Goal: Task Accomplishment & Management: Manage account settings

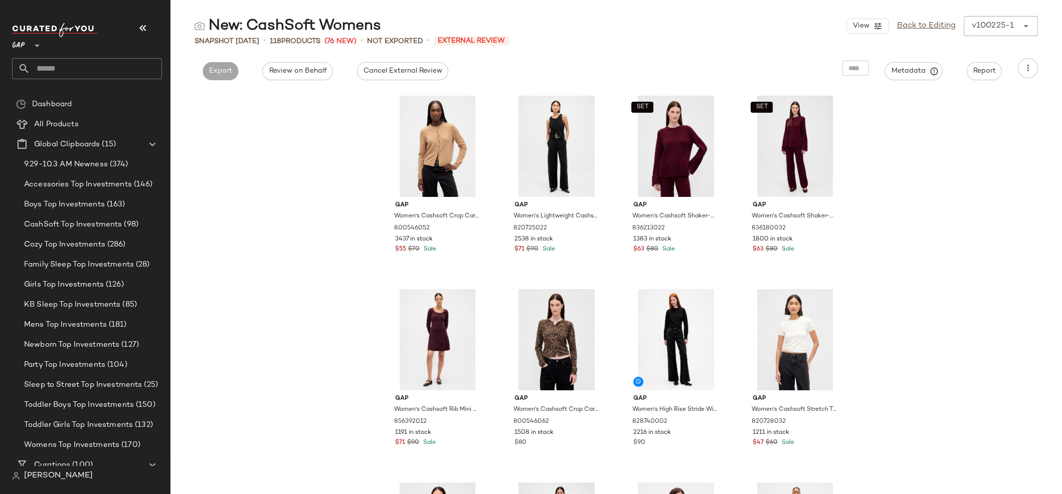
click at [110, 65] on input "text" at bounding box center [96, 68] width 132 height 21
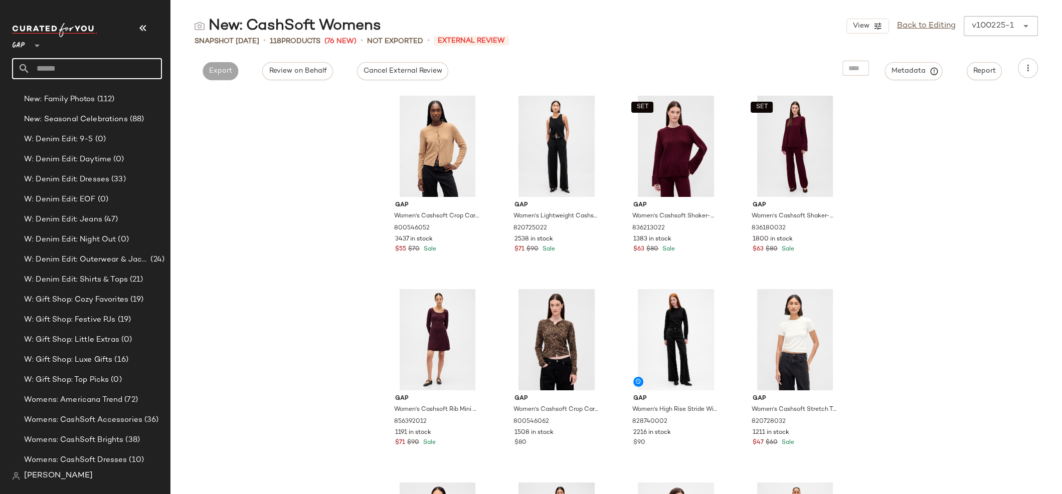
scroll to position [2013, 0]
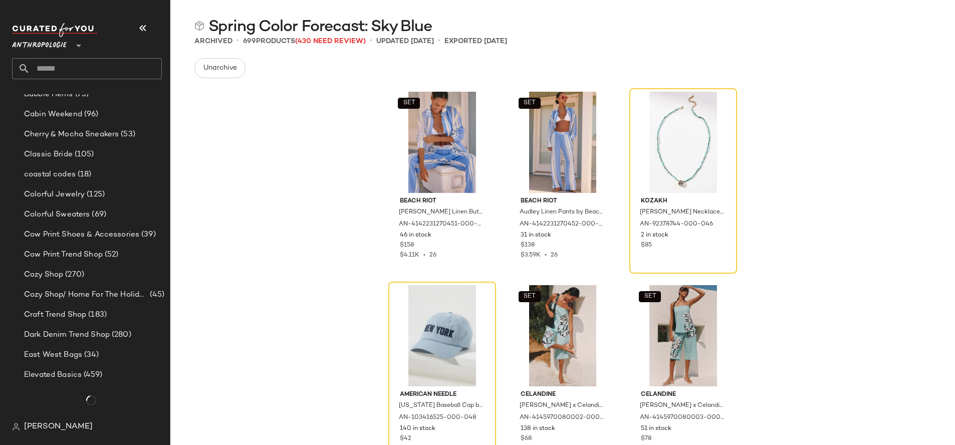
scroll to position [982, 0]
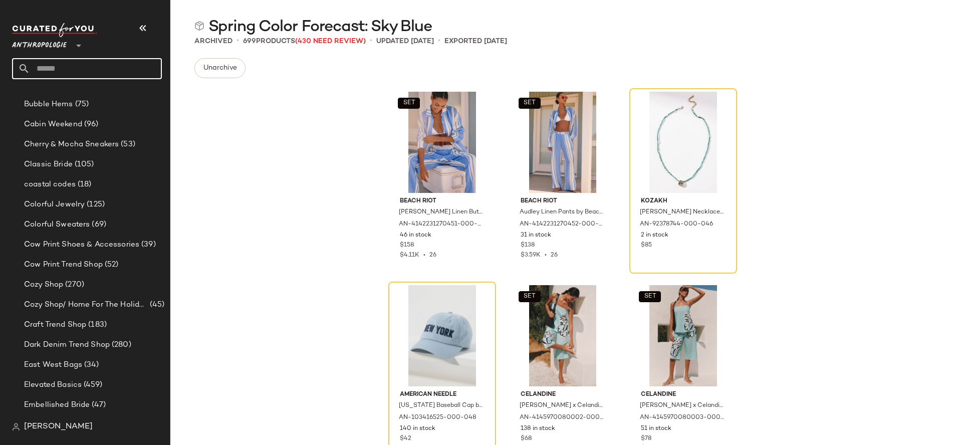
click at [72, 68] on input "text" at bounding box center [96, 68] width 132 height 21
type input "*****"
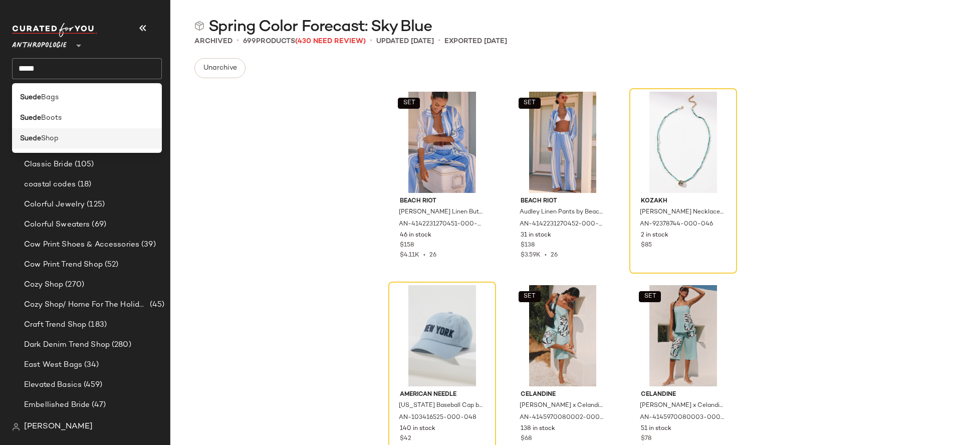
click at [70, 135] on div "Suede Shop" at bounding box center [87, 138] width 134 height 11
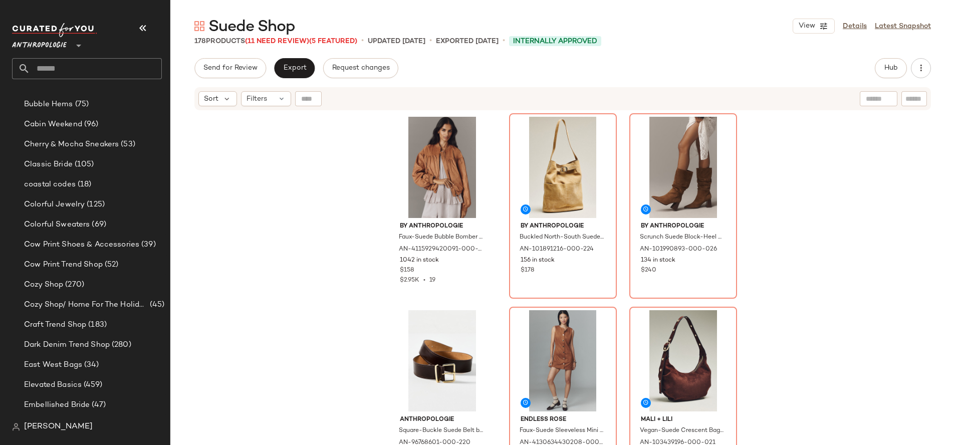
drag, startPoint x: 863, startPoint y: 30, endPoint x: 842, endPoint y: 71, distance: 46.4
click at [863, 30] on link "Details" at bounding box center [855, 26] width 24 height 11
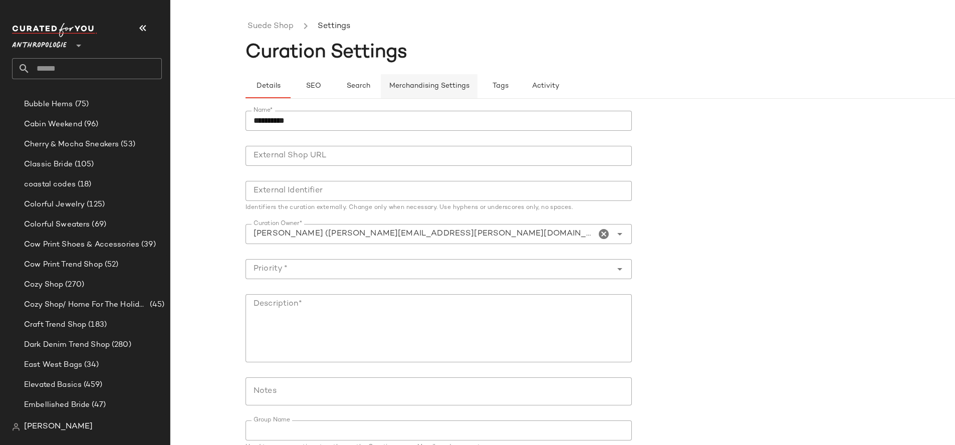
click at [439, 90] on span "Merchandising Settings" at bounding box center [429, 86] width 81 height 8
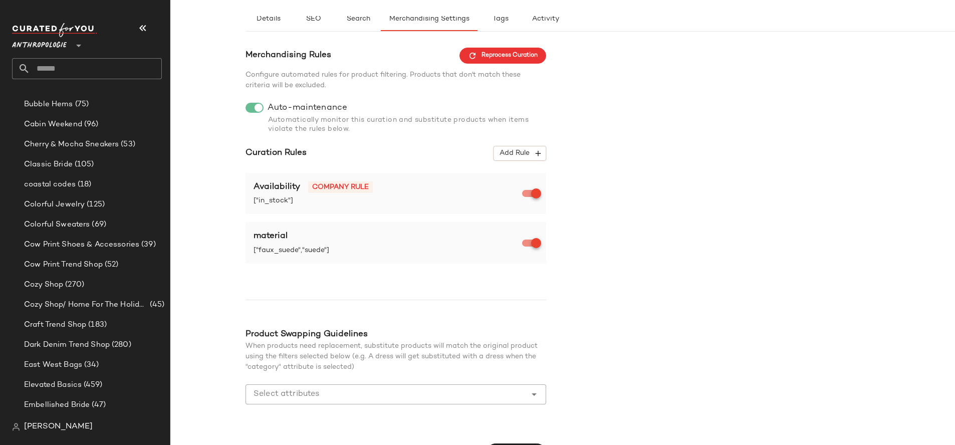
scroll to position [91, 0]
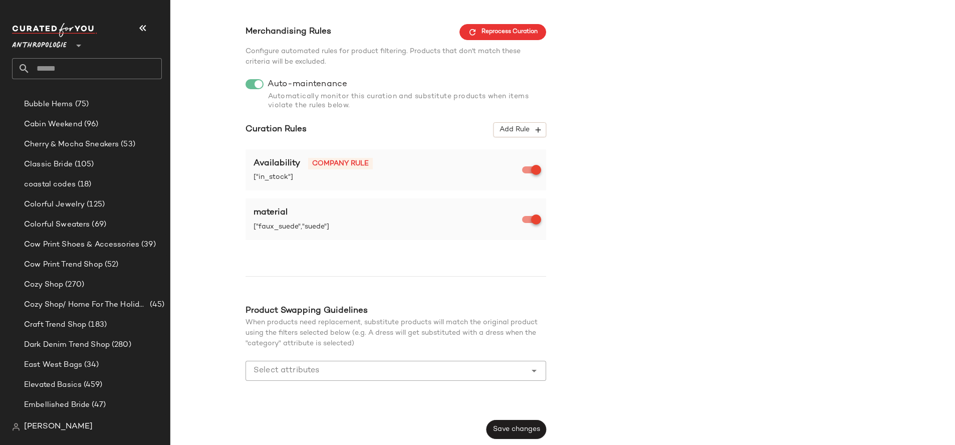
click at [348, 368] on input "Select attributes" at bounding box center [389, 371] width 270 height 12
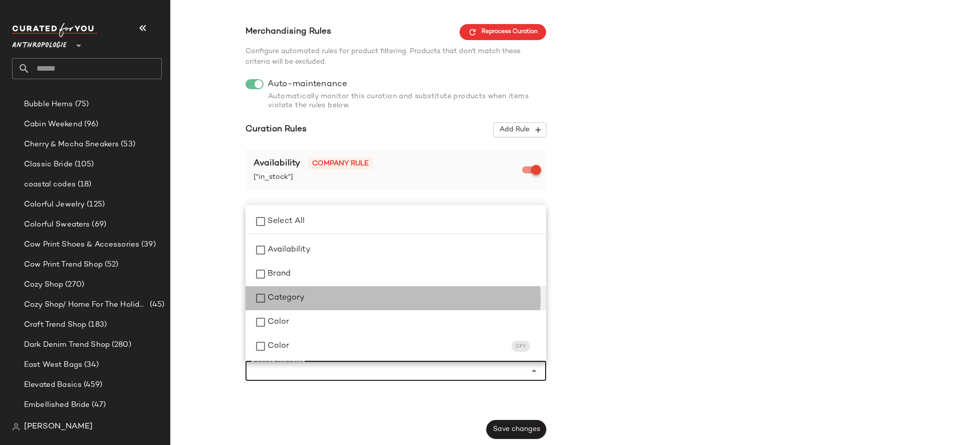
click at [316, 300] on div "Category" at bounding box center [403, 298] width 271 height 12
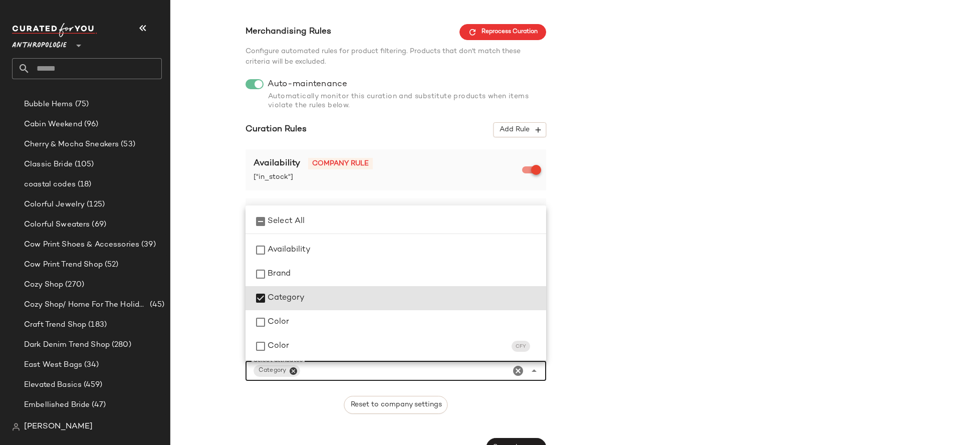
click at [520, 369] on icon "Clear Select attributes" at bounding box center [518, 371] width 12 height 12
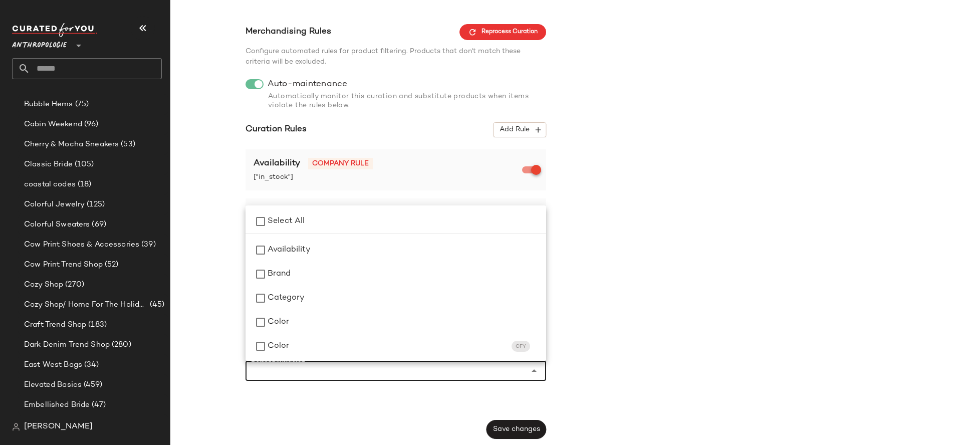
click at [672, 266] on div "Merchandising Rules Reprocess Curation Configure automated rules for product fi…" at bounding box center [638, 231] width 785 height 415
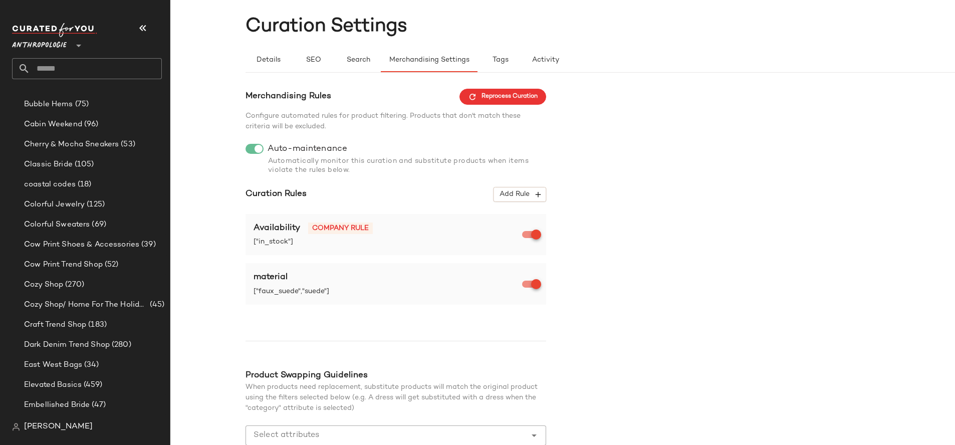
scroll to position [16, 0]
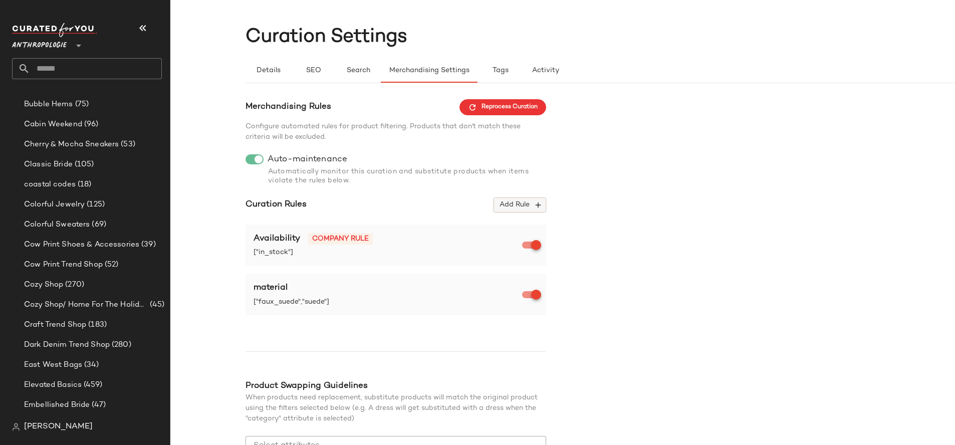
click at [505, 207] on span "Add Rule" at bounding box center [520, 204] width 42 height 9
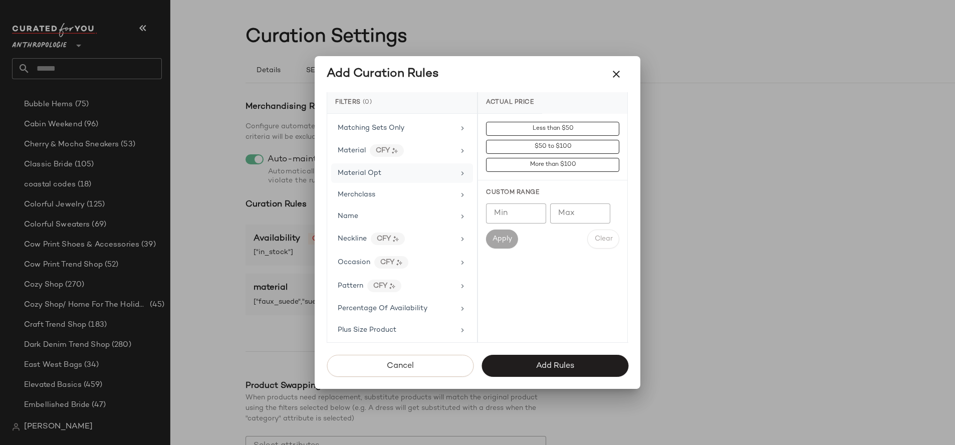
scroll to position [547, 0]
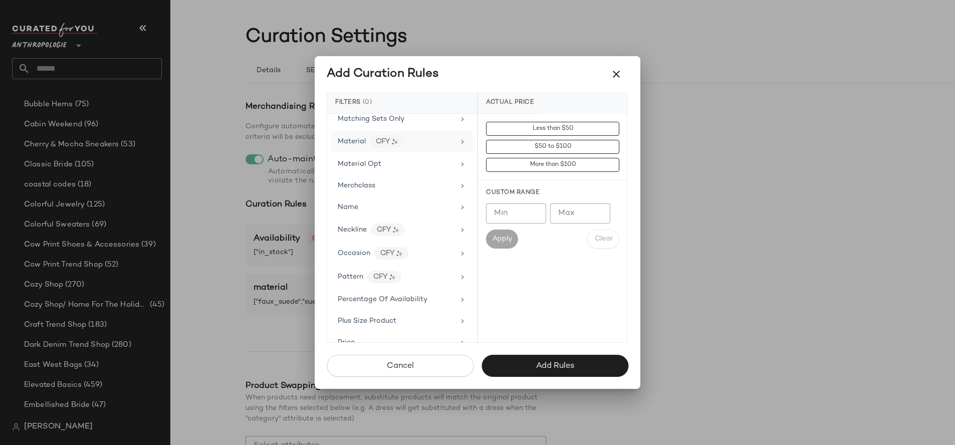
click at [410, 138] on div "Material CFY" at bounding box center [396, 141] width 117 height 13
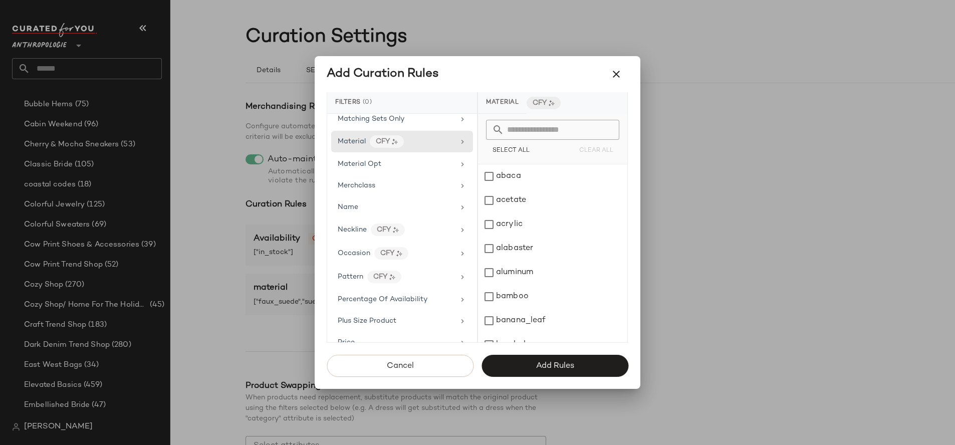
click at [529, 124] on input "text" at bounding box center [558, 130] width 109 height 20
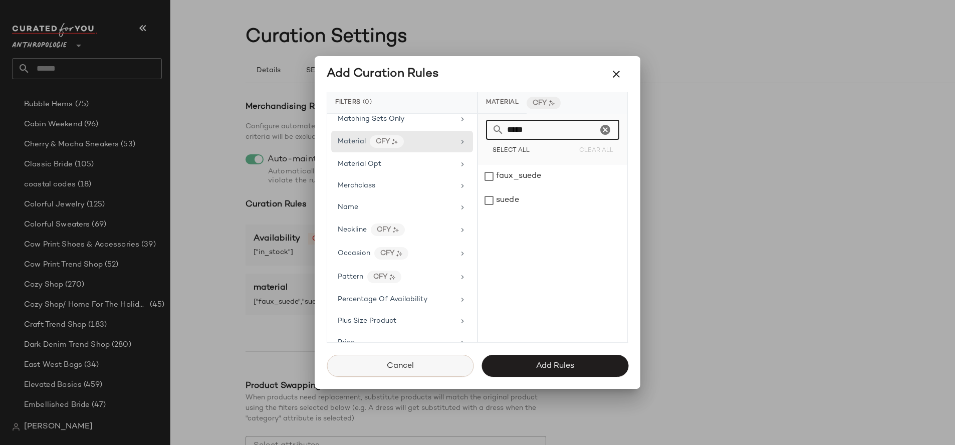
type input "*****"
click at [413, 368] on span "Cancel" at bounding box center [400, 366] width 28 height 10
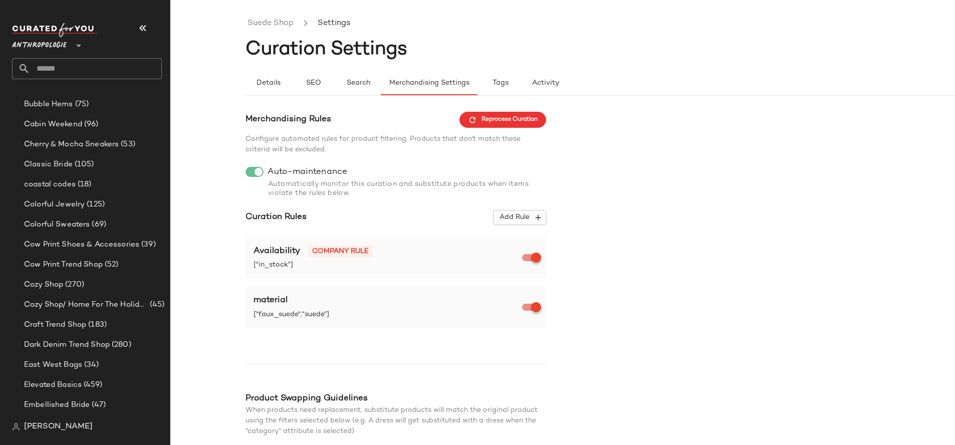
scroll to position [0, 0]
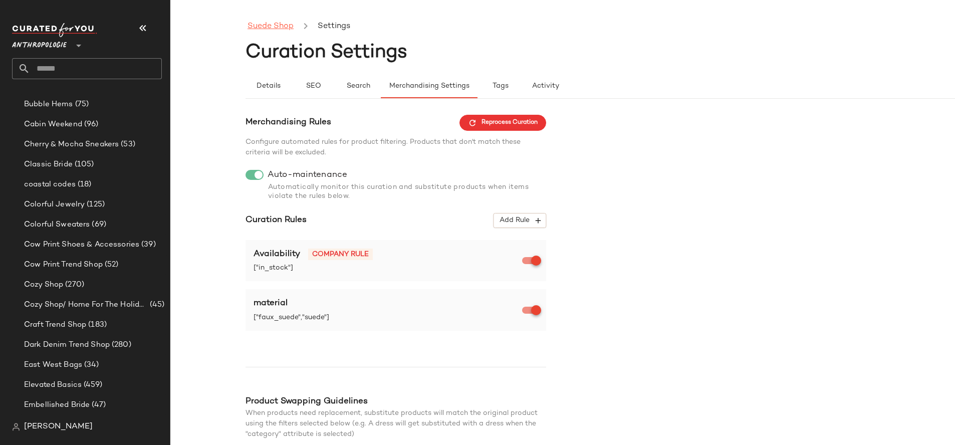
click at [268, 28] on link "Suede Shop" at bounding box center [271, 26] width 46 height 13
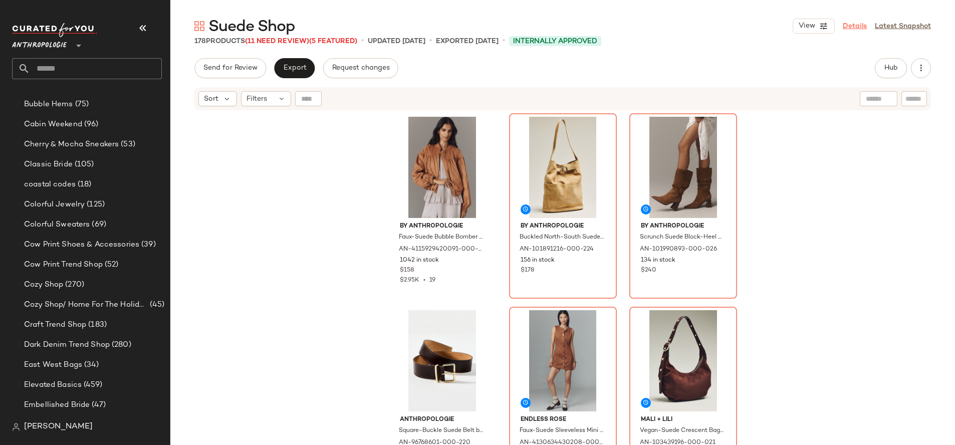
click at [859, 31] on link "Details" at bounding box center [855, 26] width 24 height 11
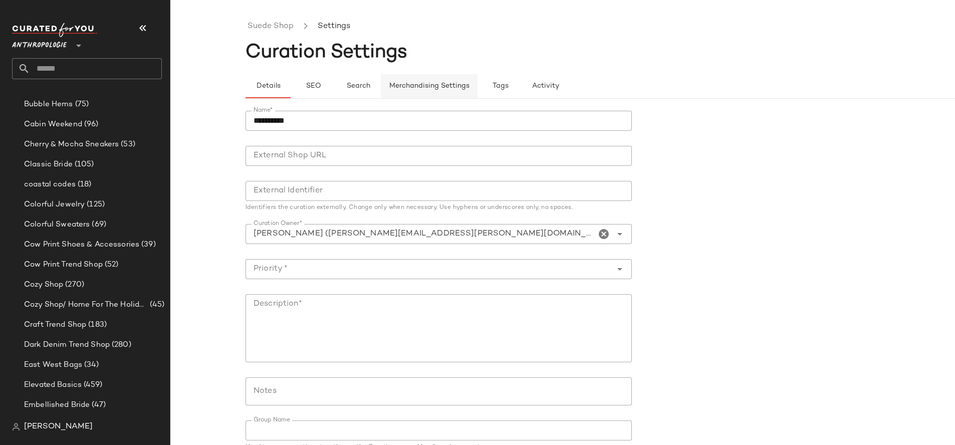
click at [432, 90] on span "Merchandising Settings" at bounding box center [429, 86] width 81 height 8
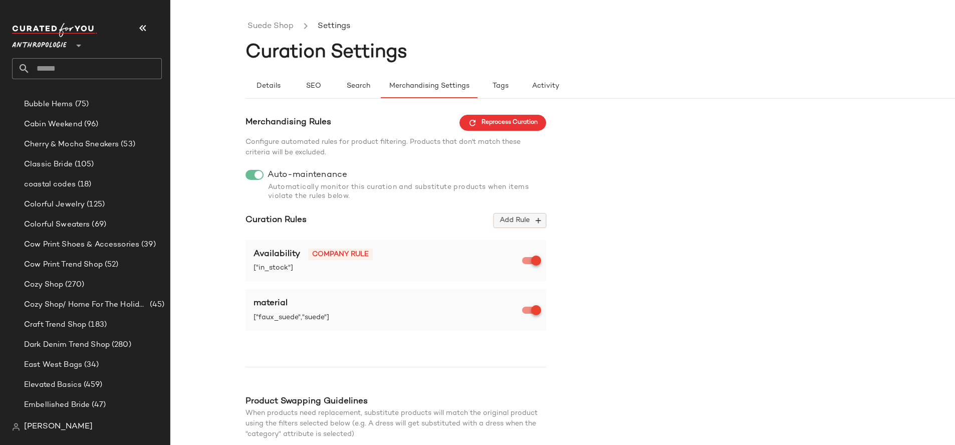
click at [521, 222] on span "Add Rule" at bounding box center [520, 220] width 42 height 9
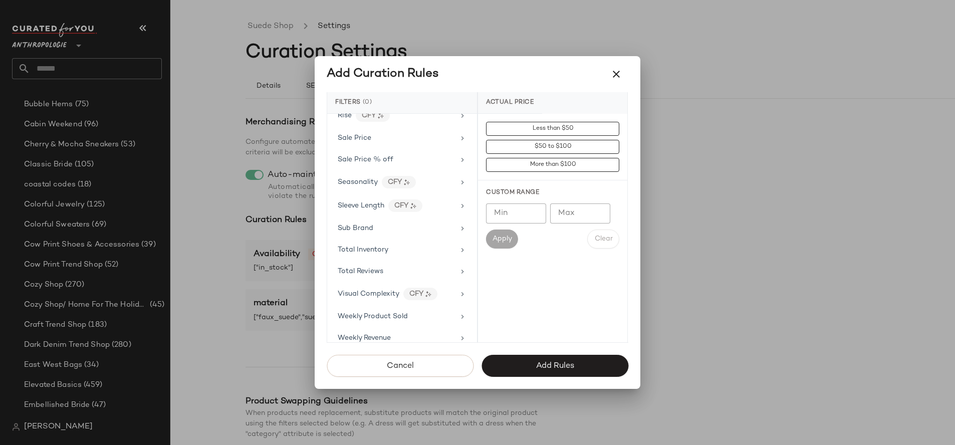
scroll to position [918, 0]
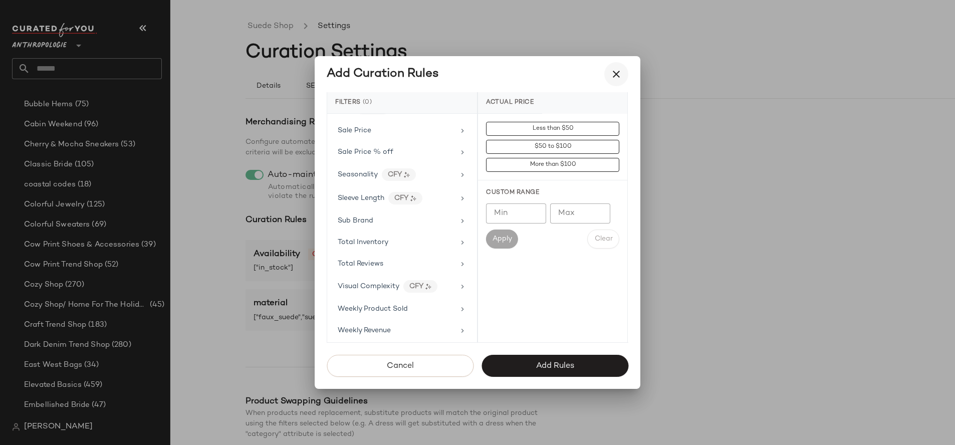
click at [615, 80] on button "button" at bounding box center [616, 74] width 24 height 24
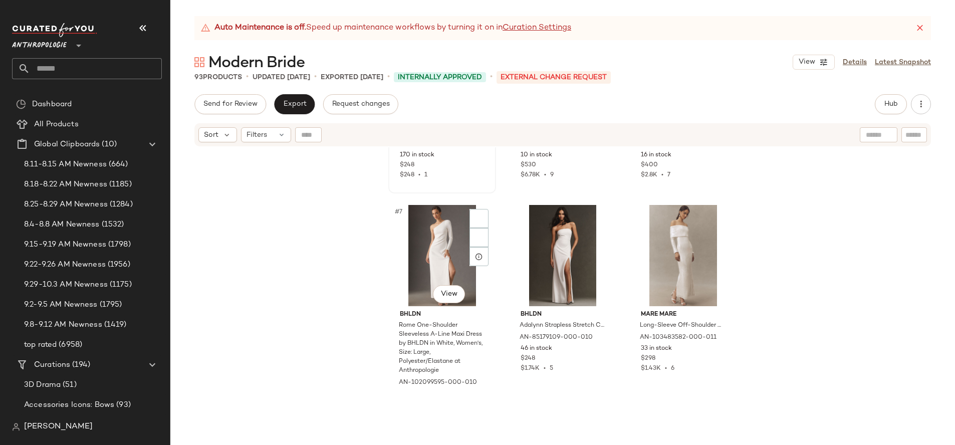
scroll to position [347, 0]
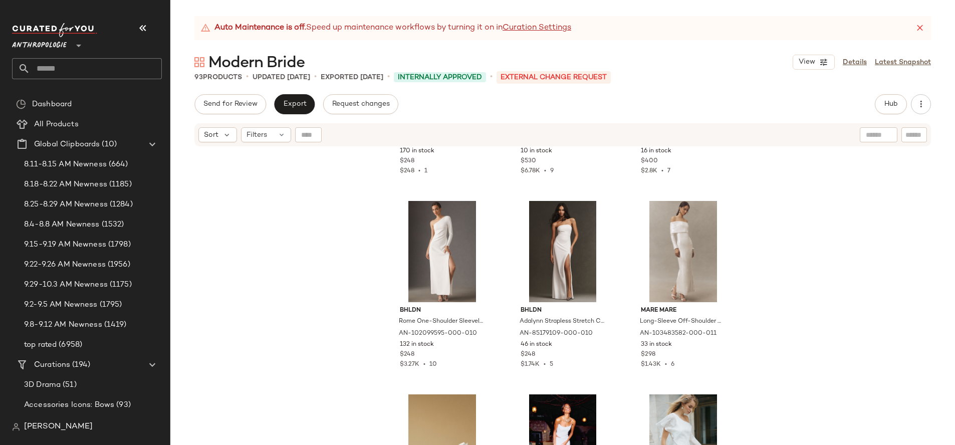
click at [58, 71] on input "text" at bounding box center [96, 68] width 132 height 21
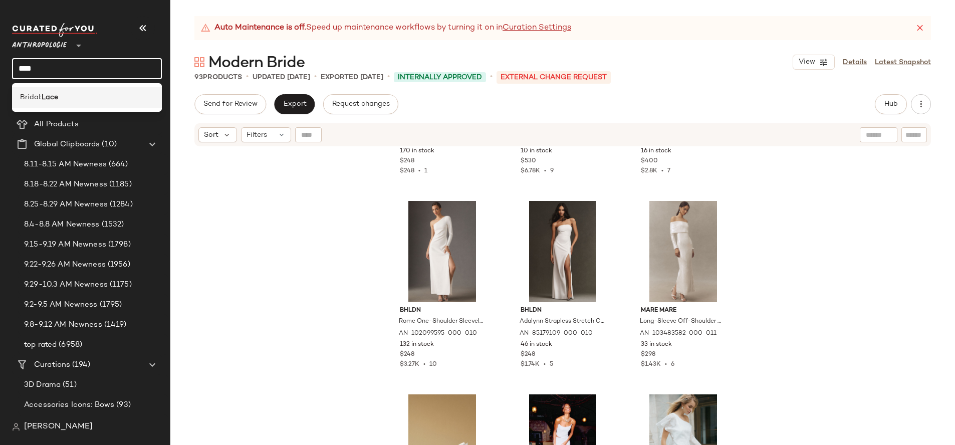
type input "****"
click at [36, 92] on span "Bridal:" at bounding box center [31, 97] width 22 height 11
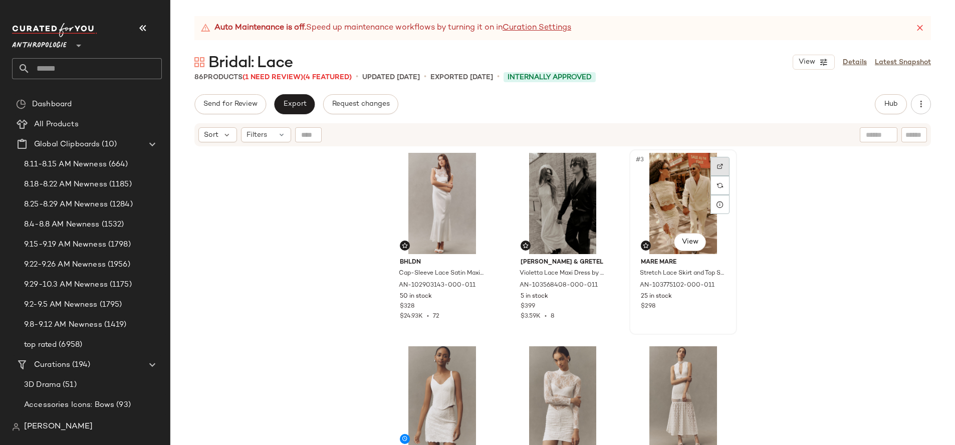
click at [720, 165] on div at bounding box center [720, 166] width 19 height 19
click at [854, 64] on link "Details" at bounding box center [855, 62] width 24 height 11
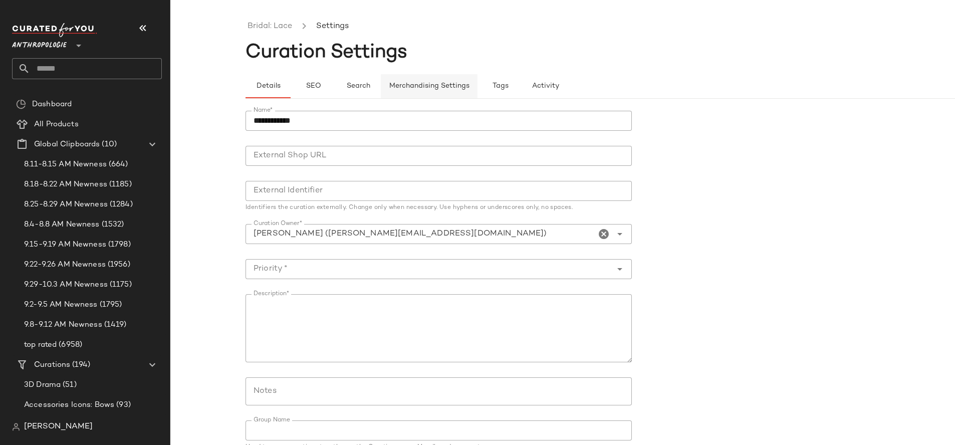
click at [397, 88] on span "Merchandising Settings" at bounding box center [429, 86] width 81 height 8
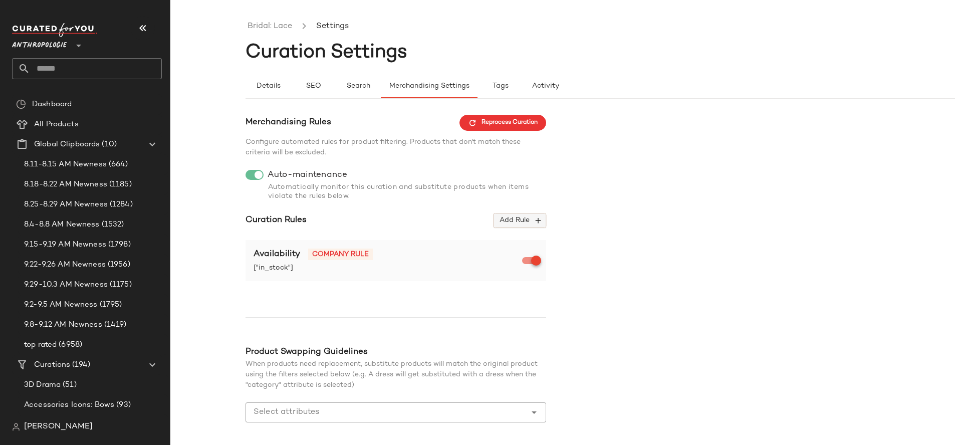
click at [525, 217] on span "Add Rule" at bounding box center [520, 220] width 42 height 9
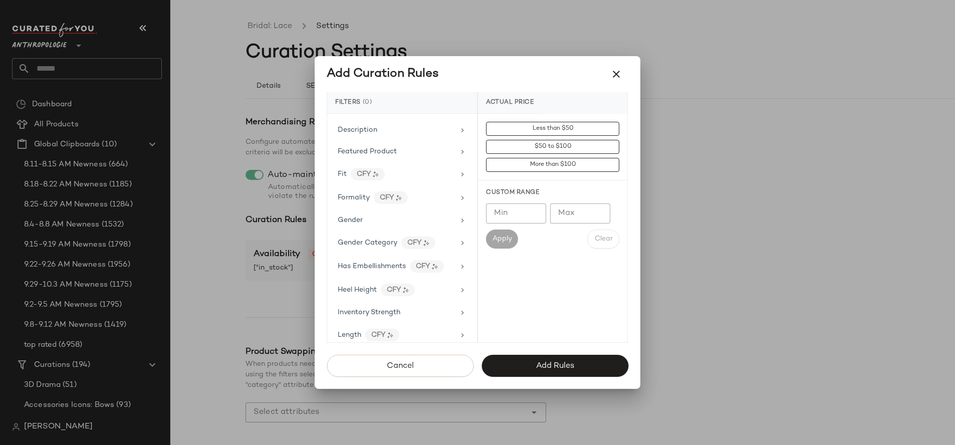
scroll to position [267, 0]
click at [427, 200] on div "Formality CFY" at bounding box center [396, 196] width 117 height 13
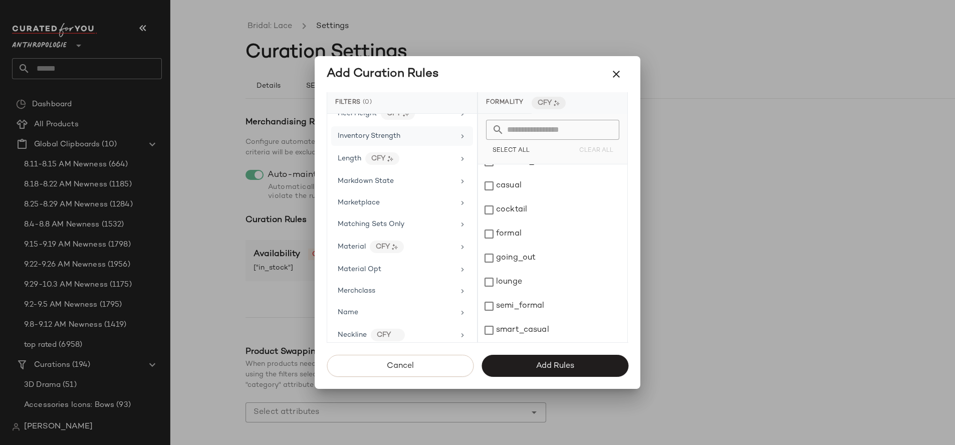
scroll to position [447, 0]
click at [432, 242] on div "Material CFY" at bounding box center [396, 242] width 117 height 13
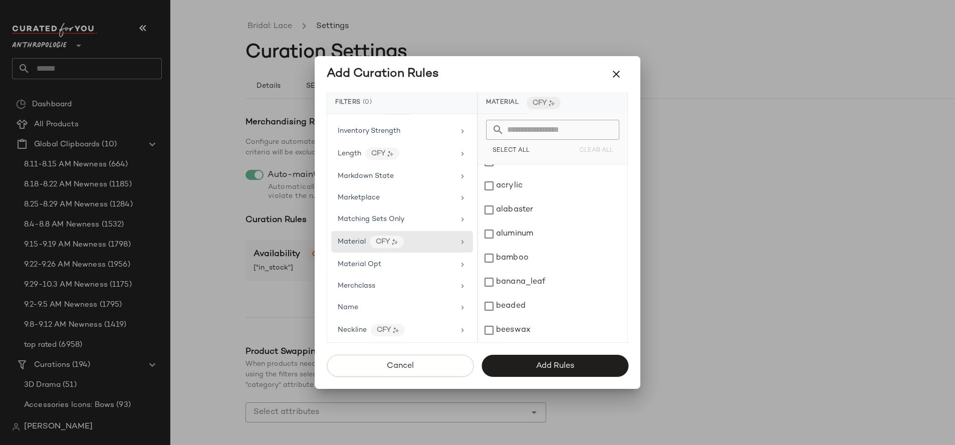
click at [544, 130] on input "text" at bounding box center [558, 130] width 109 height 20
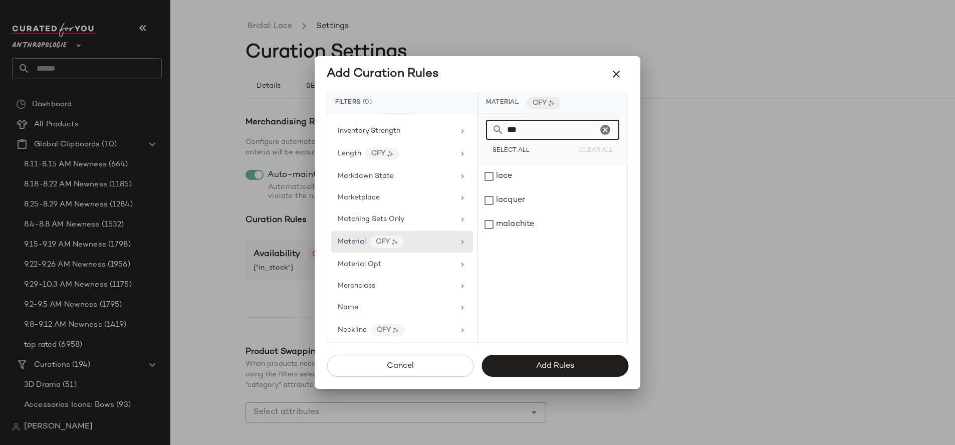
scroll to position [0, 0]
type input "****"
click at [530, 170] on div "lace" at bounding box center [552, 176] width 149 height 24
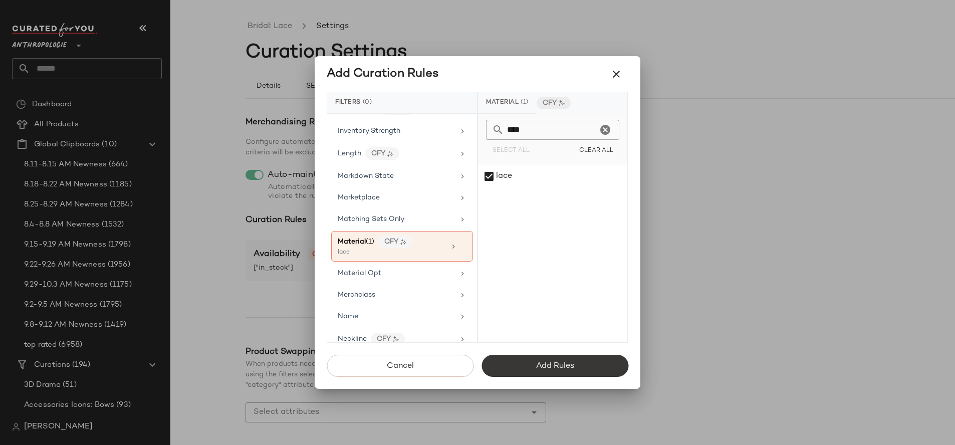
click at [545, 368] on span "Add Rules" at bounding box center [555, 366] width 39 height 10
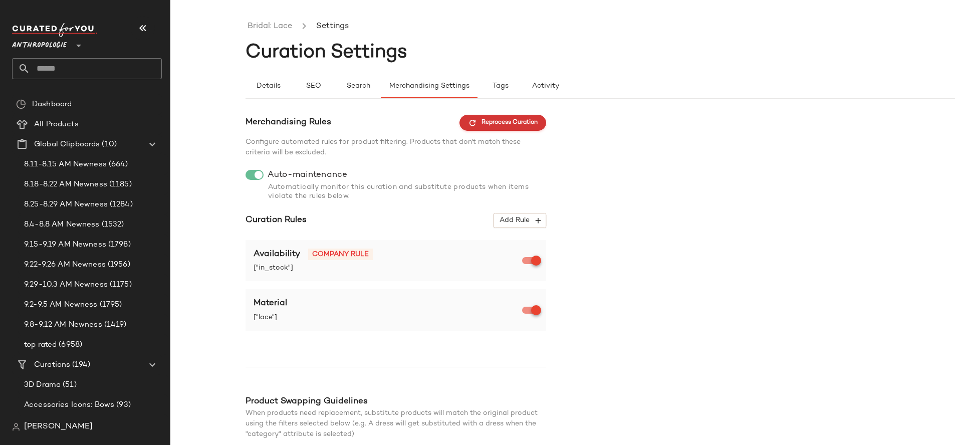
click at [508, 117] on button "Reprocess Curation" at bounding box center [503, 123] width 87 height 16
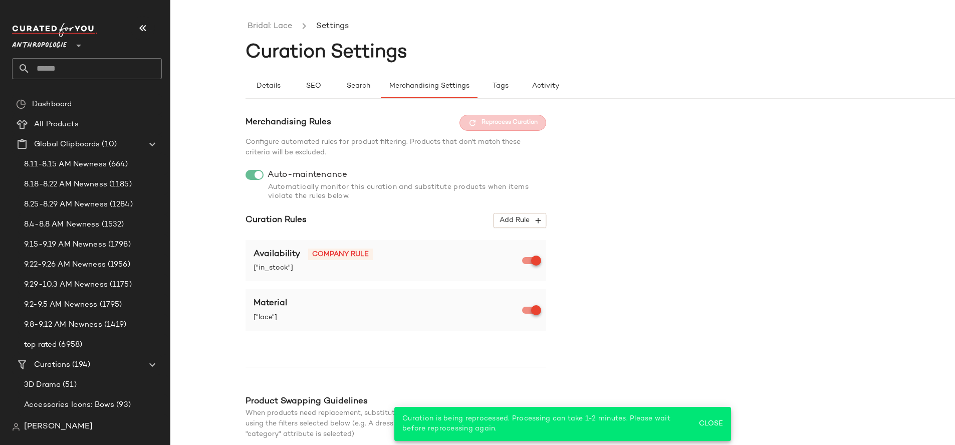
scroll to position [91, 0]
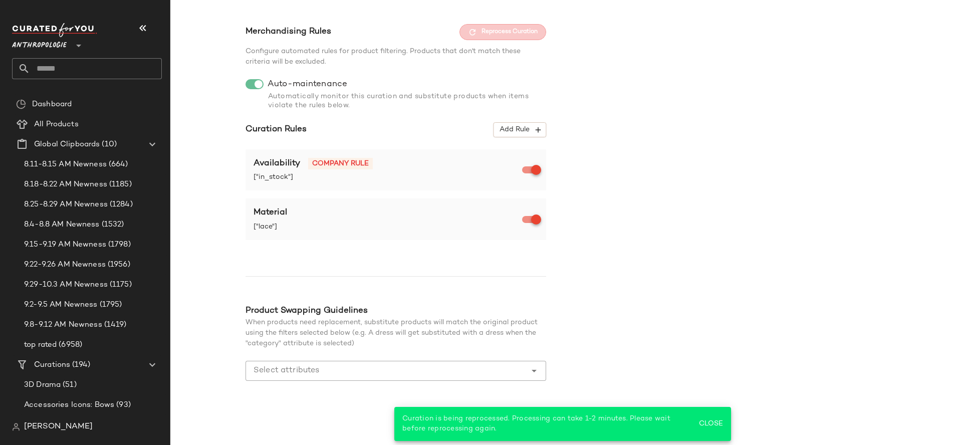
click at [722, 425] on span "Close" at bounding box center [711, 424] width 25 height 8
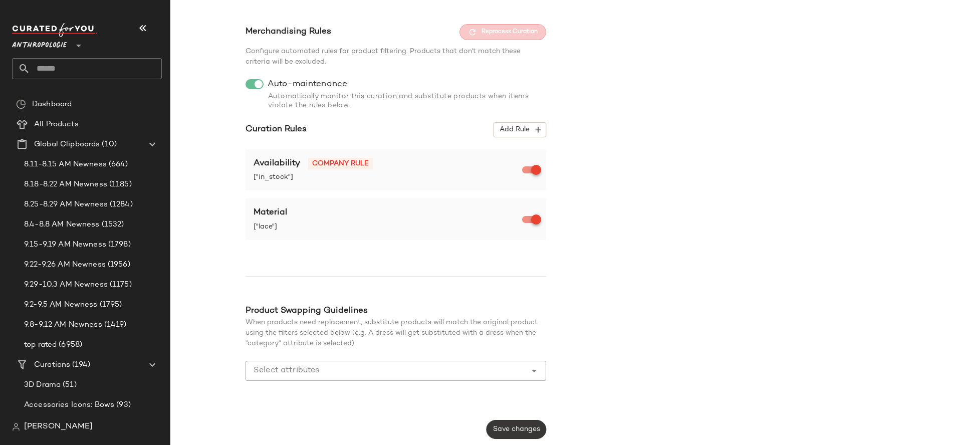
click at [503, 430] on span "Save changes" at bounding box center [517, 430] width 48 height 8
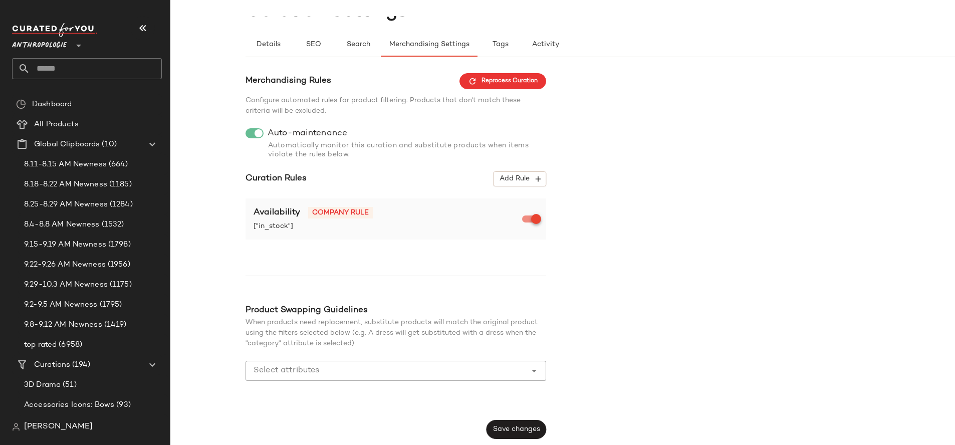
scroll to position [0, 0]
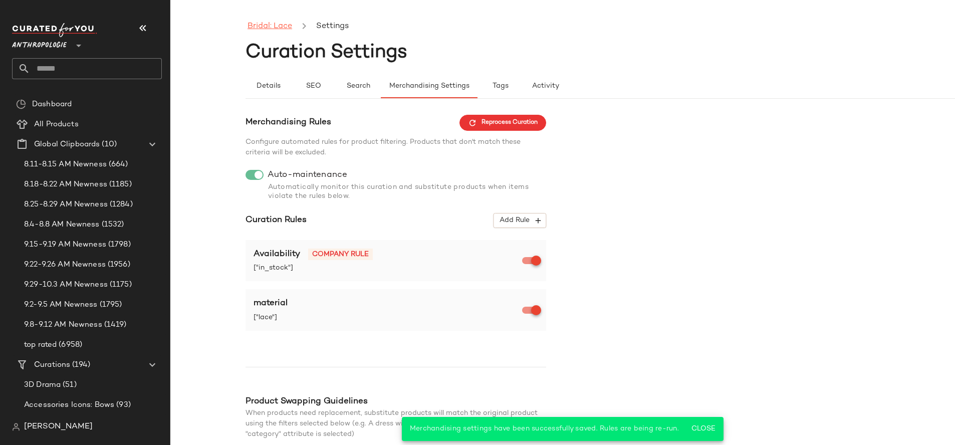
click at [270, 22] on link "Bridal: Lace" at bounding box center [270, 26] width 45 height 13
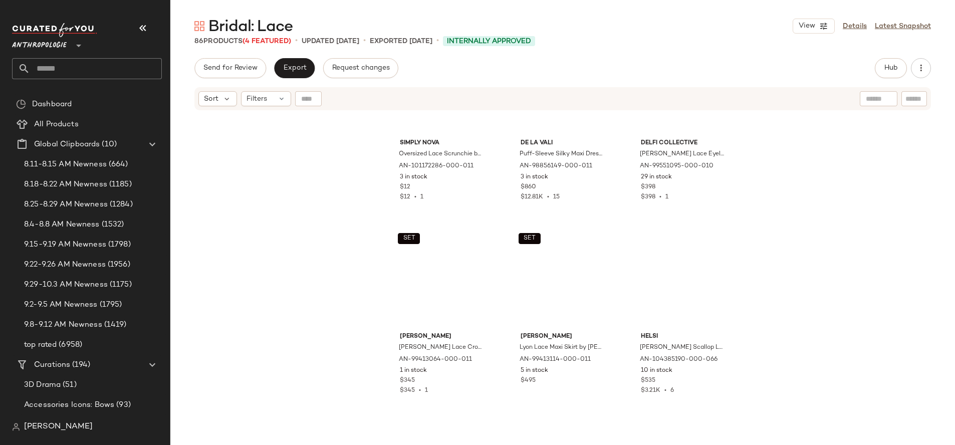
scroll to position [1106, 0]
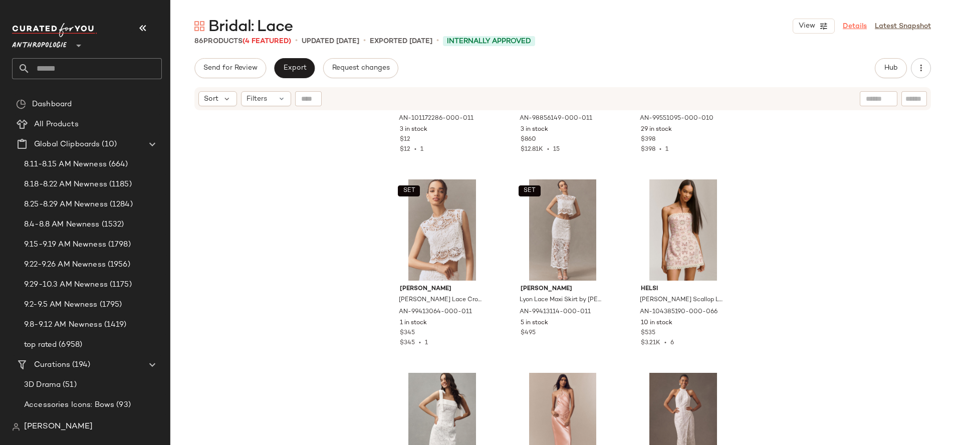
click at [861, 30] on link "Details" at bounding box center [855, 26] width 24 height 11
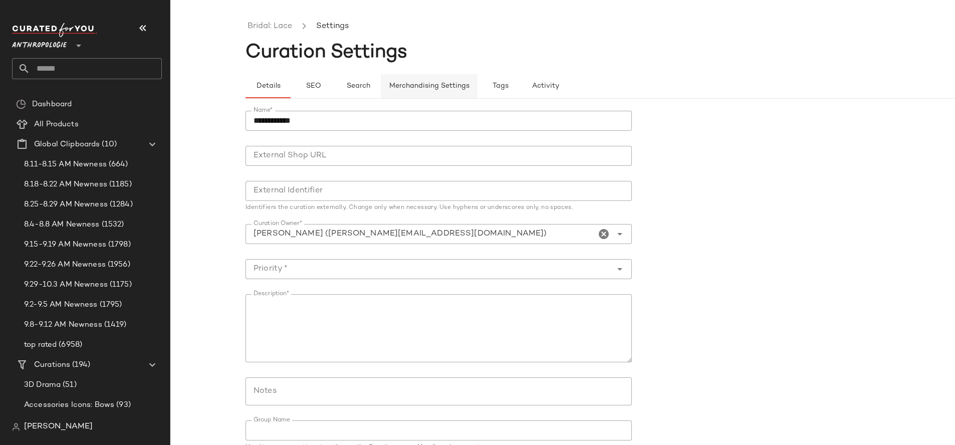
click at [421, 88] on span "Merchandising Settings" at bounding box center [429, 86] width 81 height 8
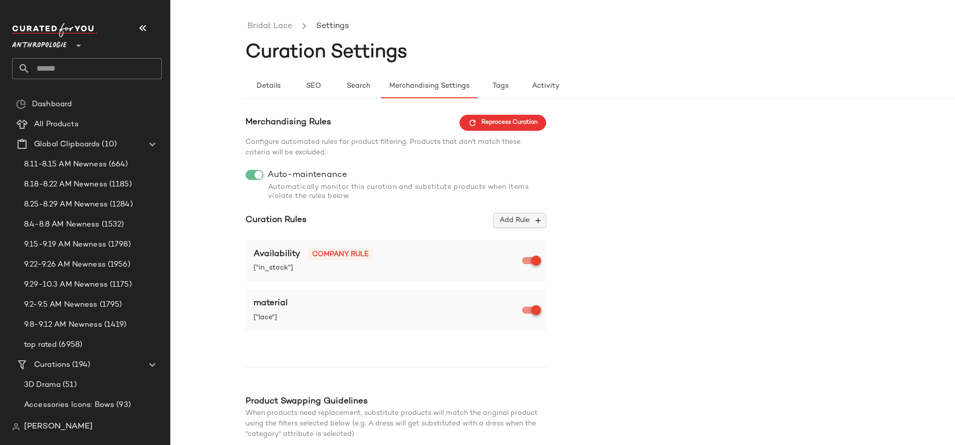
click at [519, 219] on span "Add Rule" at bounding box center [520, 220] width 42 height 9
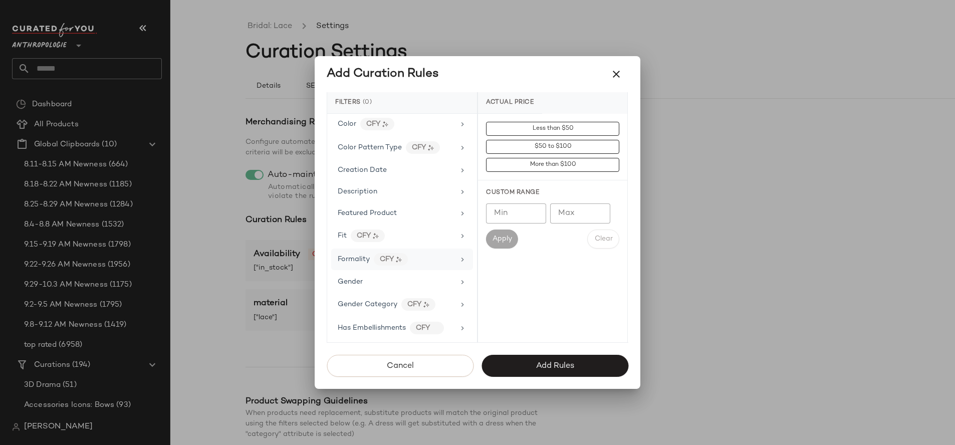
scroll to position [243, 0]
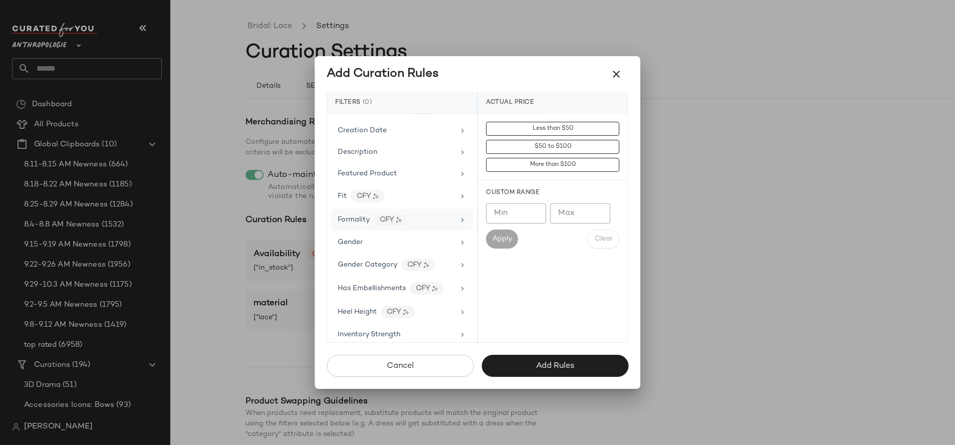
click at [412, 221] on div "Formality CFY" at bounding box center [396, 220] width 117 height 13
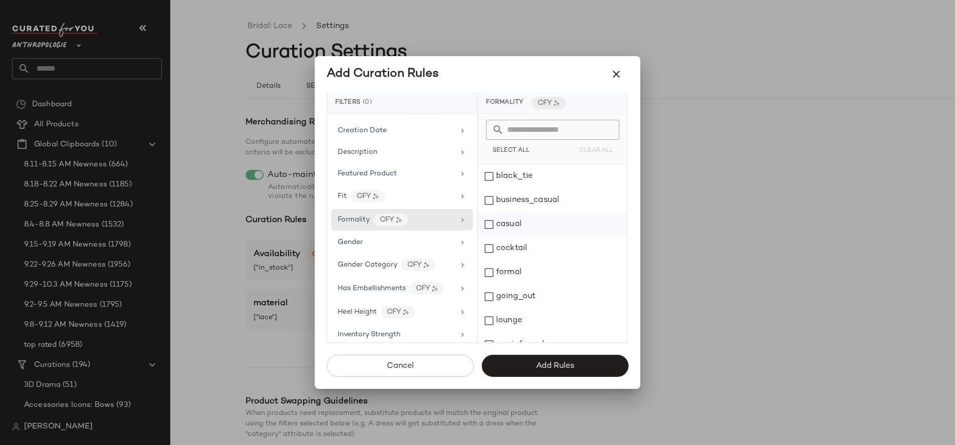
scroll to position [2, 0]
click at [527, 271] on div "formal" at bounding box center [552, 271] width 149 height 24
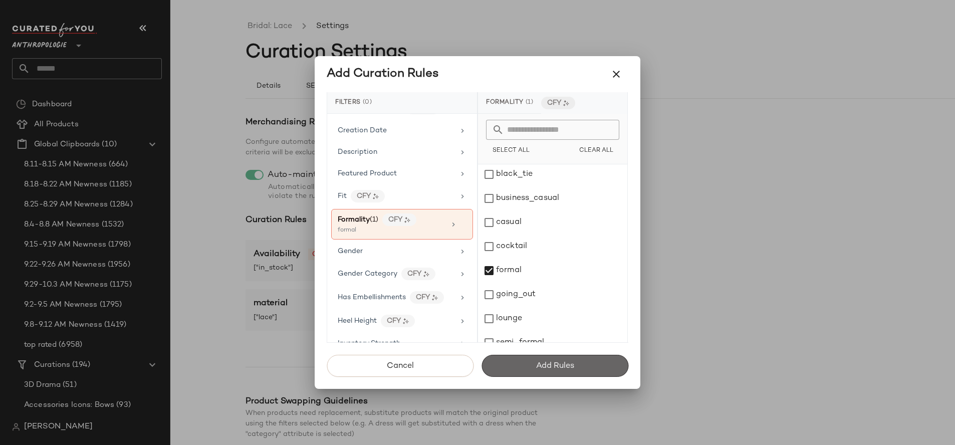
click at [538, 373] on button "Add Rules" at bounding box center [555, 366] width 147 height 22
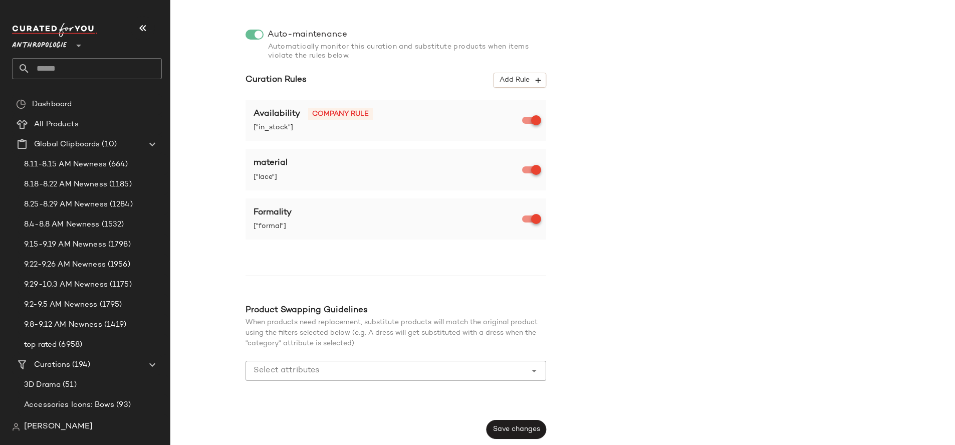
scroll to position [0, 0]
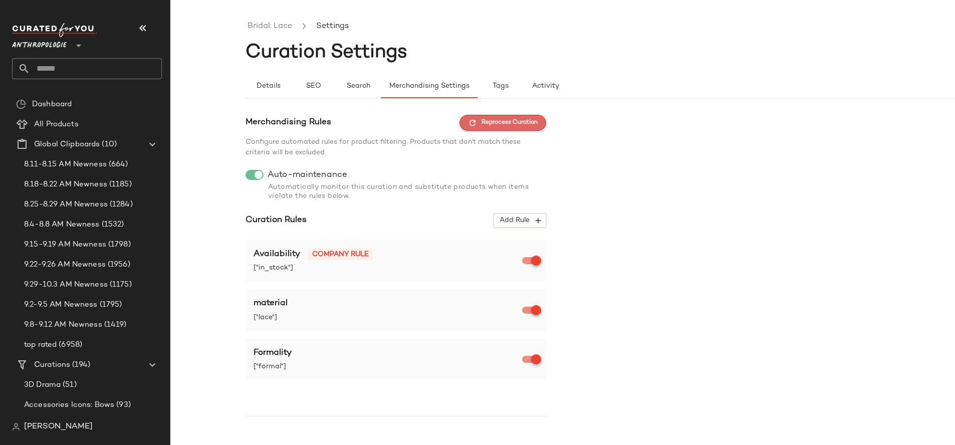
click at [491, 125] on span "Reprocess Curation" at bounding box center [503, 122] width 70 height 9
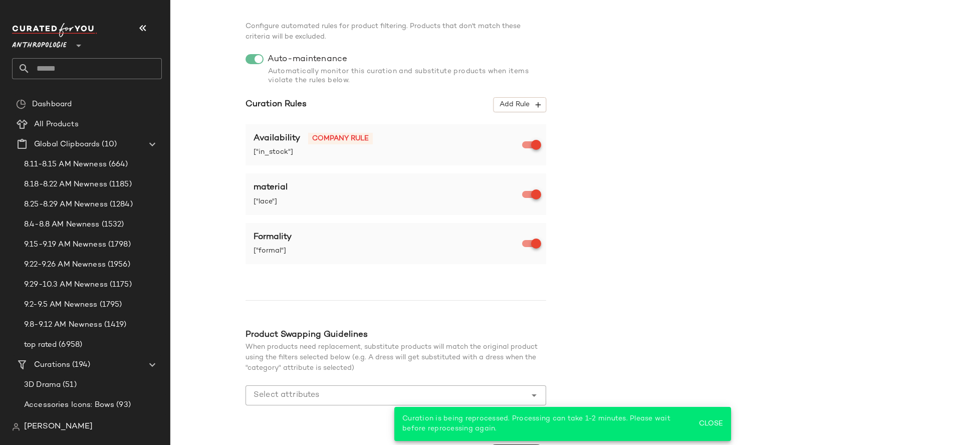
scroll to position [140, 0]
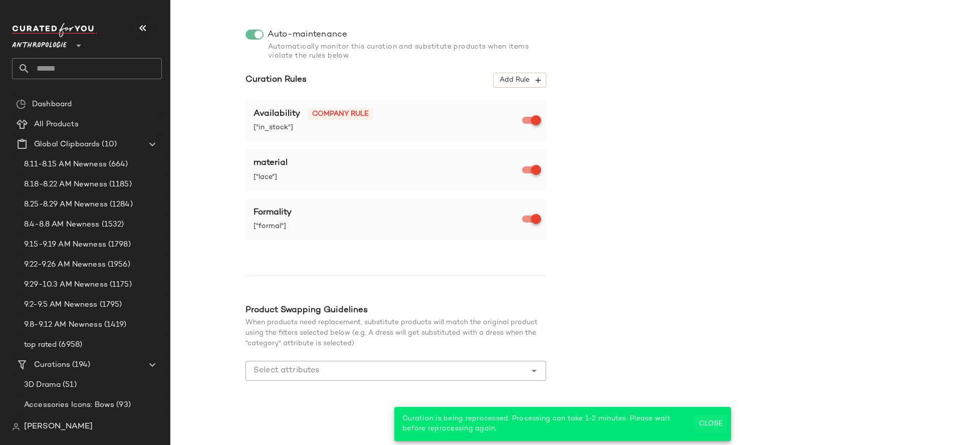
click at [712, 427] on span "Close" at bounding box center [711, 424] width 25 height 8
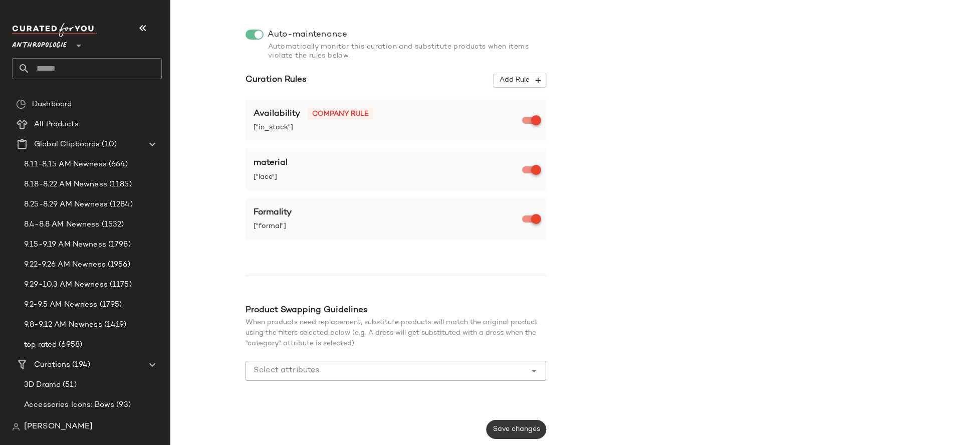
click at [519, 431] on span "Save changes" at bounding box center [517, 430] width 48 height 8
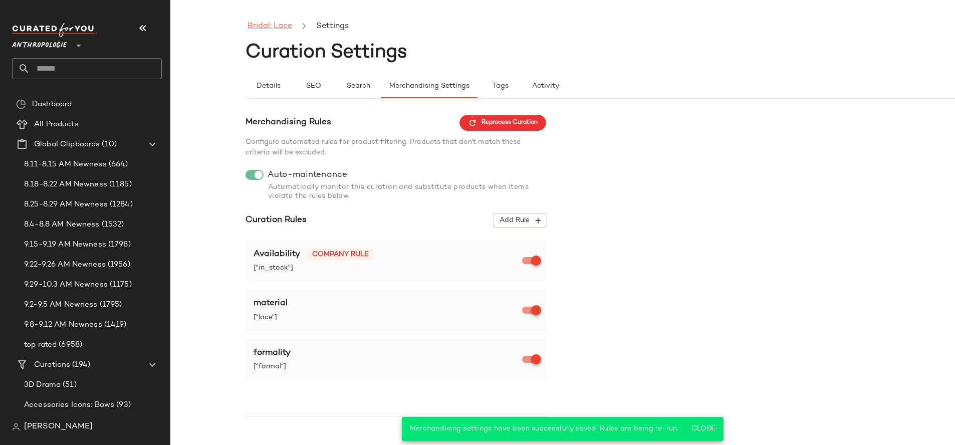
click at [256, 27] on link "Bridal: Lace" at bounding box center [270, 26] width 45 height 13
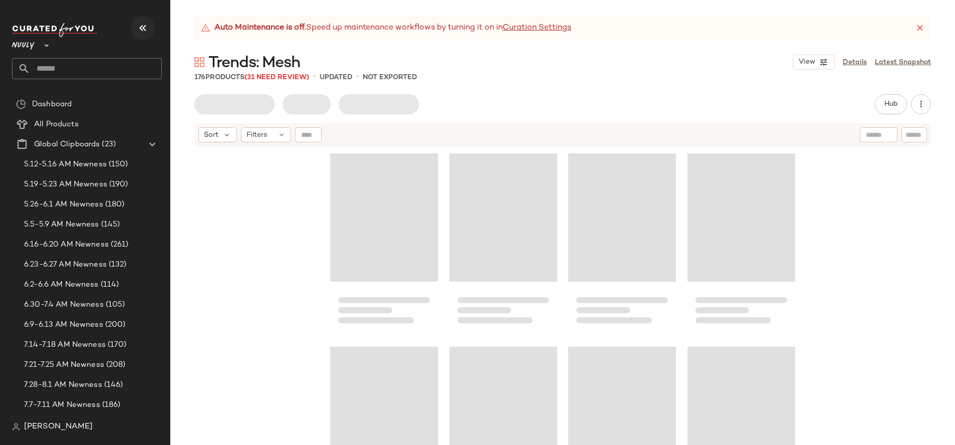
click at [137, 28] on icon "button" at bounding box center [143, 28] width 12 height 12
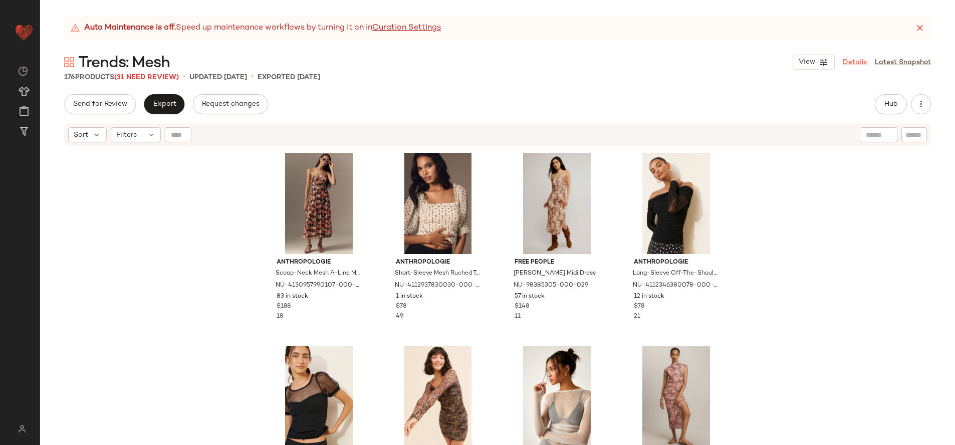
click at [857, 61] on link "Details" at bounding box center [855, 62] width 24 height 11
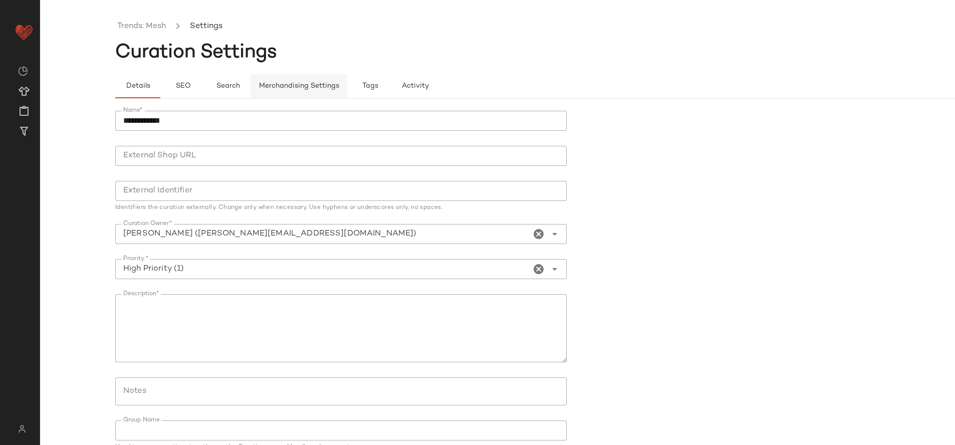
click at [294, 86] on span "Merchandising Settings" at bounding box center [299, 86] width 81 height 8
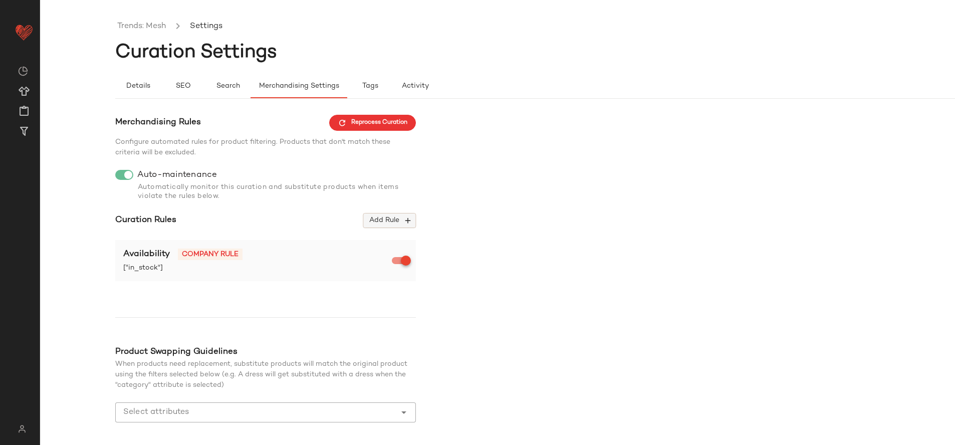
click at [383, 224] on span "Add Rule" at bounding box center [390, 220] width 42 height 9
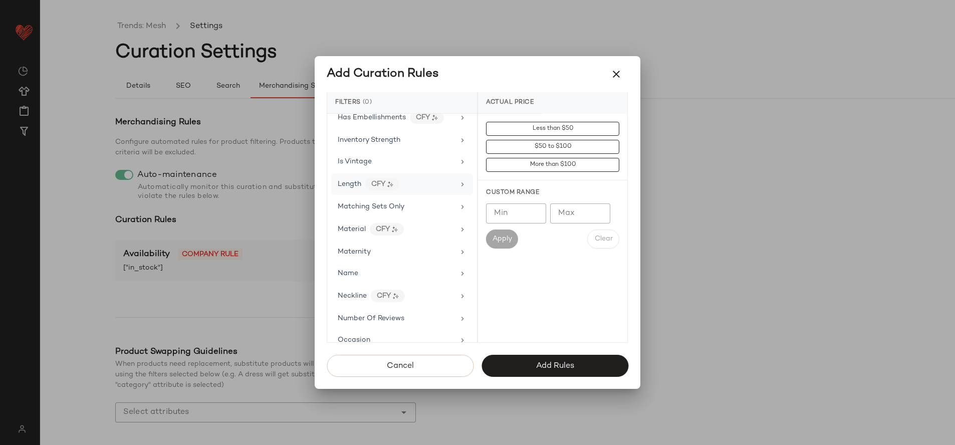
scroll to position [420, 0]
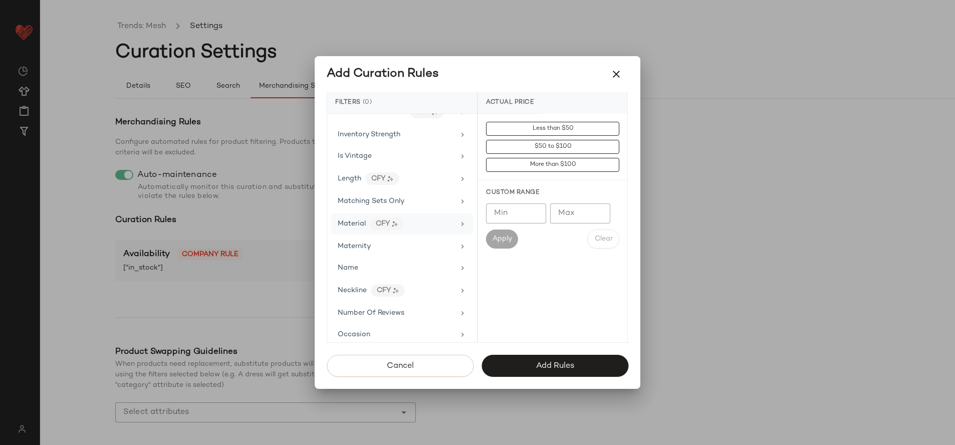
click at [422, 224] on div "Material CFY" at bounding box center [396, 224] width 117 height 13
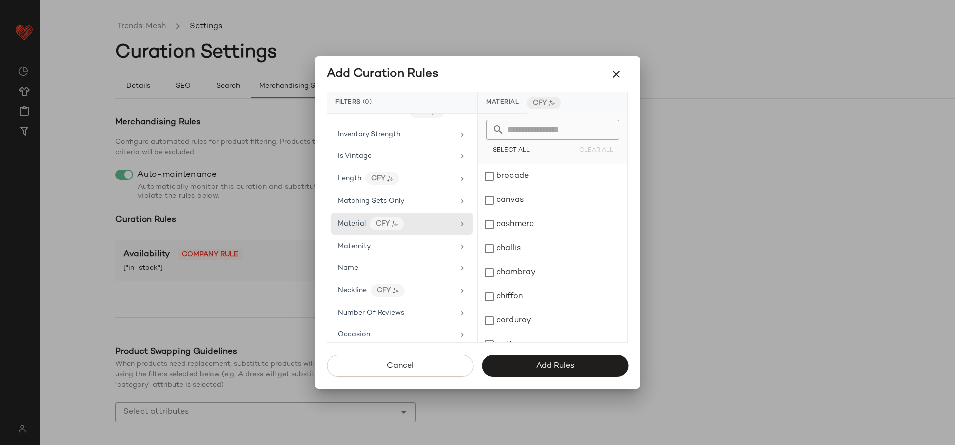
click at [536, 124] on input "text" at bounding box center [558, 130] width 109 height 20
type input "**"
click at [531, 199] on div "mesh" at bounding box center [552, 200] width 149 height 24
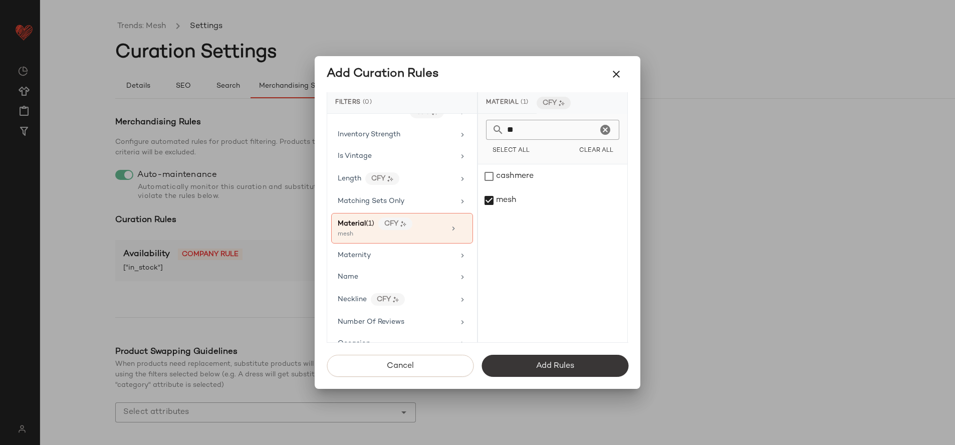
click at [566, 361] on span "Add Rules" at bounding box center [555, 366] width 39 height 10
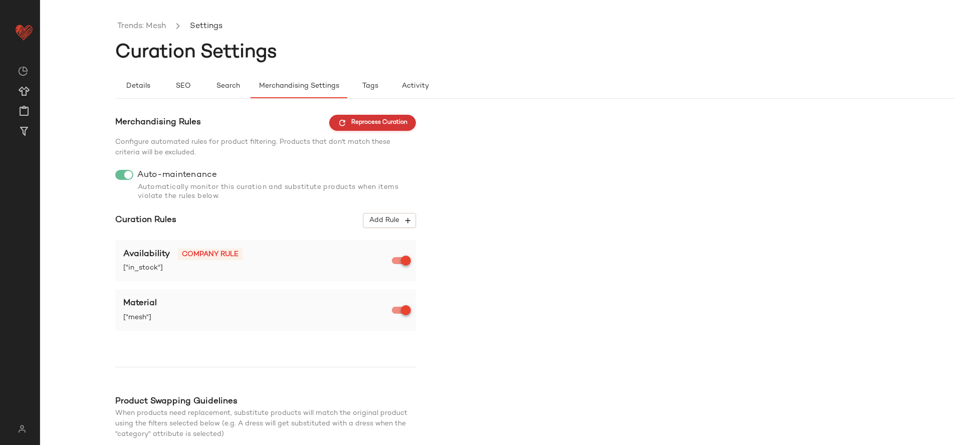
click at [391, 121] on span "Reprocess Curation" at bounding box center [373, 122] width 70 height 9
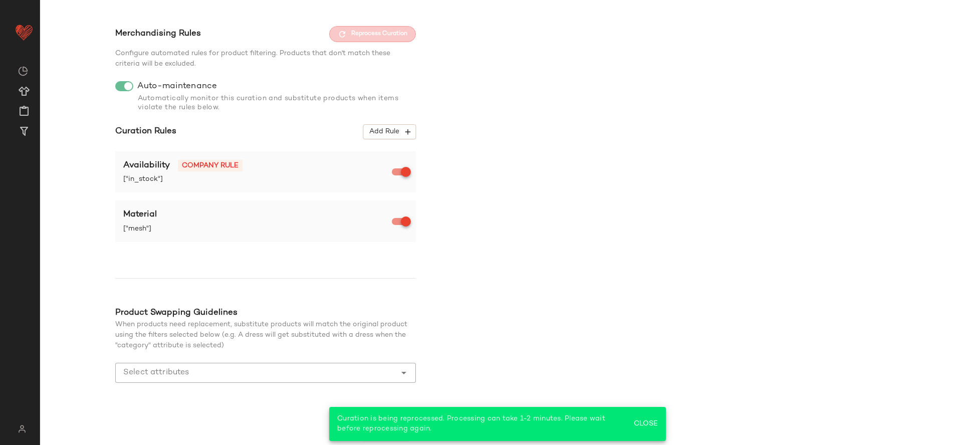
scroll to position [91, 0]
click at [645, 427] on span "Close" at bounding box center [646, 424] width 25 height 8
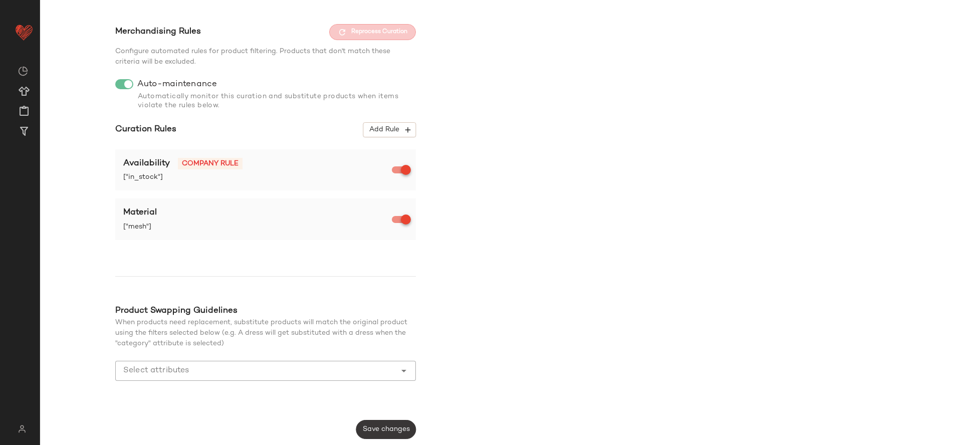
click at [401, 428] on span "Save changes" at bounding box center [386, 430] width 48 height 8
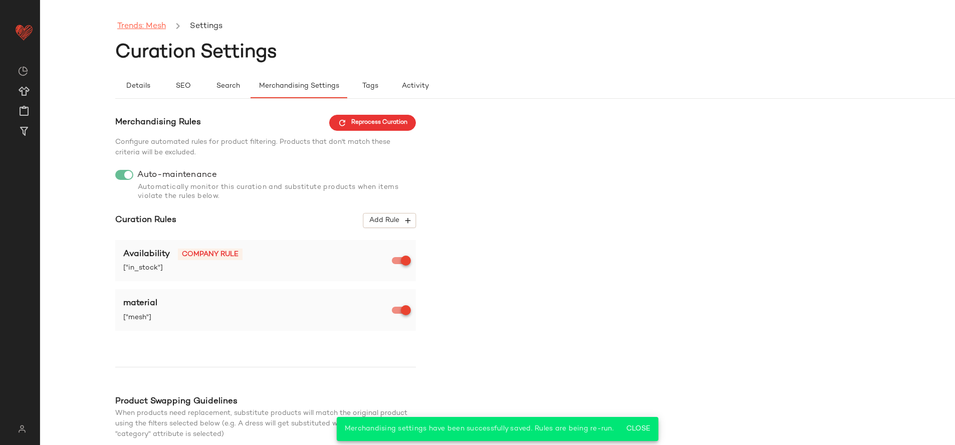
click at [153, 26] on link "Trends: Mesh" at bounding box center [141, 26] width 49 height 13
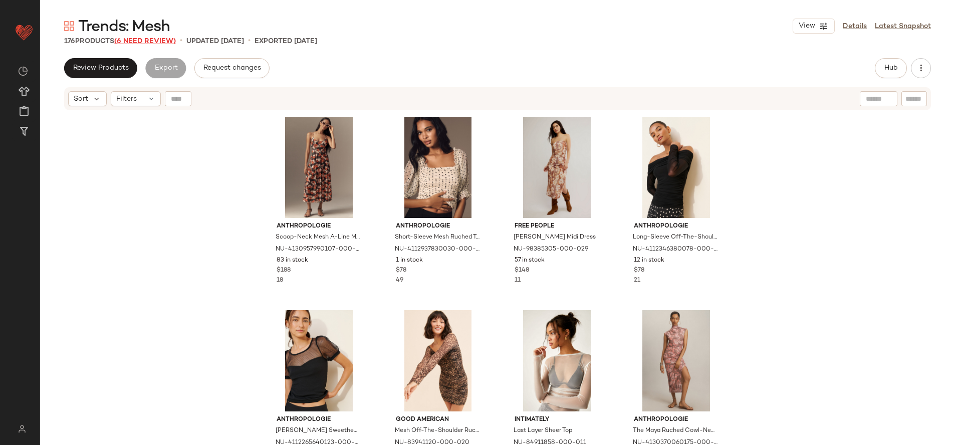
click at [150, 43] on span "(6 Need Review)" at bounding box center [145, 42] width 62 height 8
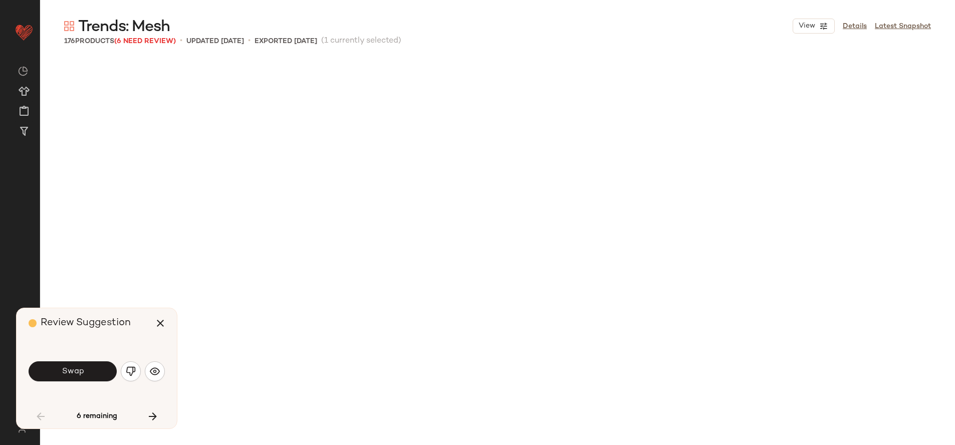
scroll to position [395, 0]
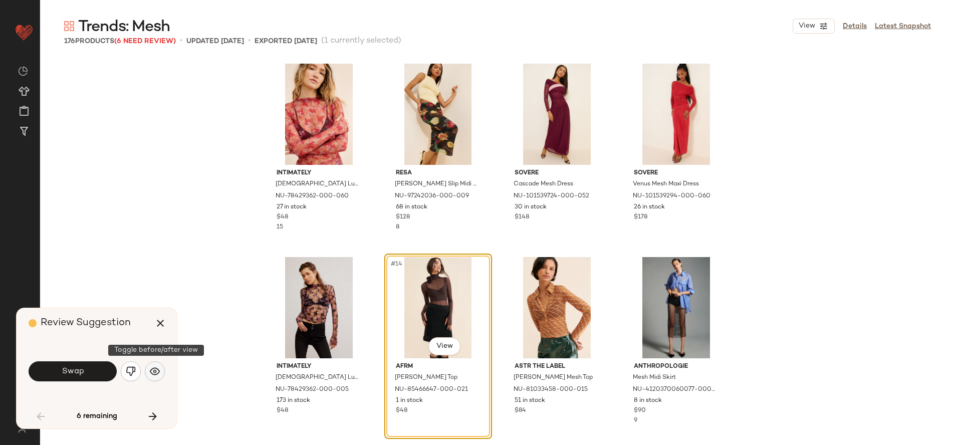
click at [157, 371] on img "button" at bounding box center [155, 371] width 10 height 10
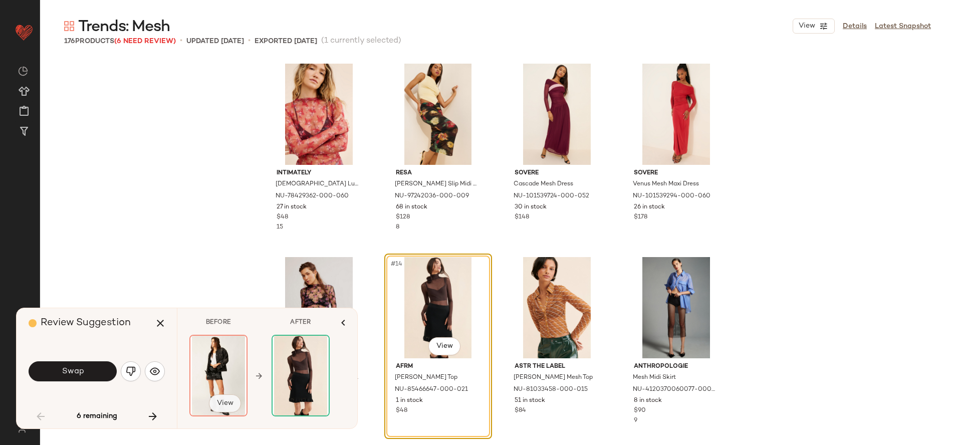
click at [226, 403] on span "View" at bounding box center [225, 403] width 17 height 8
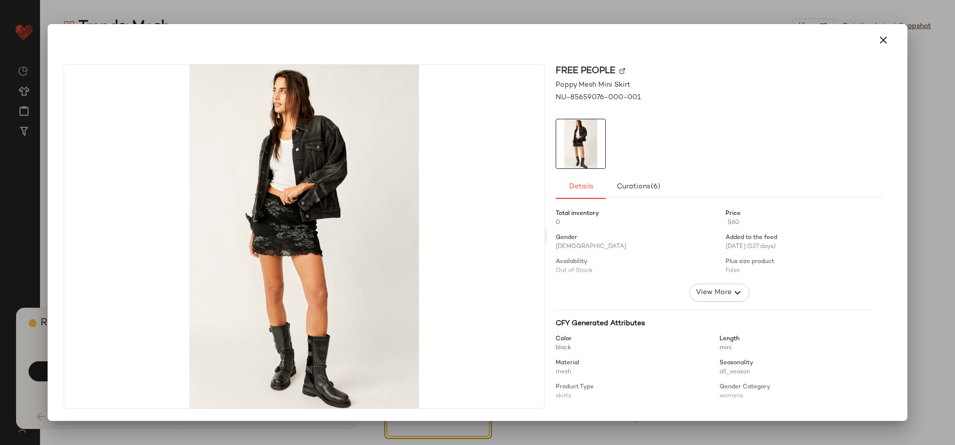
click at [605, 14] on div at bounding box center [477, 222] width 955 height 445
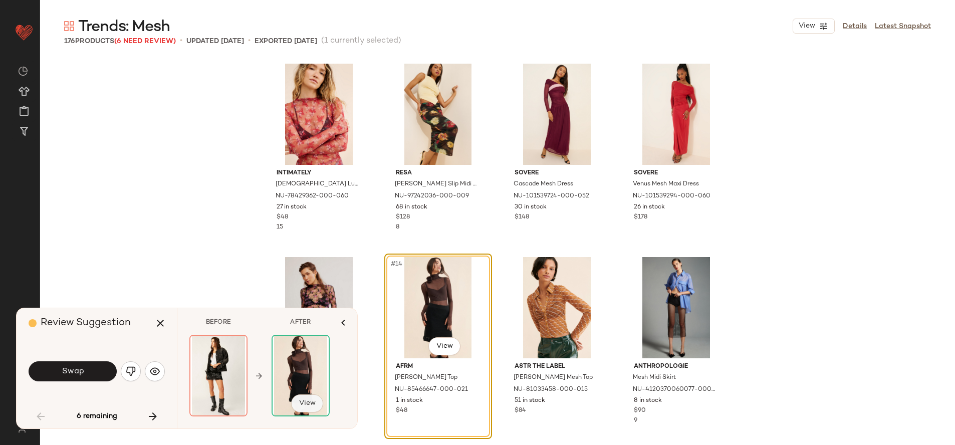
click at [304, 399] on span "View" at bounding box center [307, 403] width 17 height 8
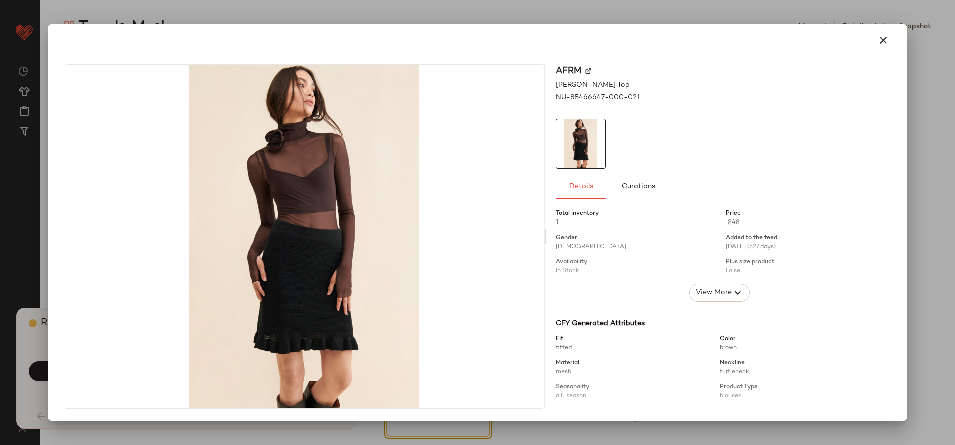
click at [568, 20] on div at bounding box center [477, 222] width 955 height 445
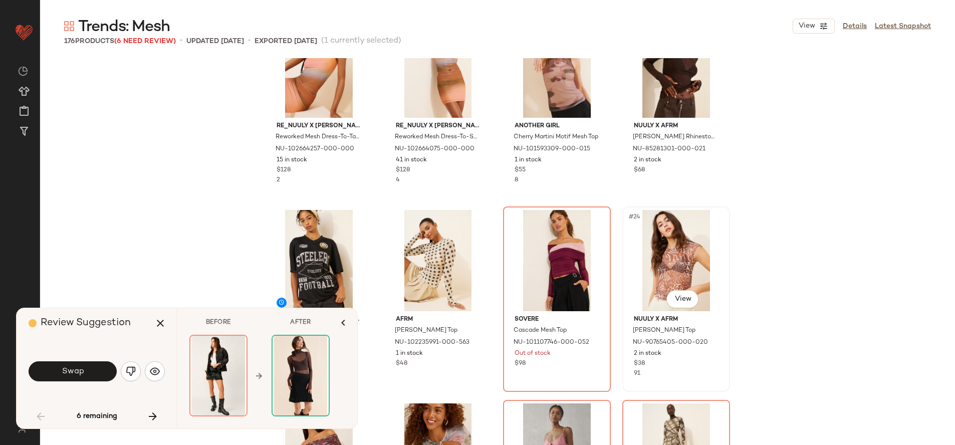
scroll to position [892, 0]
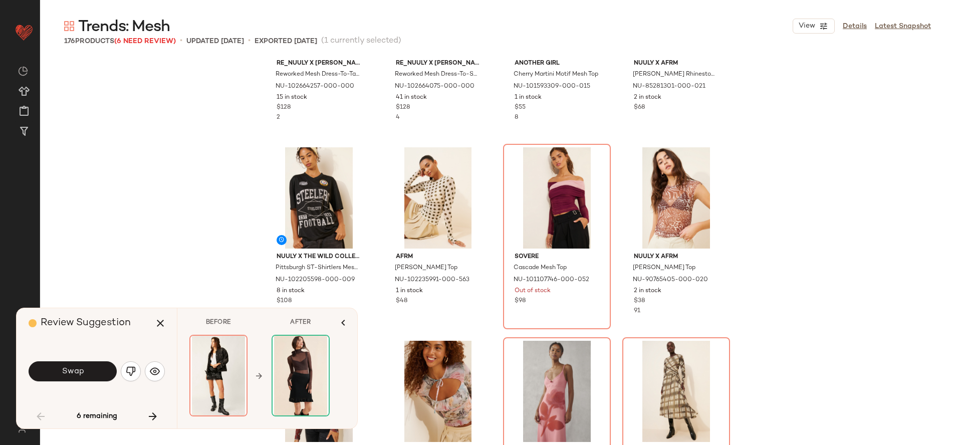
drag, startPoint x: 166, startPoint y: 165, endPoint x: 166, endPoint y: 152, distance: 13.0
click at [166, 165] on div "SET Re_Nuuly x Riley Vintage Reworked Mesh Dress-To-Tank Tank Top NU-102664257-…" at bounding box center [497, 251] width 915 height 387
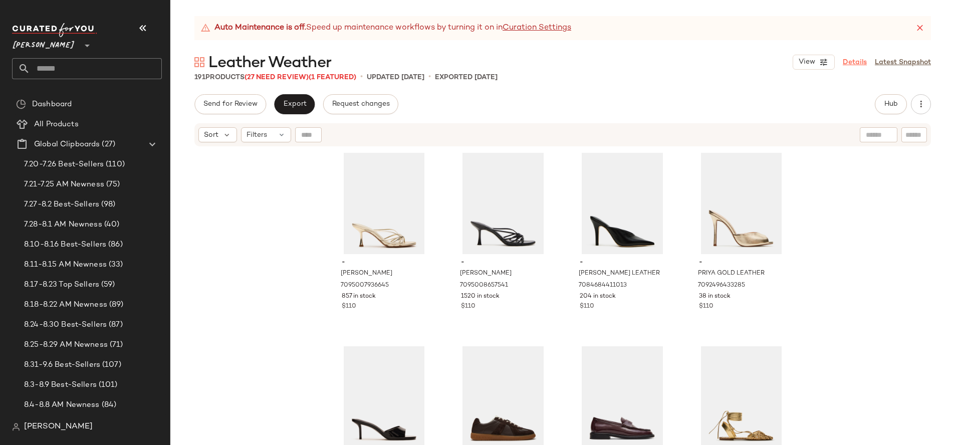
click at [849, 57] on link "Details" at bounding box center [855, 62] width 24 height 11
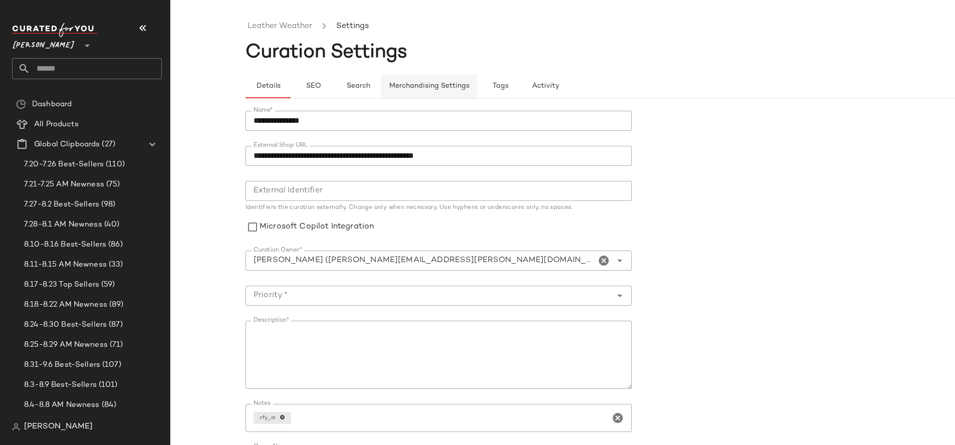
click at [429, 80] on button "Merchandising Settings" at bounding box center [429, 86] width 97 height 24
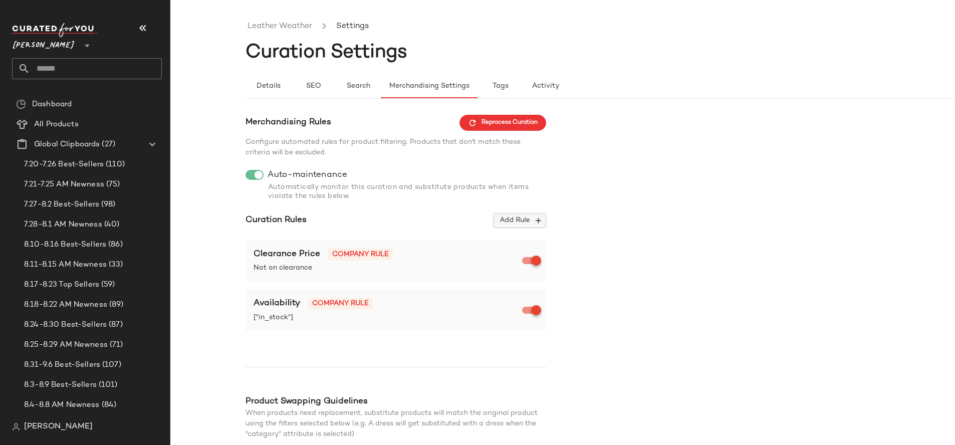
click at [526, 221] on span "Add Rule" at bounding box center [520, 220] width 42 height 9
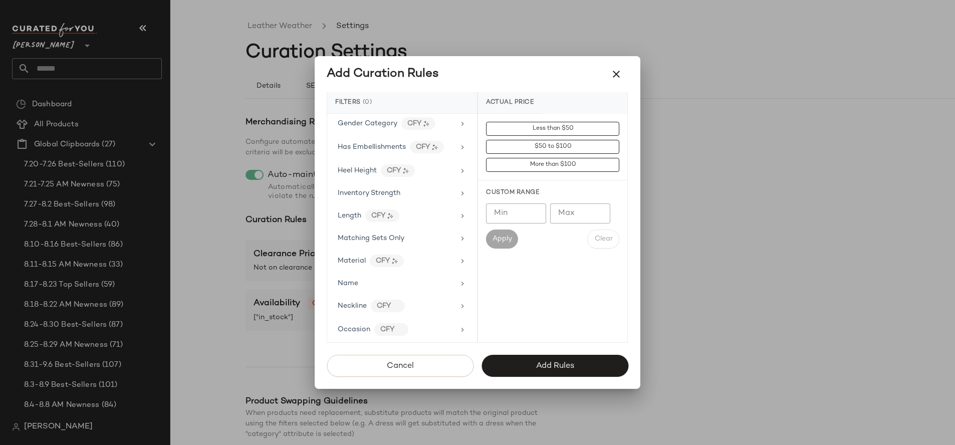
scroll to position [337, 0]
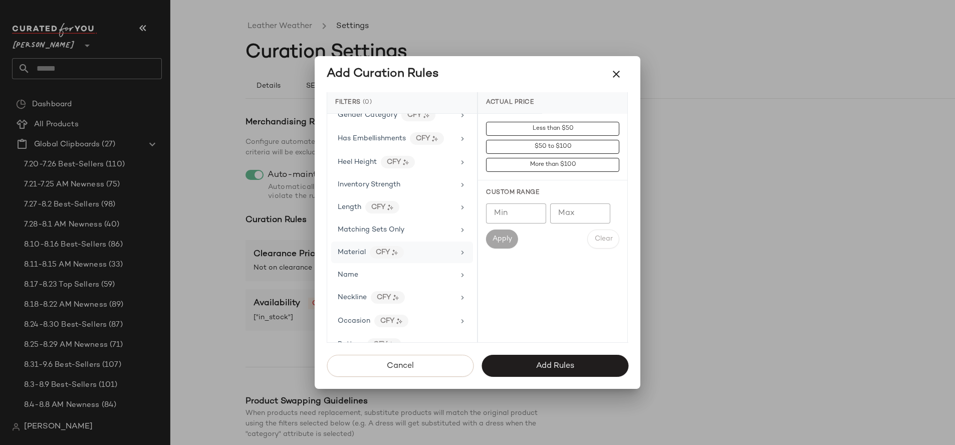
click at [425, 249] on div "Material CFY" at bounding box center [396, 252] width 117 height 13
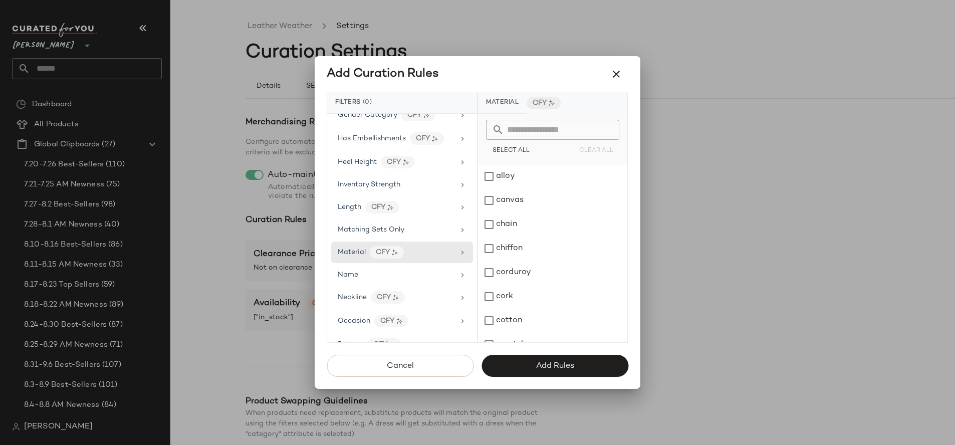
click at [541, 131] on input "text" at bounding box center [558, 130] width 109 height 20
type input "*****"
click at [535, 204] on div "leather" at bounding box center [552, 200] width 149 height 24
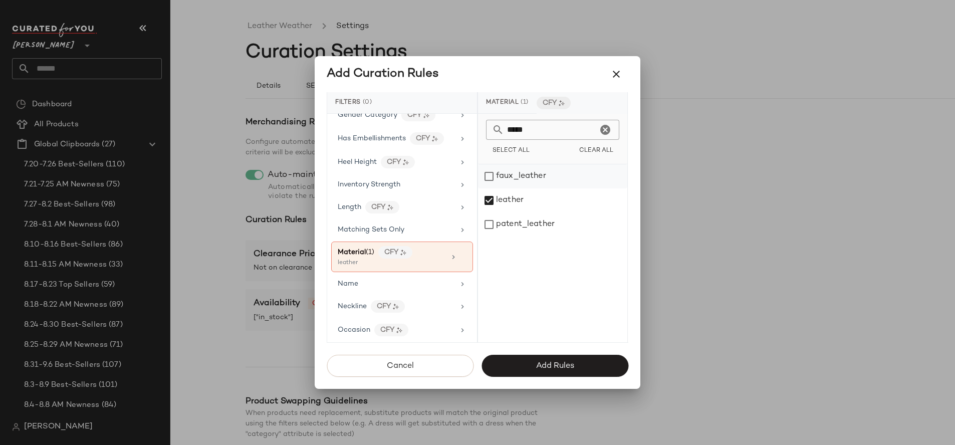
click at [527, 176] on div "faux_leather" at bounding box center [552, 176] width 149 height 24
click at [544, 217] on div "patent_leather" at bounding box center [552, 225] width 149 height 24
click at [557, 364] on span "Add Rules" at bounding box center [555, 366] width 39 height 10
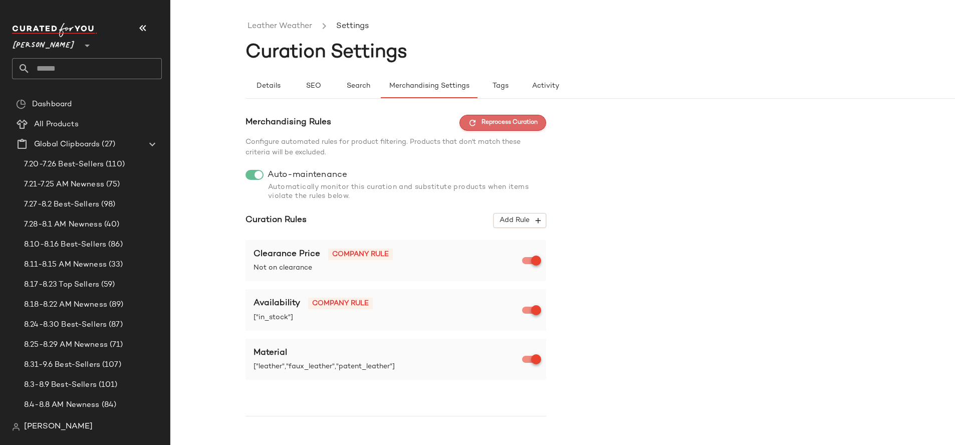
click at [509, 120] on span "Reprocess Curation" at bounding box center [503, 122] width 70 height 9
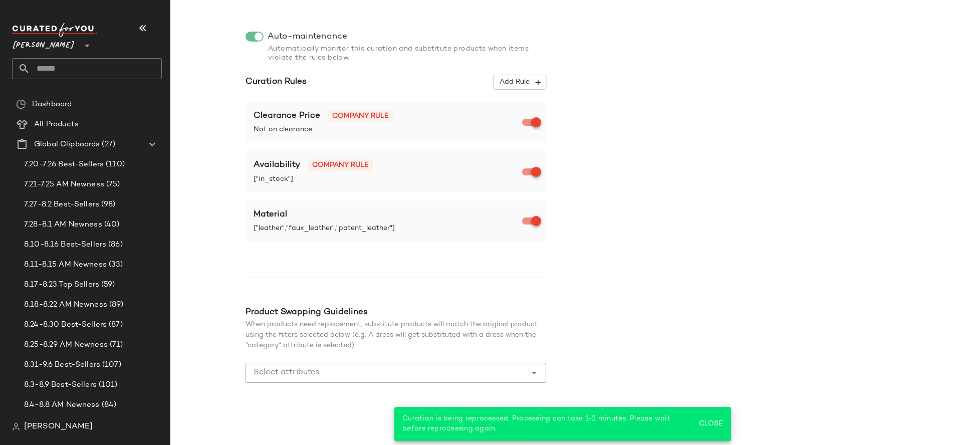
scroll to position [140, 0]
click at [713, 422] on span "Close" at bounding box center [711, 424] width 25 height 8
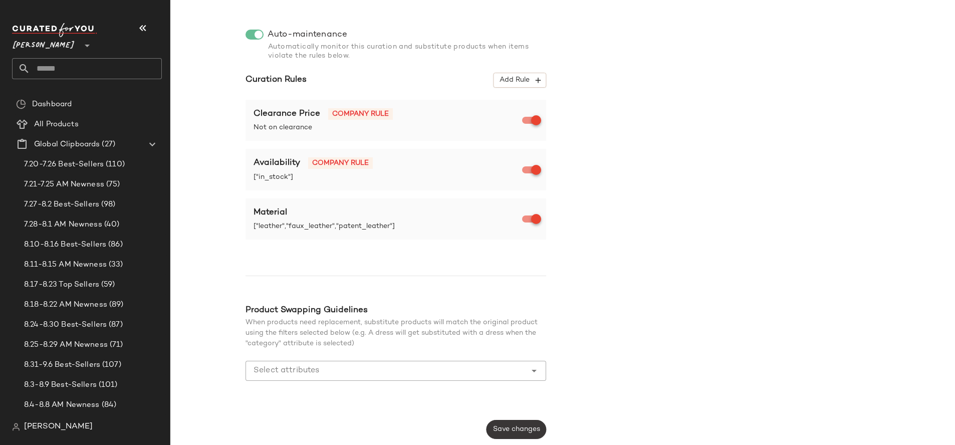
click at [526, 426] on span "Save changes" at bounding box center [517, 430] width 48 height 8
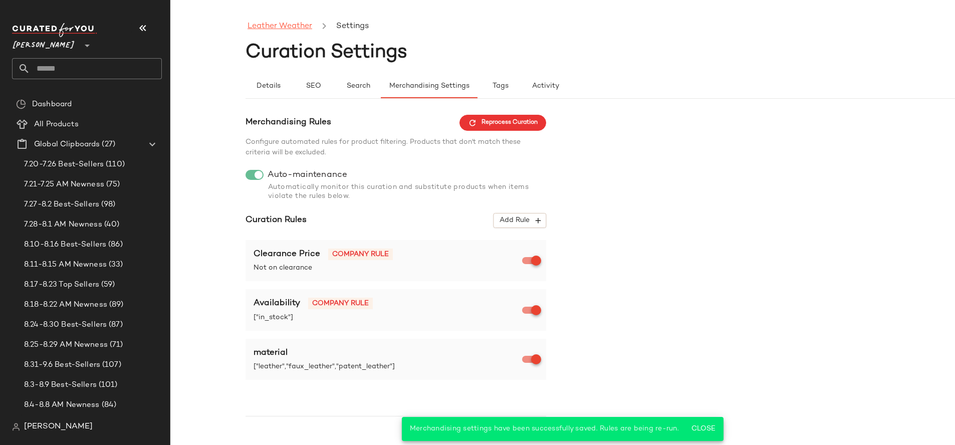
click at [273, 29] on link "Leather Weather" at bounding box center [280, 26] width 65 height 13
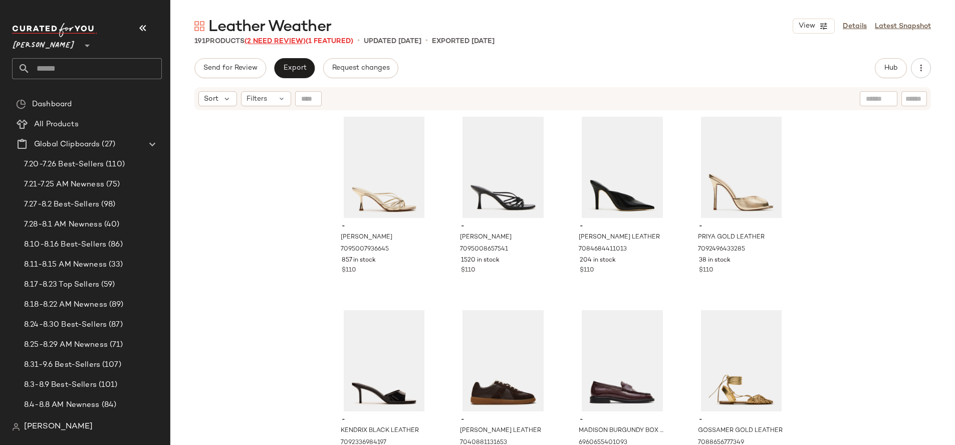
click at [283, 41] on span "(2 Need Review)" at bounding box center [275, 42] width 61 height 8
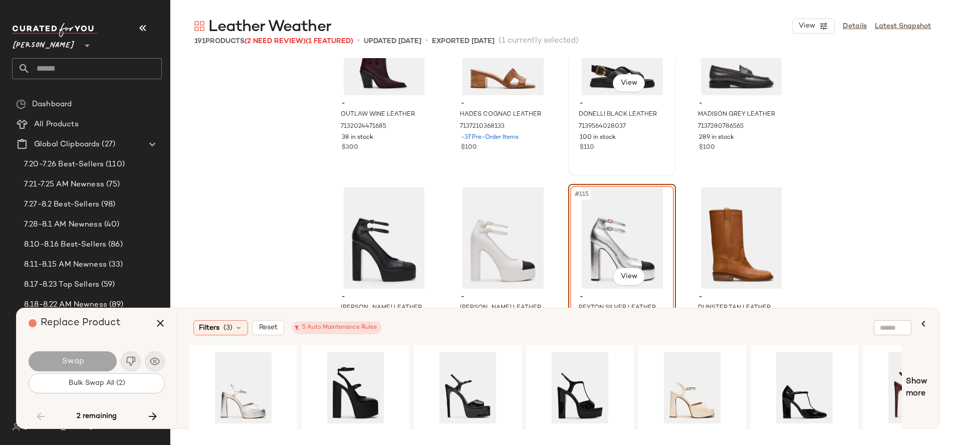
scroll to position [5390, 0]
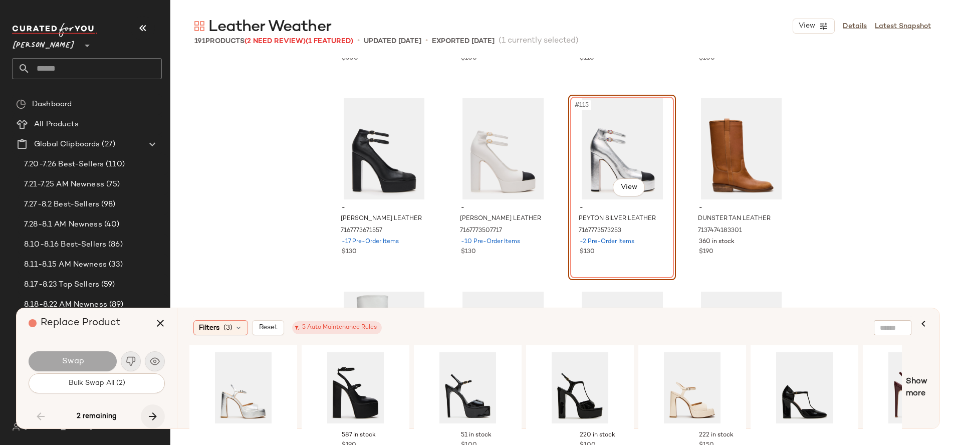
click at [153, 419] on icon "button" at bounding box center [153, 416] width 12 height 12
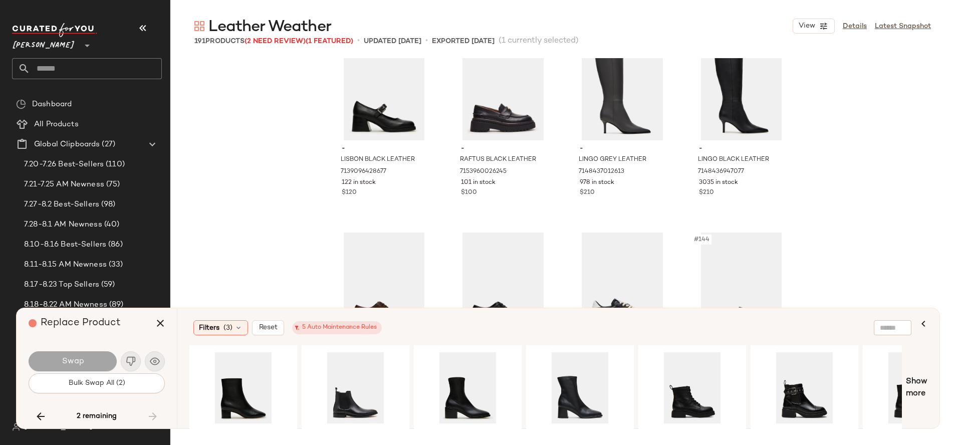
scroll to position [6621, 0]
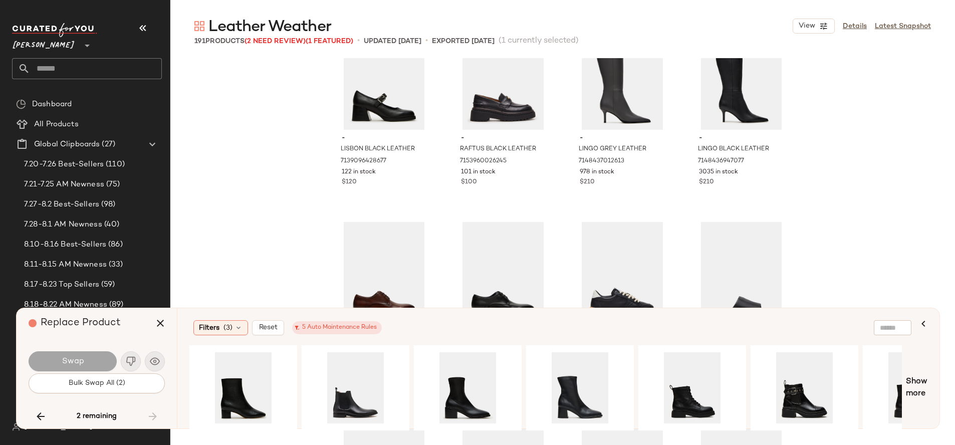
click at [50, 38] on span "Steve Madden" at bounding box center [43, 43] width 63 height 18
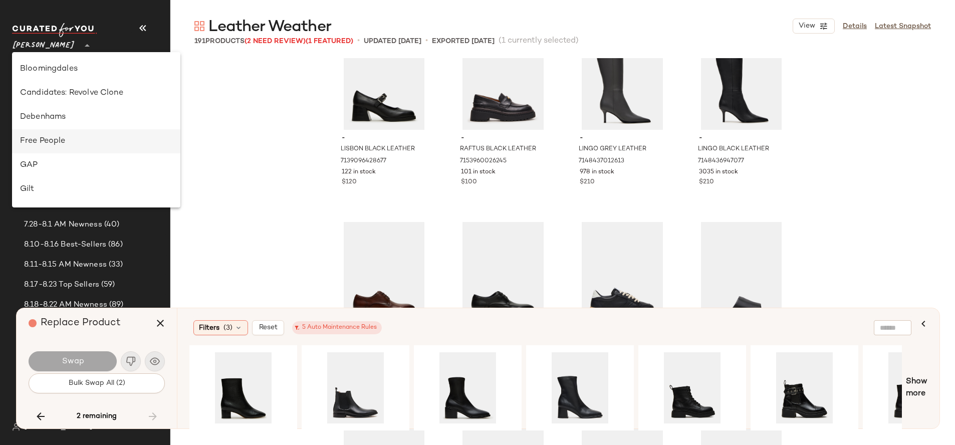
scroll to position [0, 0]
click at [70, 113] on div "Anthropologie UK" at bounding box center [96, 116] width 152 height 12
type input "**"
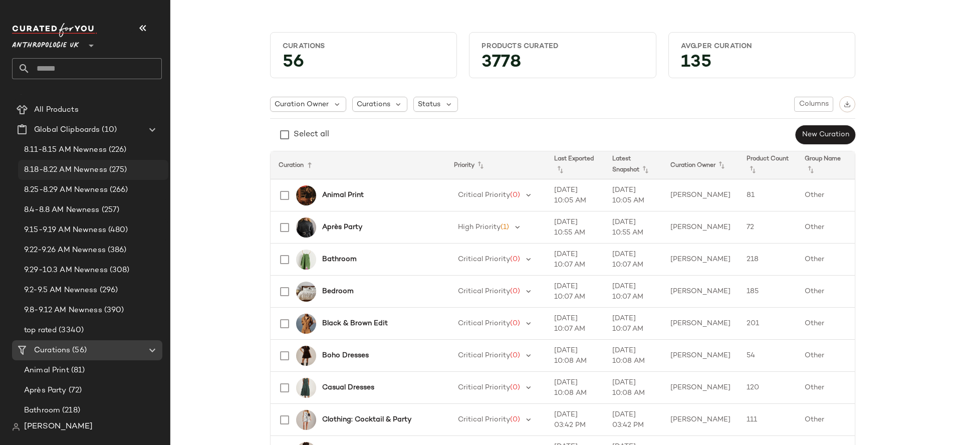
scroll to position [15, 0]
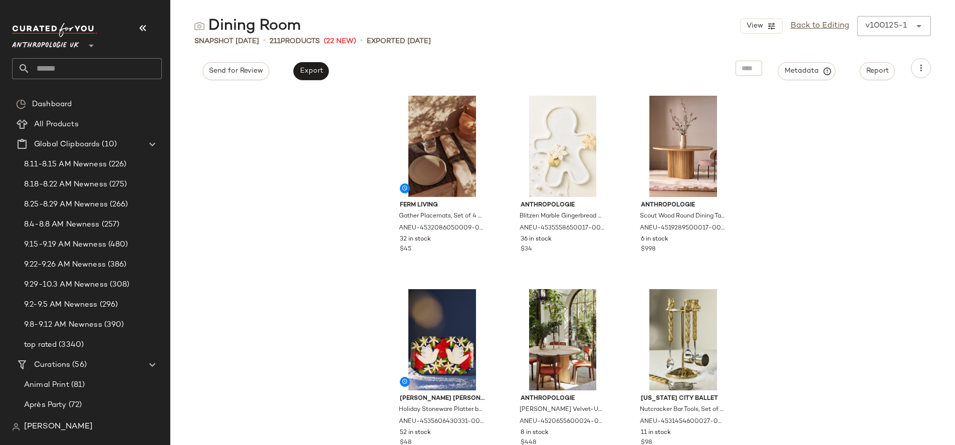
click at [107, 70] on input "text" at bounding box center [96, 68] width 132 height 21
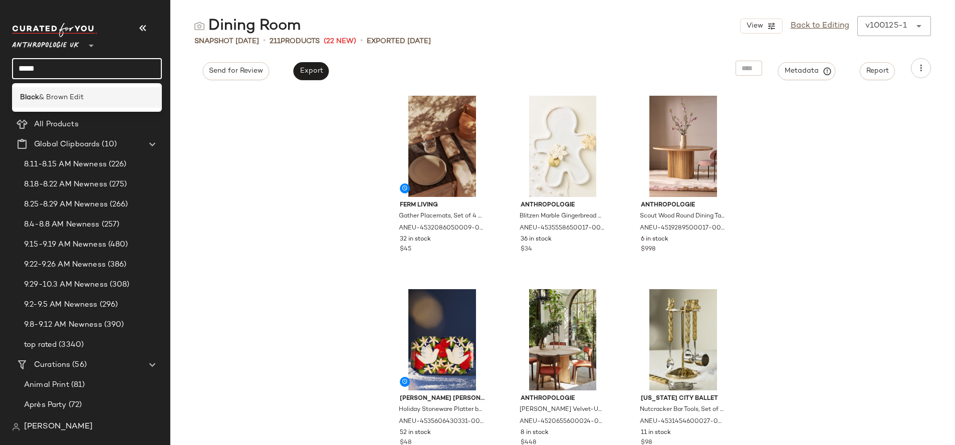
type input "*****"
click at [104, 101] on div "Black & Brown Edit" at bounding box center [87, 97] width 134 height 11
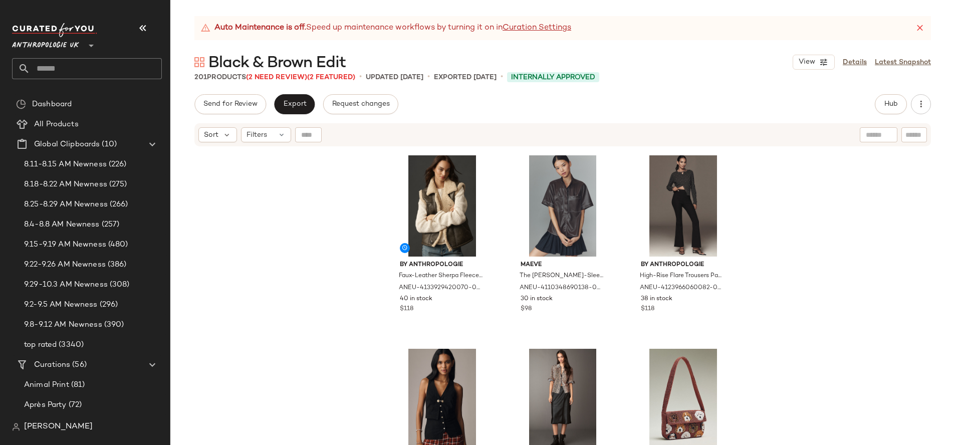
scroll to position [937, 0]
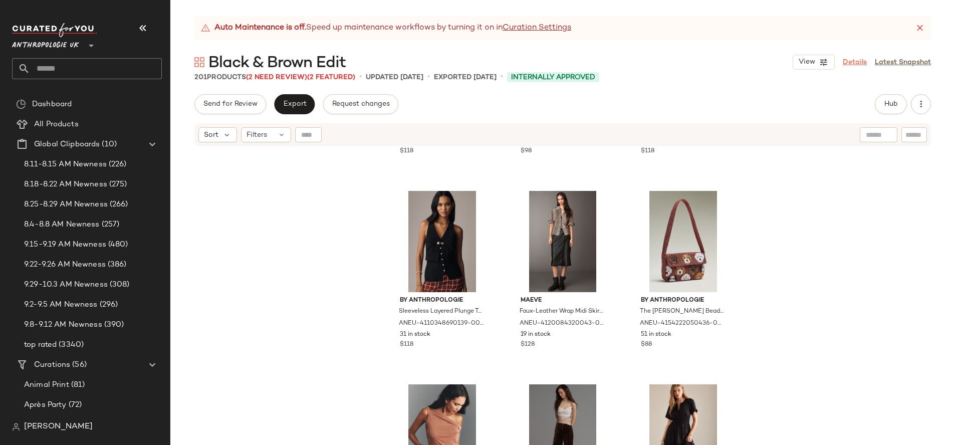
click at [854, 60] on link "Details" at bounding box center [855, 62] width 24 height 11
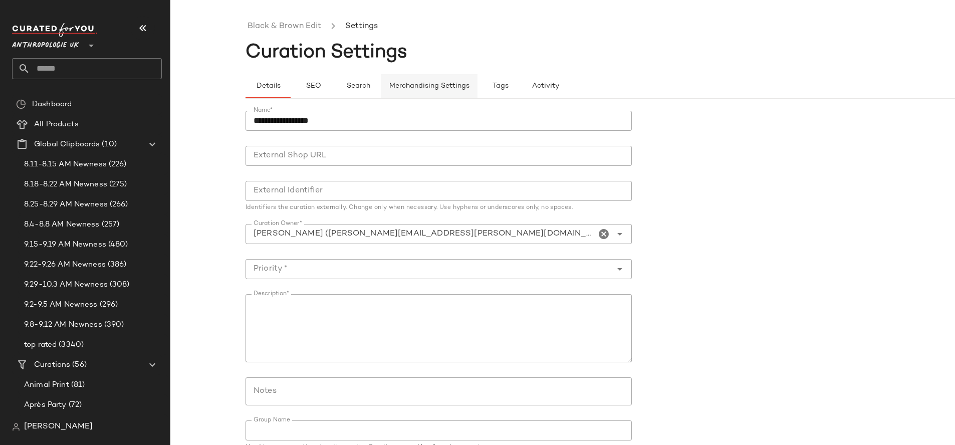
click at [416, 86] on span "Merchandising Settings" at bounding box center [429, 86] width 81 height 8
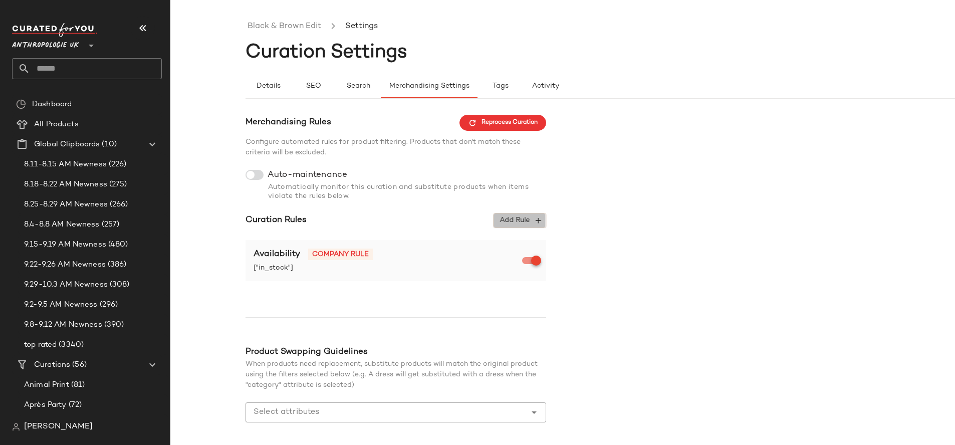
click at [529, 219] on span "Add Rule" at bounding box center [520, 220] width 42 height 9
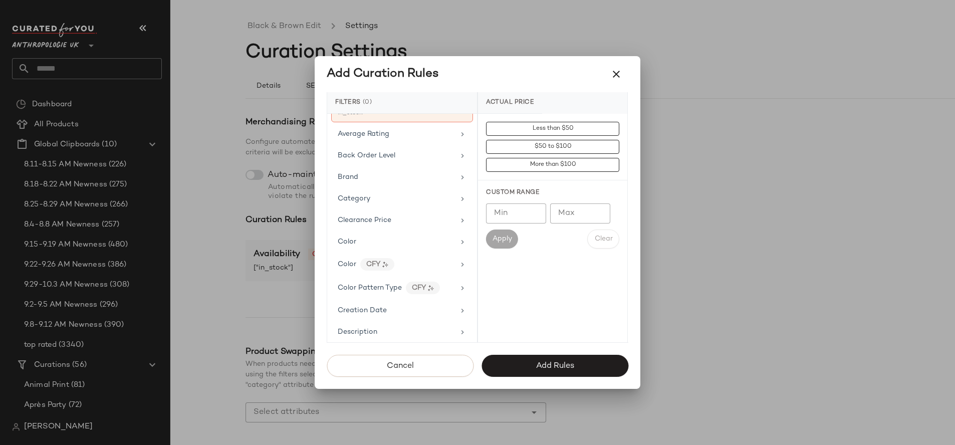
scroll to position [160, 0]
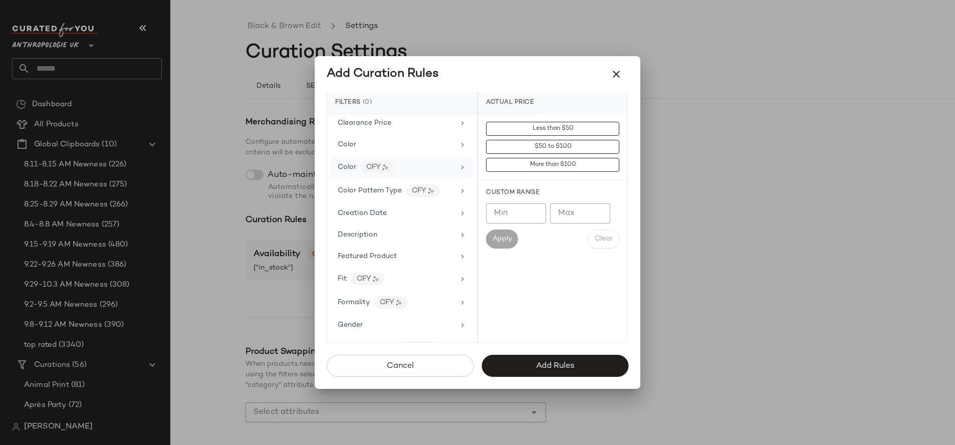
click at [410, 169] on div "Color CFY" at bounding box center [396, 167] width 117 height 13
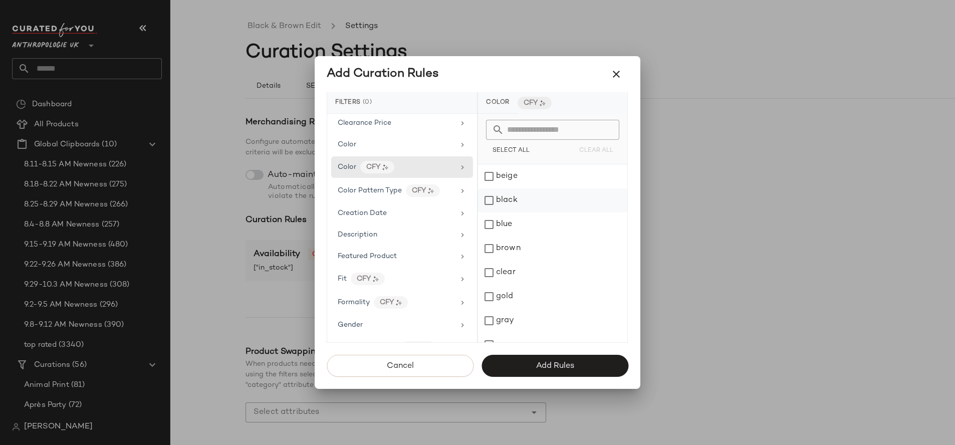
click at [504, 197] on div "black" at bounding box center [552, 200] width 149 height 24
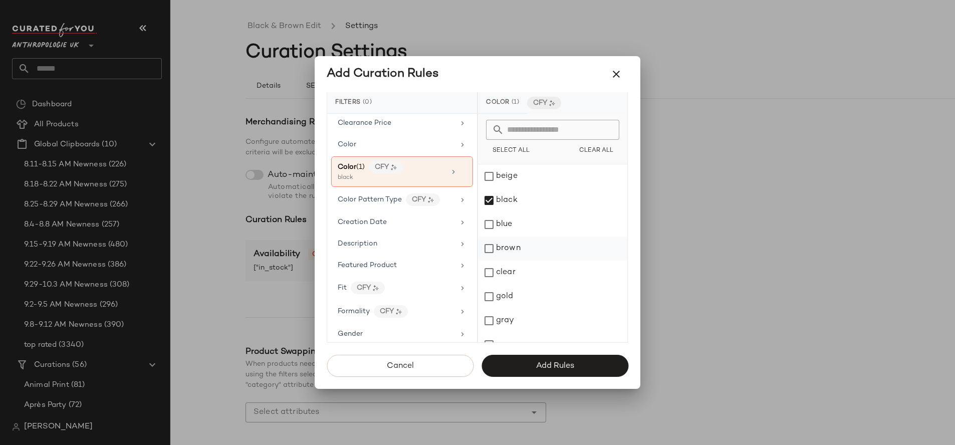
click at [526, 247] on div "brown" at bounding box center [552, 249] width 149 height 24
click at [381, 200] on span "Color Pattern Type" at bounding box center [370, 200] width 64 height 8
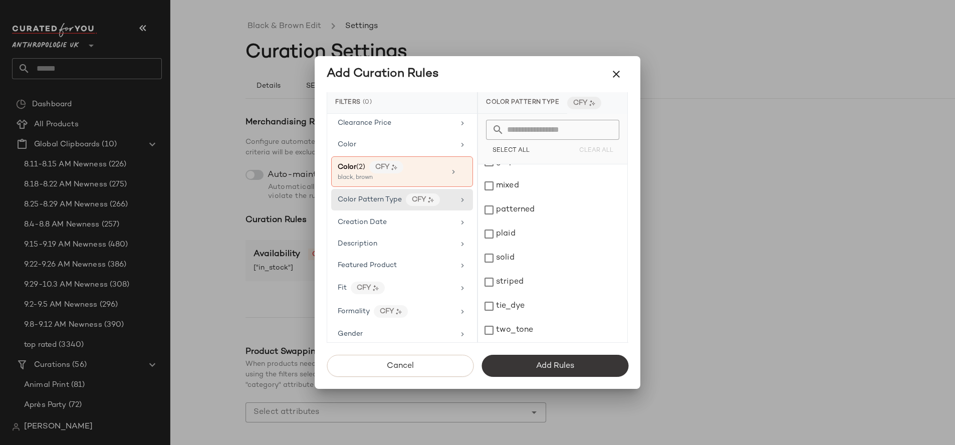
click at [549, 365] on span "Add Rules" at bounding box center [555, 366] width 39 height 10
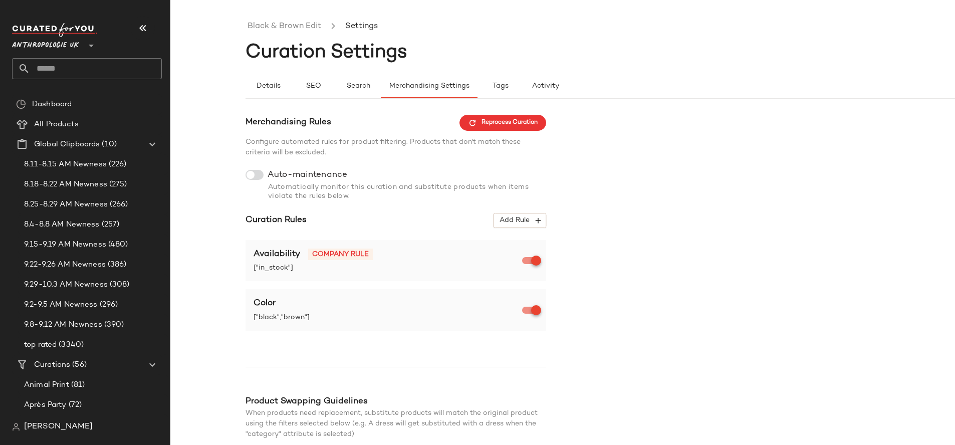
scroll to position [91, 0]
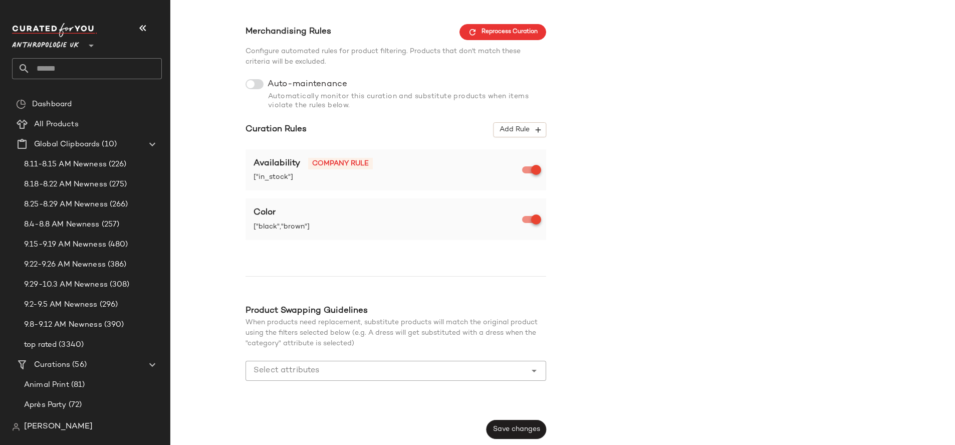
click at [389, 374] on input "Select attributes" at bounding box center [389, 371] width 270 height 12
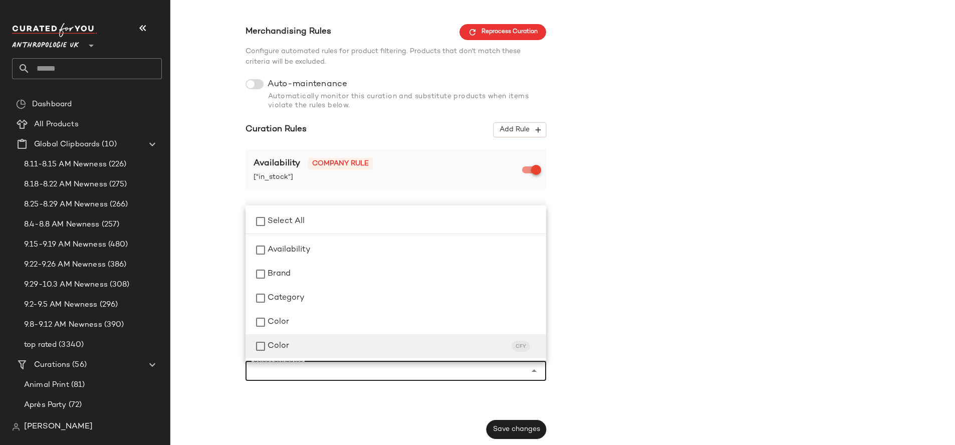
click at [345, 344] on div "Color CFY" at bounding box center [403, 346] width 271 height 12
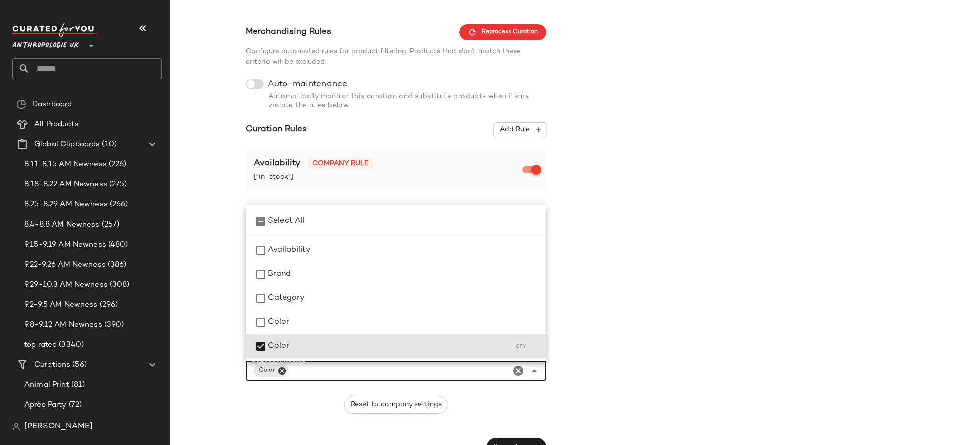
drag, startPoint x: 626, startPoint y: 333, endPoint x: 621, endPoint y: 331, distance: 5.2
click at [626, 333] on div "Merchandising Rules Reprocess Curation Configure automated rules for product fi…" at bounding box center [638, 241] width 785 height 434
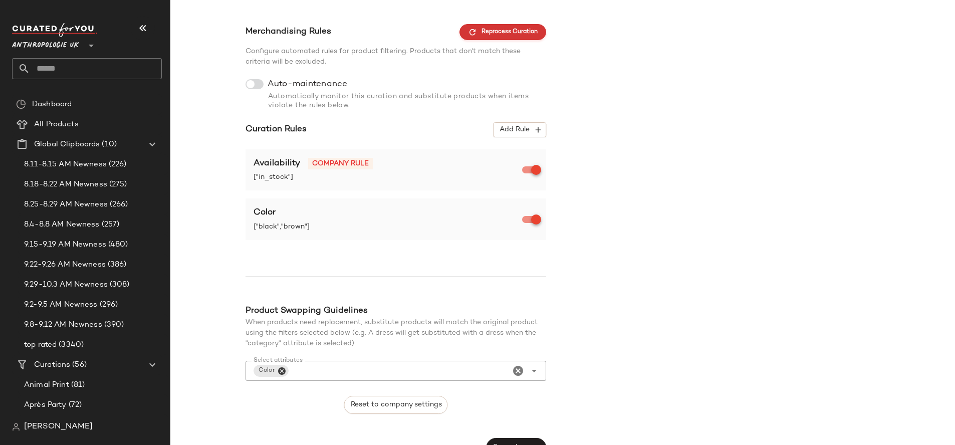
click at [507, 29] on span "Reprocess Curation" at bounding box center [503, 32] width 70 height 9
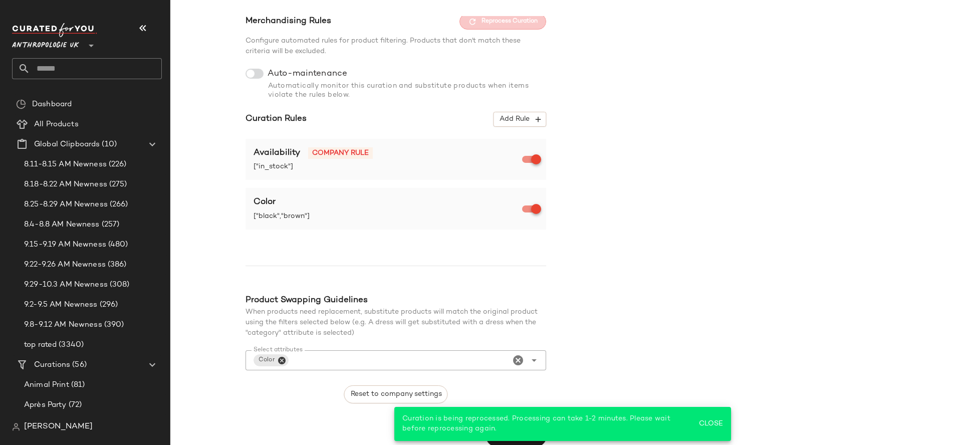
scroll to position [109, 0]
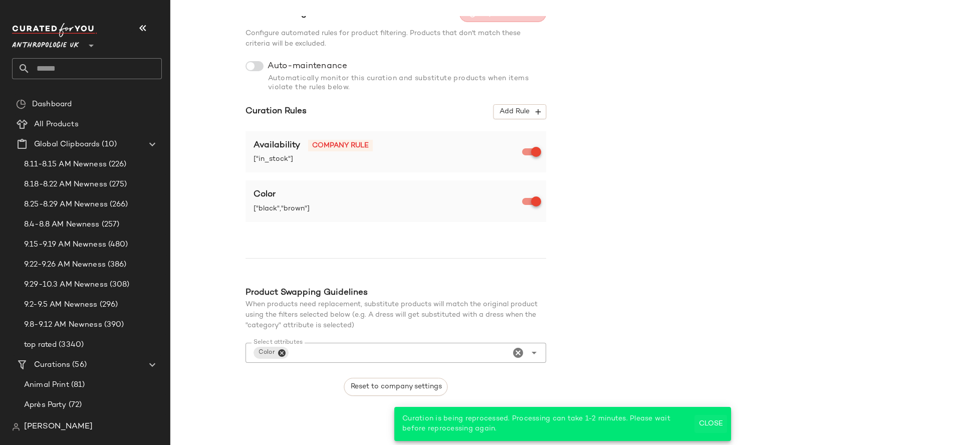
click at [725, 421] on button "Close" at bounding box center [711, 424] width 33 height 18
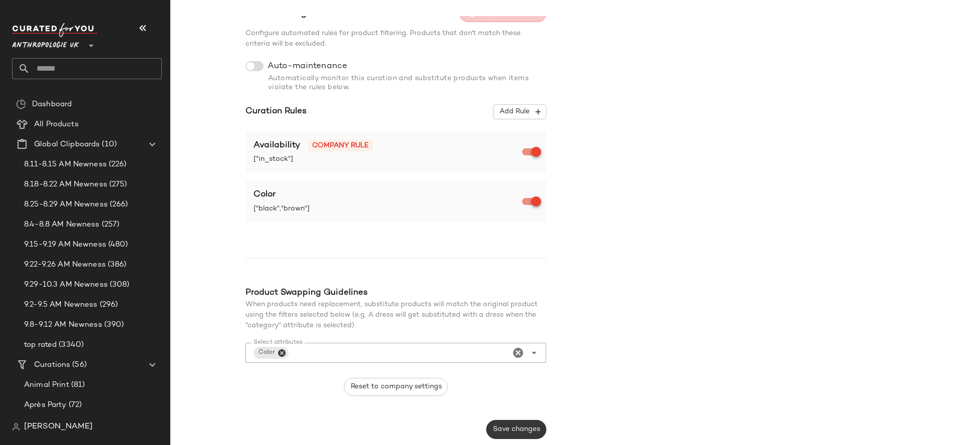
click at [517, 430] on span "Save changes" at bounding box center [517, 430] width 48 height 8
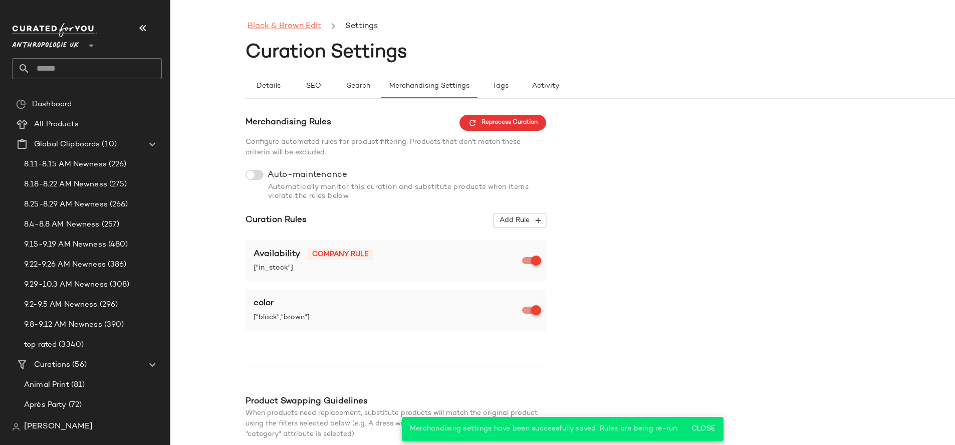
click at [299, 29] on link "Black & Brown Edit" at bounding box center [285, 26] width 74 height 13
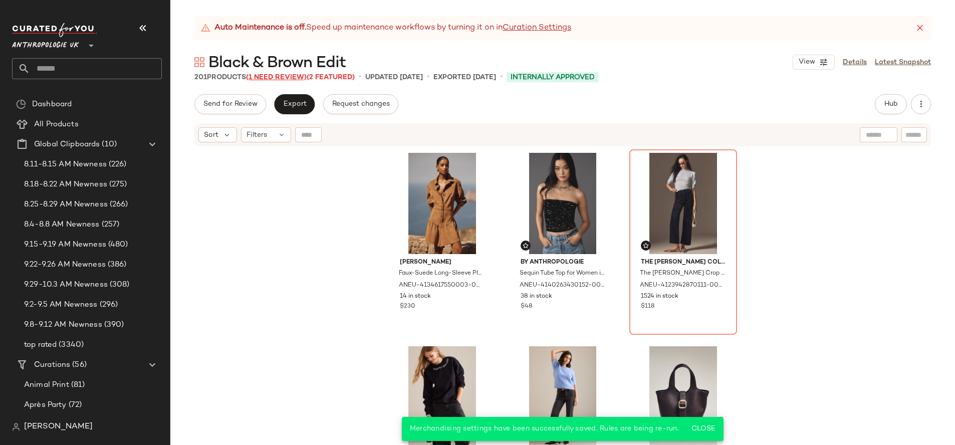
click at [292, 79] on span "(1 Need Review)" at bounding box center [276, 78] width 61 height 8
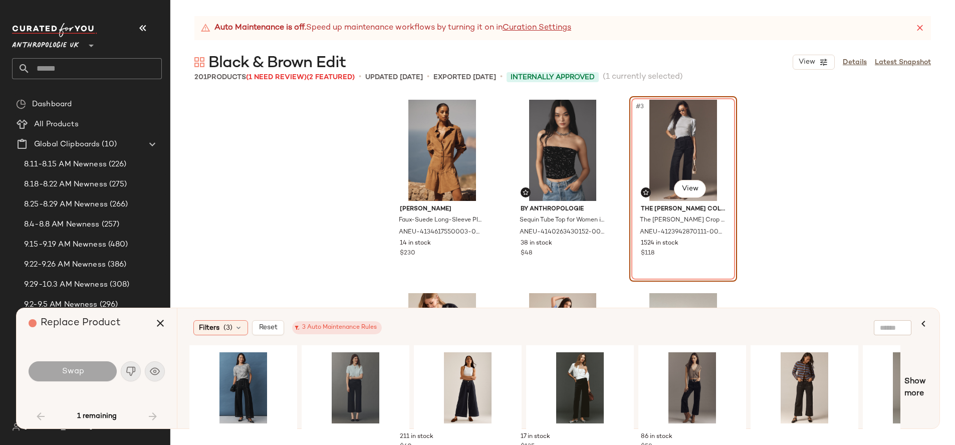
click at [350, 159] on div "[PERSON_NAME] Faux-Suede Long-Sleeve Playsuit for Women in Brown, Polyester/Ela…" at bounding box center [562, 269] width 785 height 351
click at [157, 329] on button "button" at bounding box center [160, 323] width 24 height 24
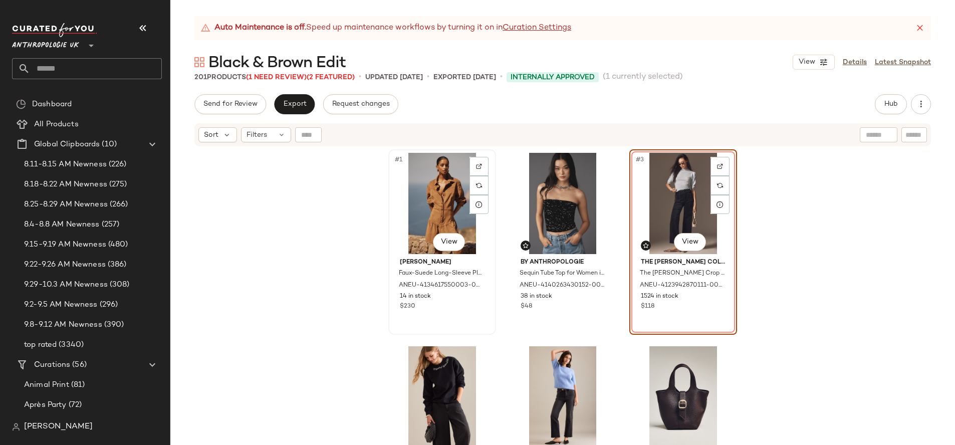
click at [444, 218] on div "#1 View" at bounding box center [442, 203] width 101 height 101
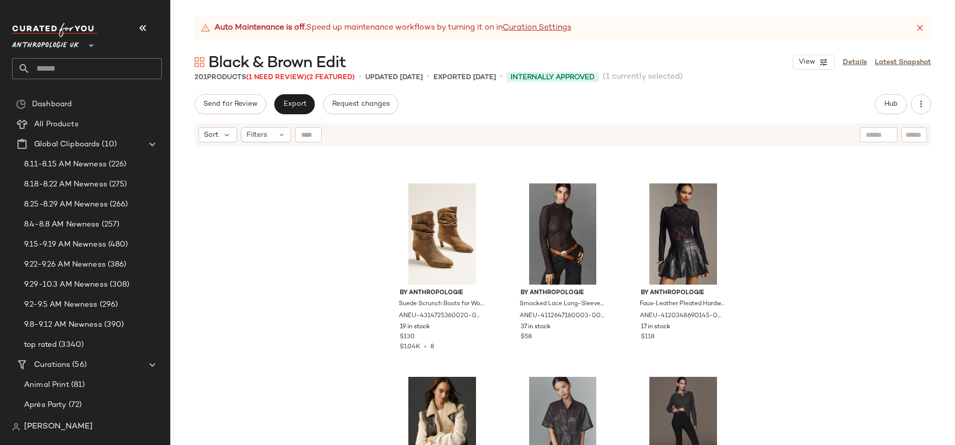
scroll to position [572, 0]
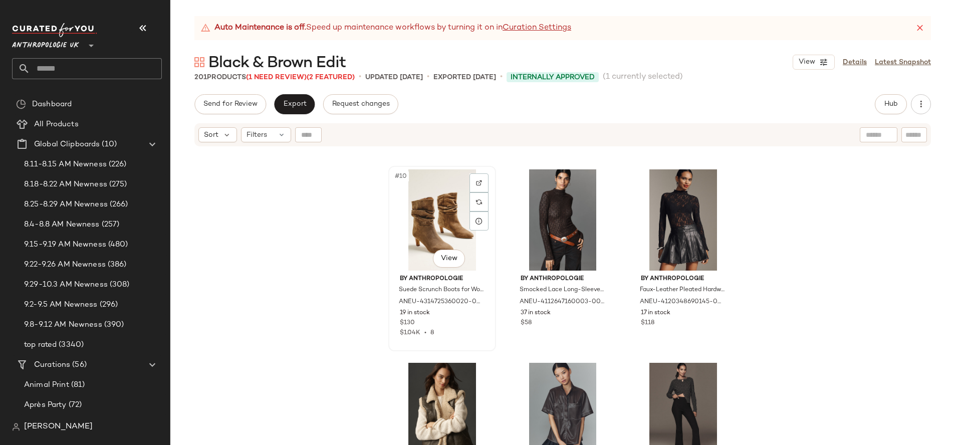
click at [435, 236] on div "#10 View" at bounding box center [442, 219] width 101 height 101
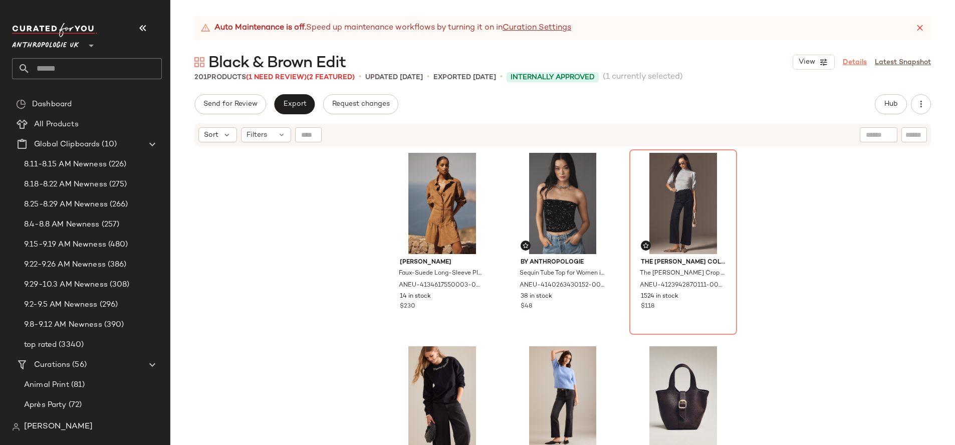
click at [854, 57] on link "Details" at bounding box center [855, 62] width 24 height 11
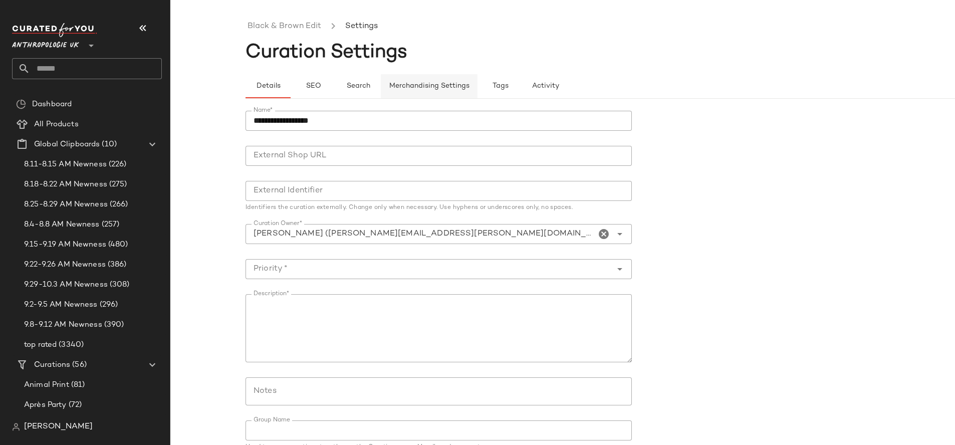
click at [441, 84] on span "Merchandising Settings" at bounding box center [429, 86] width 81 height 8
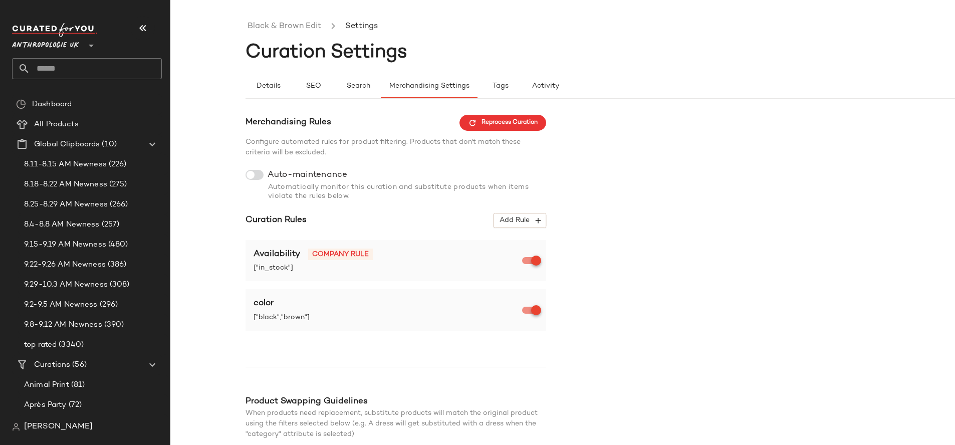
click at [258, 173] on div at bounding box center [255, 175] width 18 height 10
click at [502, 123] on span "Reprocess Curation" at bounding box center [503, 122] width 70 height 9
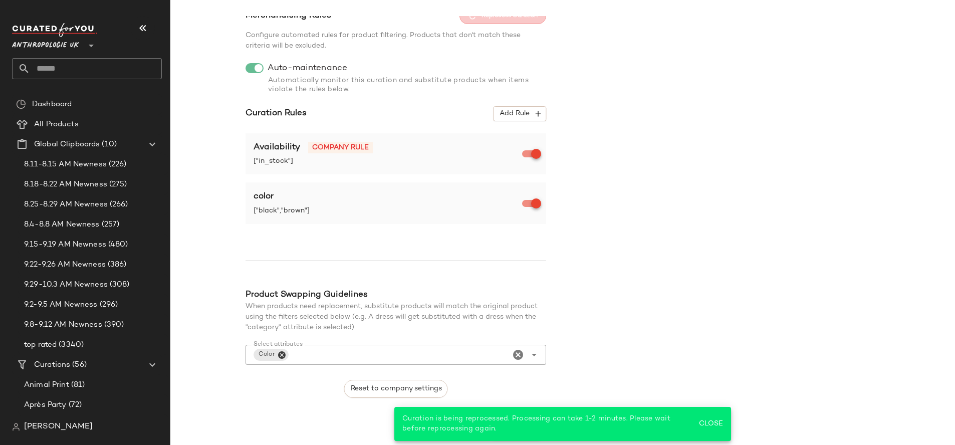
scroll to position [109, 0]
click at [705, 426] on span "Close" at bounding box center [711, 424] width 25 height 8
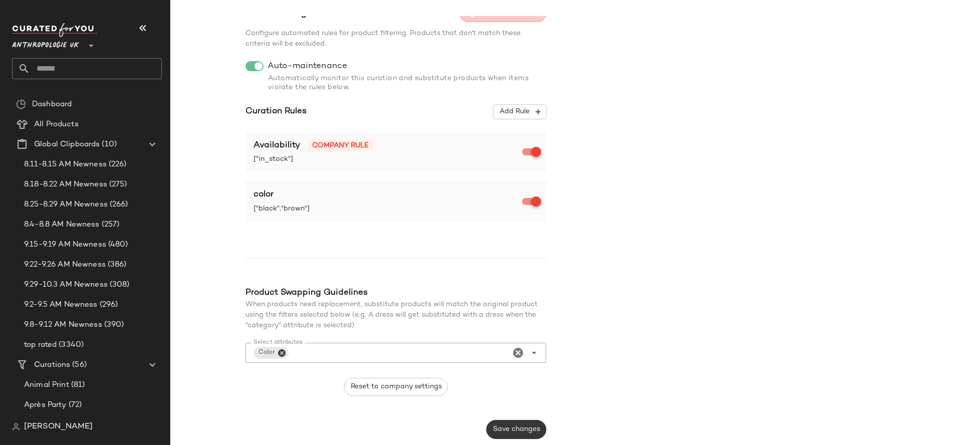
click at [502, 428] on span "Save changes" at bounding box center [517, 430] width 48 height 8
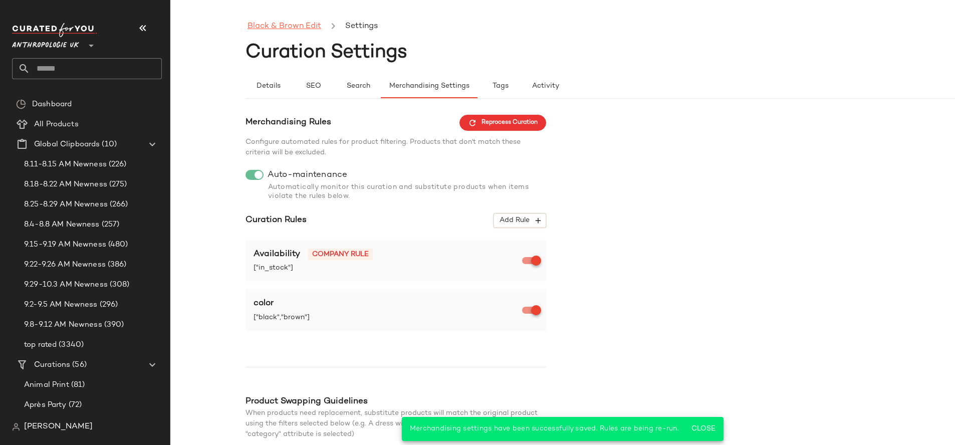
click at [281, 23] on link "Black & Brown Edit" at bounding box center [285, 26] width 74 height 13
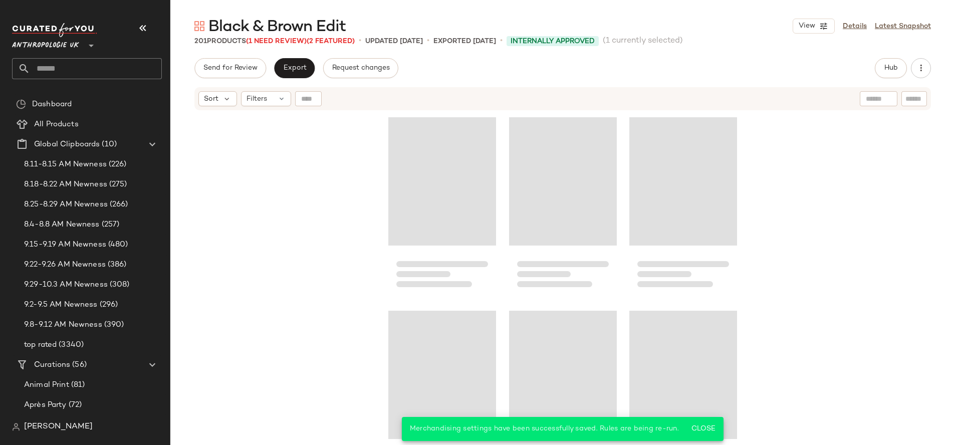
scroll to position [588, 0]
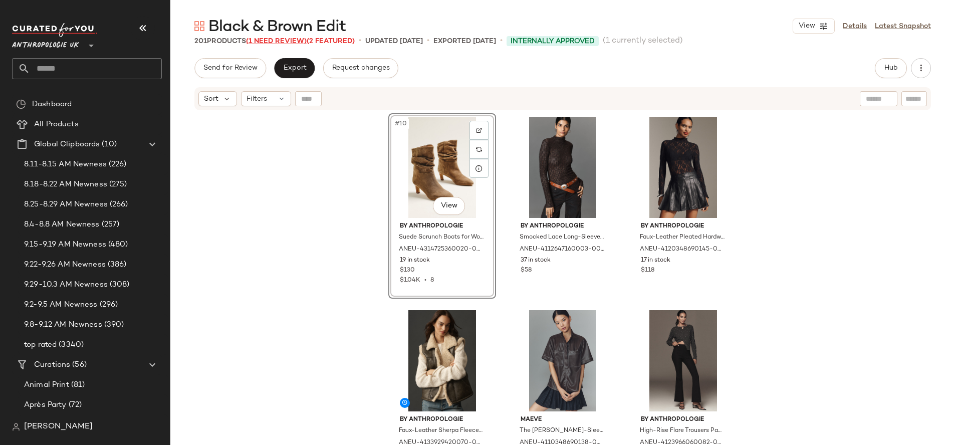
click at [280, 41] on span "(1 Need Review)" at bounding box center [276, 42] width 61 height 8
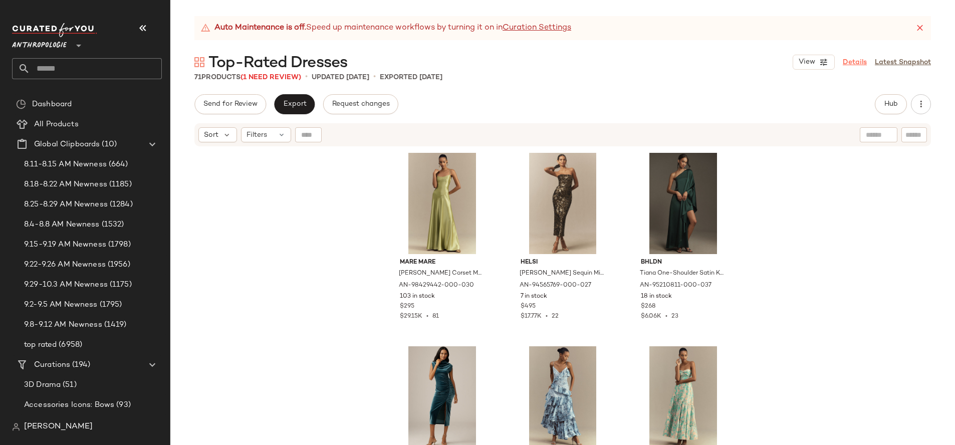
click at [861, 61] on link "Details" at bounding box center [855, 62] width 24 height 11
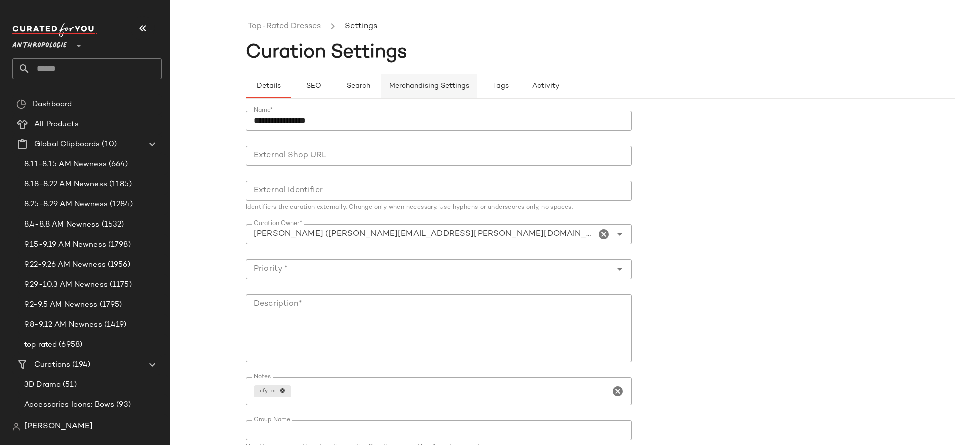
click at [444, 83] on span "Merchandising Settings" at bounding box center [429, 86] width 81 height 8
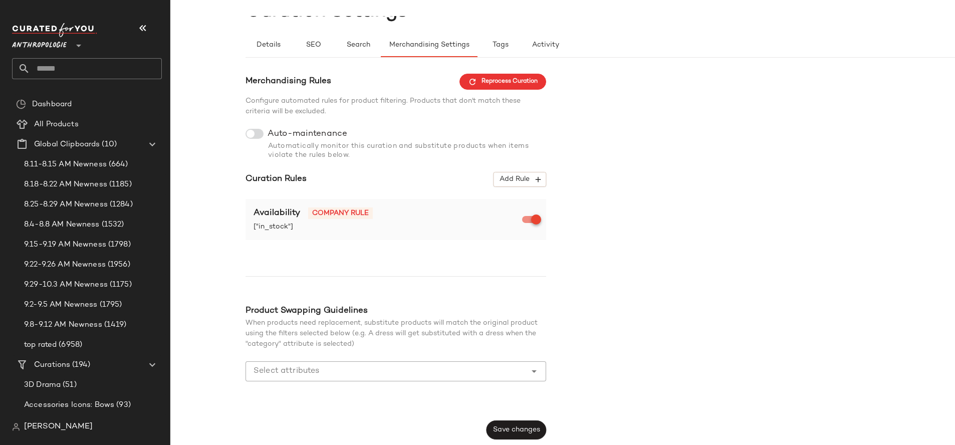
scroll to position [42, 0]
click at [523, 180] on span "Add Rule" at bounding box center [520, 178] width 42 height 9
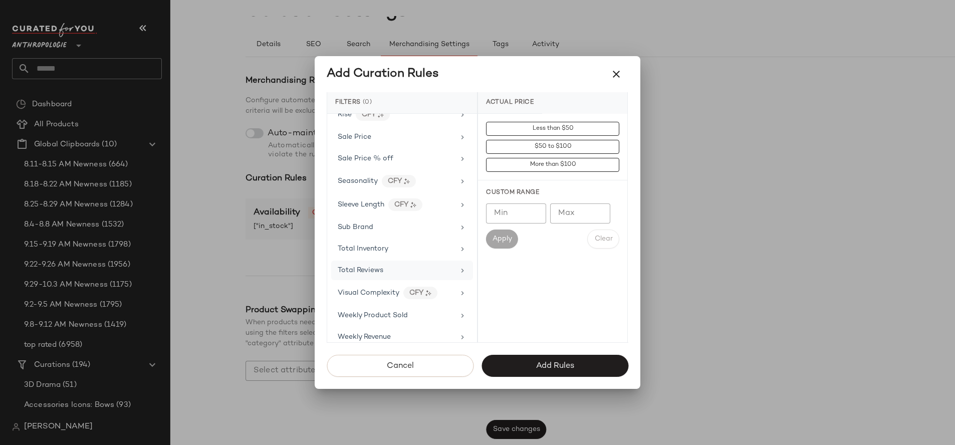
scroll to position [915, 0]
click at [401, 266] on div "Total Reviews" at bounding box center [396, 267] width 117 height 11
type input "*"
click at [535, 213] on input "*" at bounding box center [516, 213] width 60 height 20
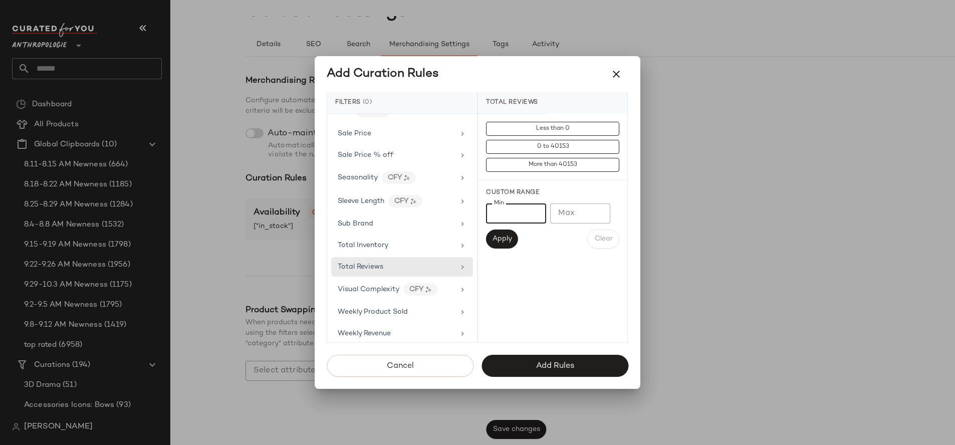
click at [503, 217] on input "*" at bounding box center [516, 213] width 60 height 20
type input "*"
click at [503, 239] on span "Apply" at bounding box center [502, 239] width 20 height 8
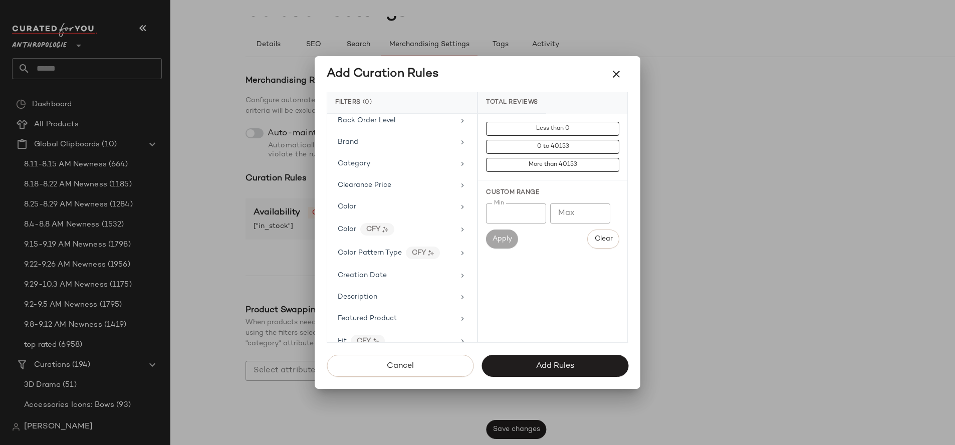
scroll to position [51, 0]
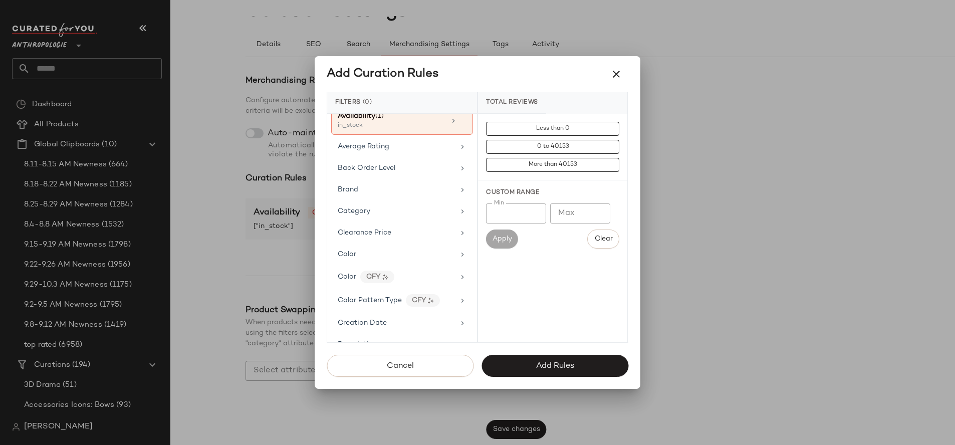
click at [422, 136] on div "Actual Price AI Embeddings Availability (1) in_stock Average Rating Back Order …" at bounding box center [402, 228] width 150 height 229
click at [421, 141] on div "Average Rating" at bounding box center [396, 146] width 117 height 11
click at [511, 217] on input "Min" at bounding box center [516, 213] width 60 height 20
type input "***"
click at [503, 238] on span "Apply" at bounding box center [502, 239] width 20 height 8
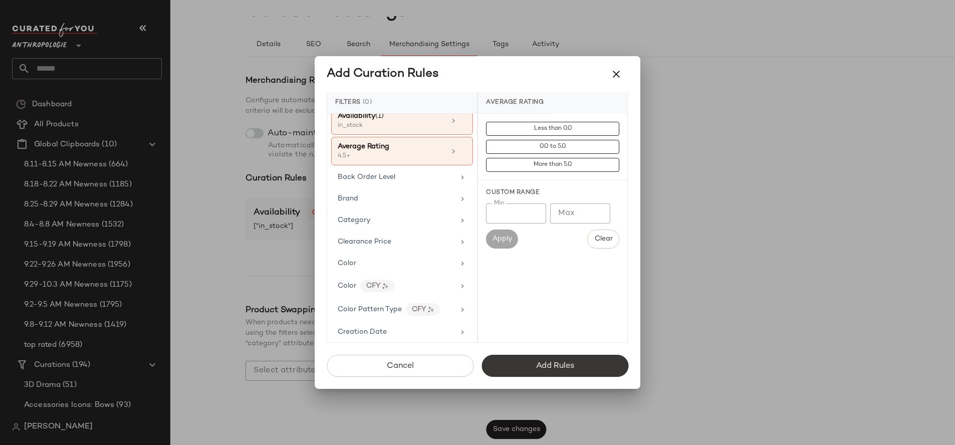
click at [573, 368] on span "Add Rules" at bounding box center [555, 366] width 39 height 10
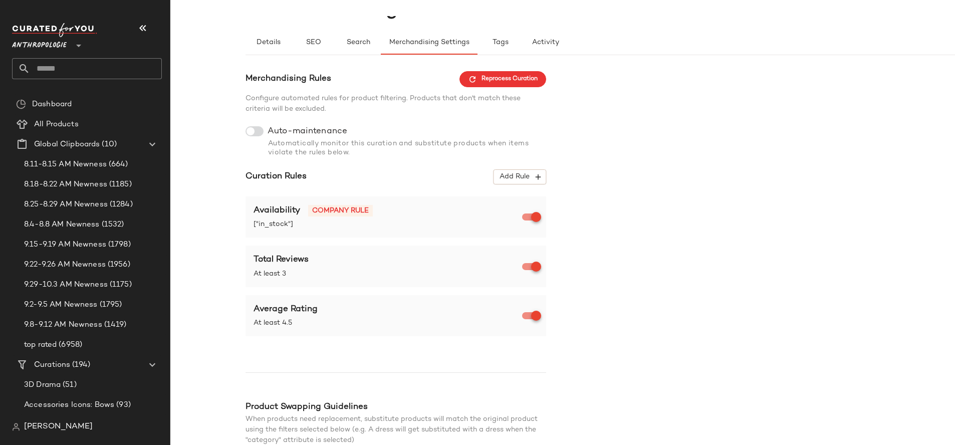
scroll to position [114, 0]
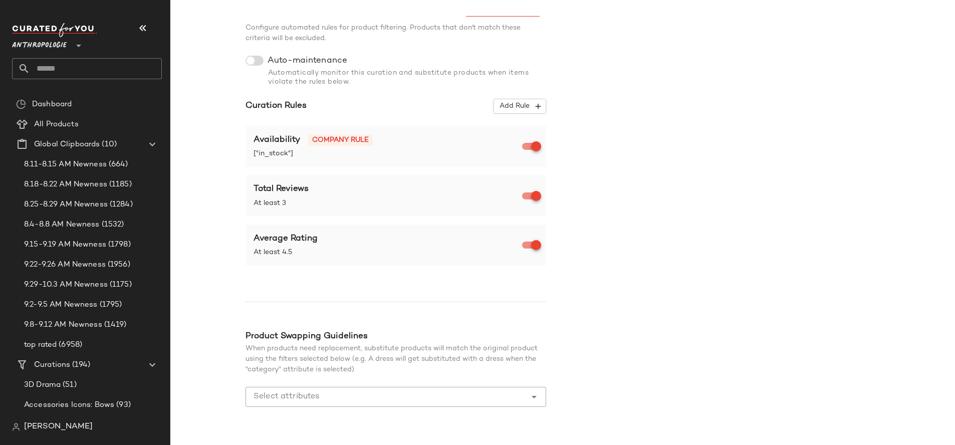
click at [407, 402] on input "Select attributes" at bounding box center [389, 397] width 270 height 12
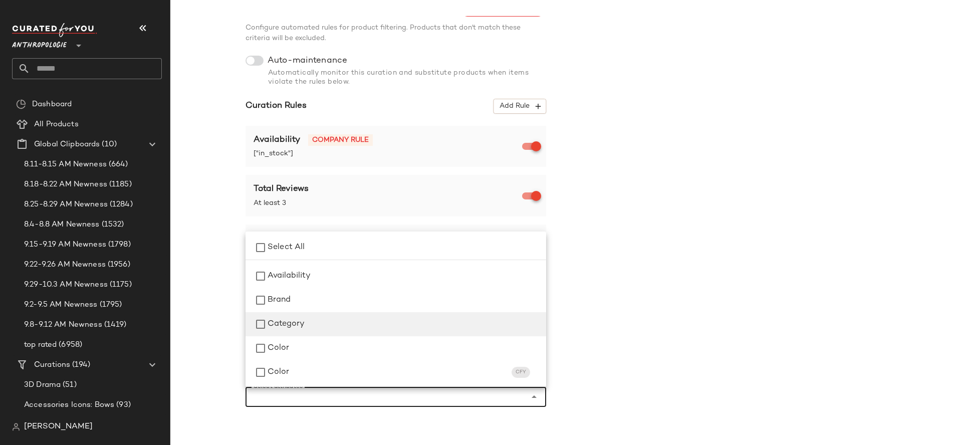
click at [383, 318] on div "Category" at bounding box center [403, 324] width 271 height 12
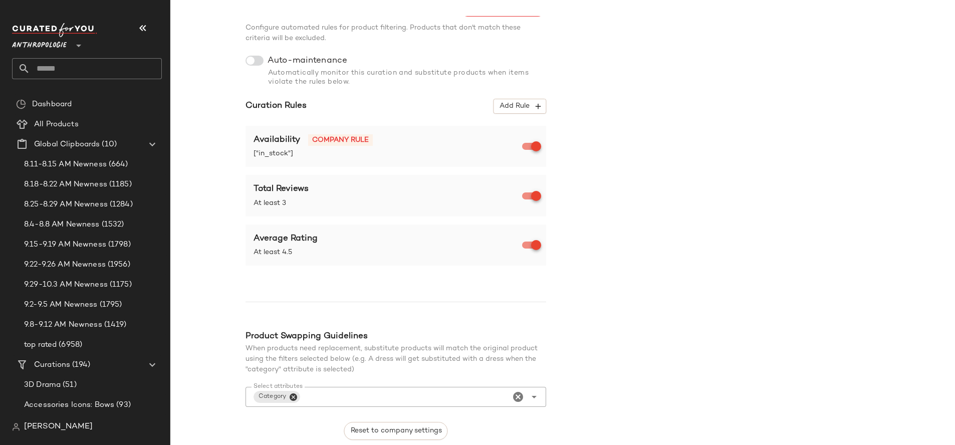
click at [636, 328] on div "Merchandising Rules Reprocess Curation Configure automated rules for product fi…" at bounding box center [638, 242] width 785 height 483
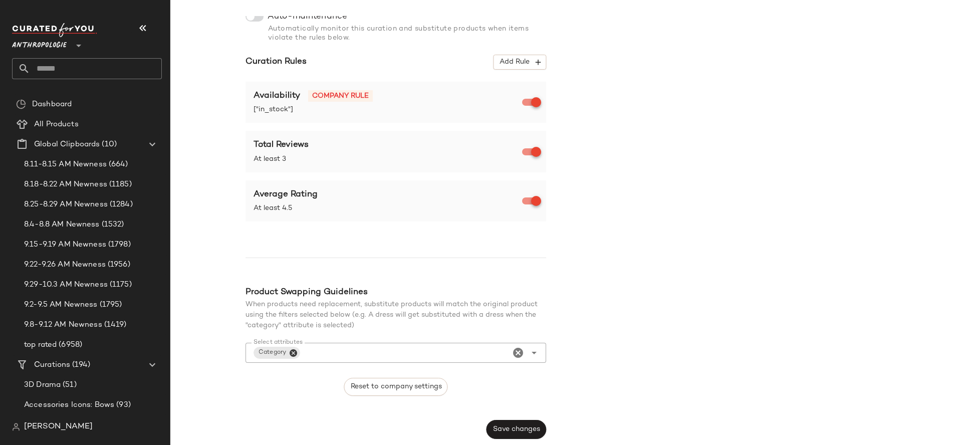
scroll to position [0, 0]
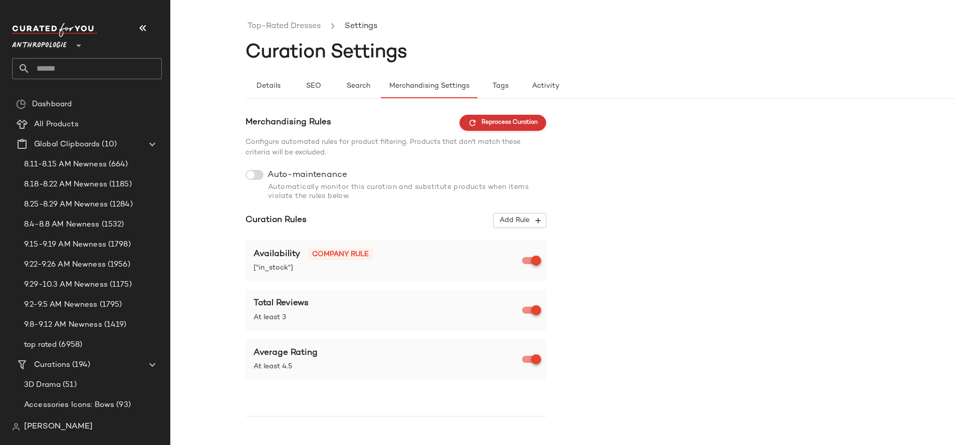
click at [528, 119] on span "Reprocess Curation" at bounding box center [503, 122] width 70 height 9
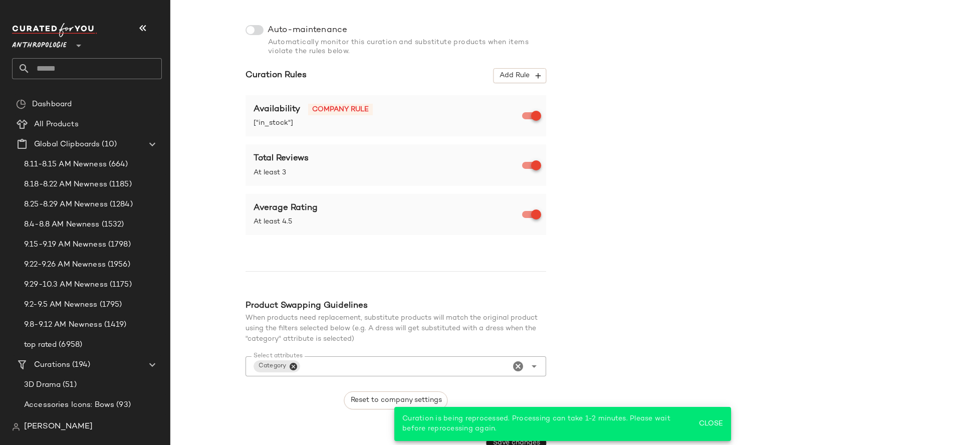
scroll to position [158, 0]
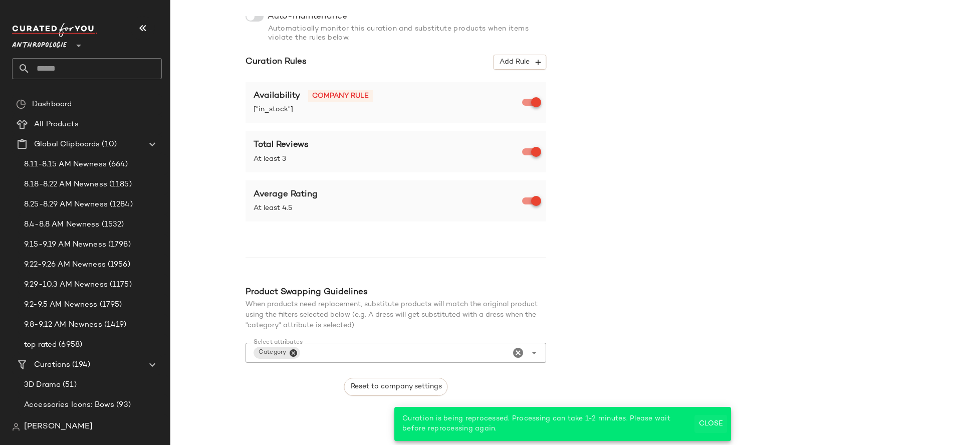
click at [717, 419] on button "Close" at bounding box center [711, 424] width 33 height 18
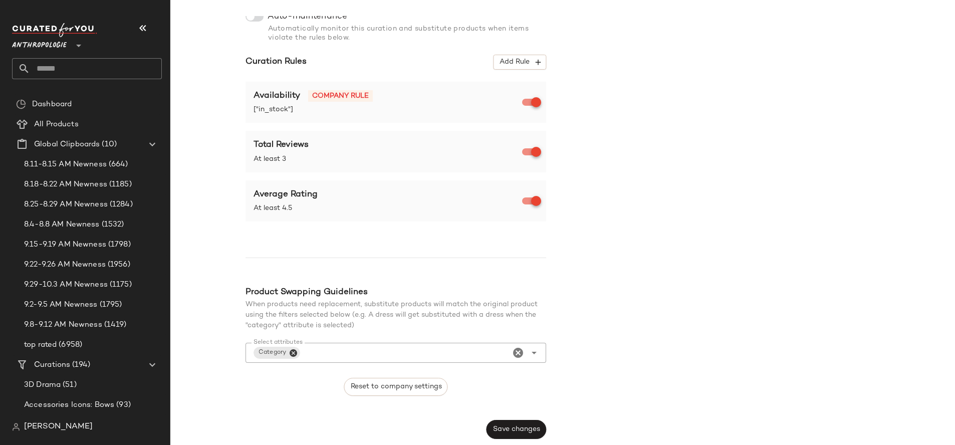
click at [256, 17] on div at bounding box center [255, 17] width 18 height 10
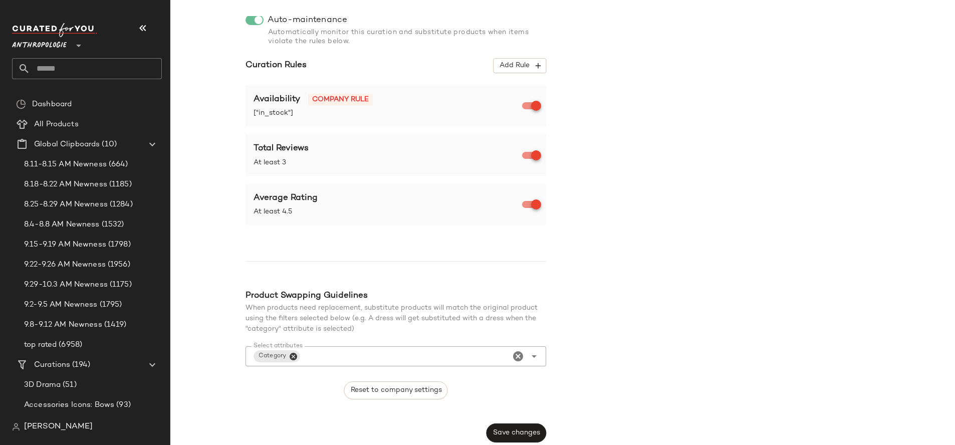
scroll to position [156, 0]
click at [519, 427] on button "Save changes" at bounding box center [517, 432] width 60 height 19
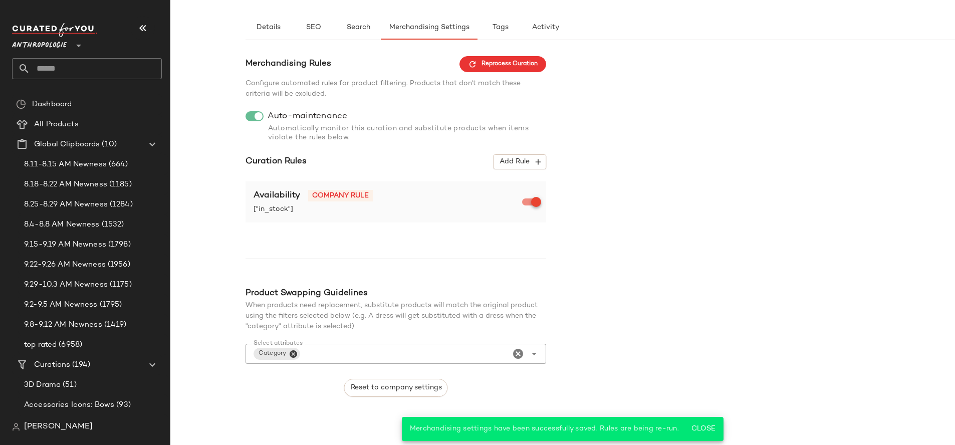
scroll to position [60, 0]
click at [516, 161] on span "Add Rule" at bounding box center [520, 160] width 42 height 9
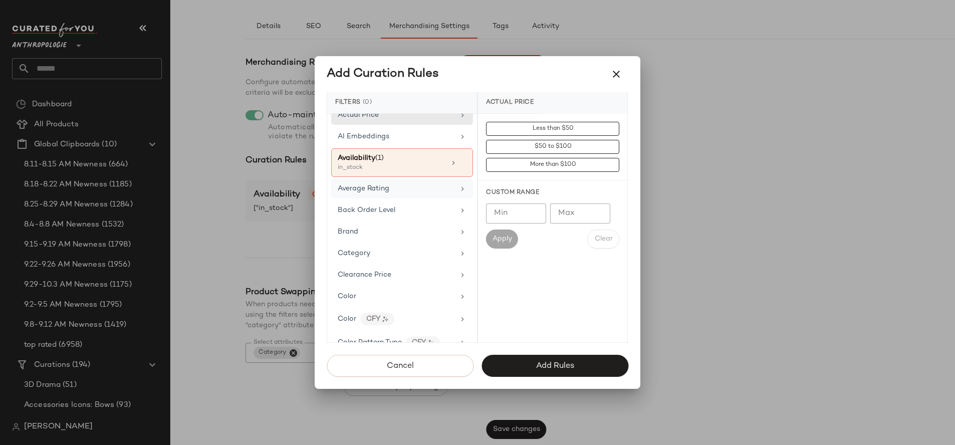
scroll to position [7, 0]
click at [403, 191] on div "Average Rating" at bounding box center [396, 190] width 117 height 11
click at [508, 214] on input "Min" at bounding box center [516, 213] width 60 height 20
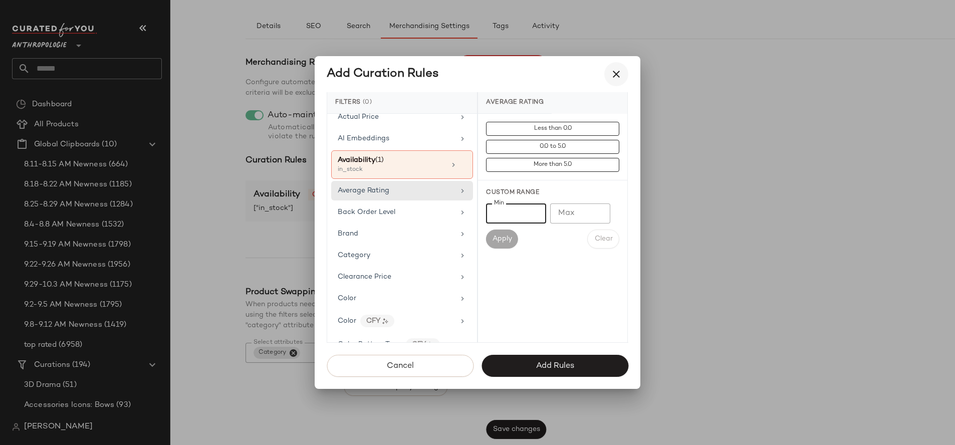
click at [614, 75] on icon "button" at bounding box center [616, 74] width 12 height 12
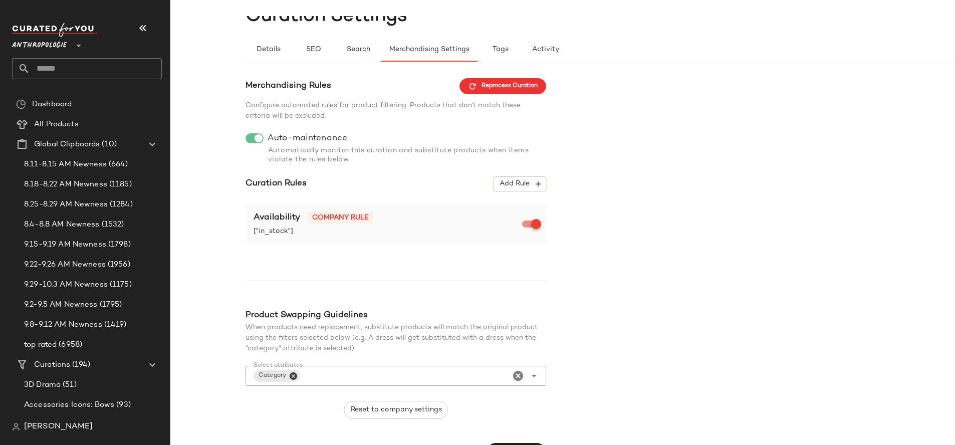
scroll to position [0, 0]
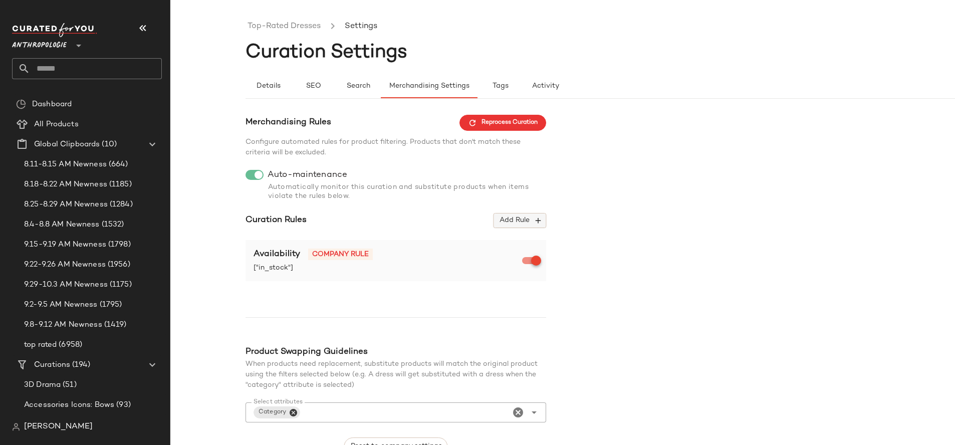
click at [524, 218] on span "Add Rule" at bounding box center [520, 220] width 42 height 9
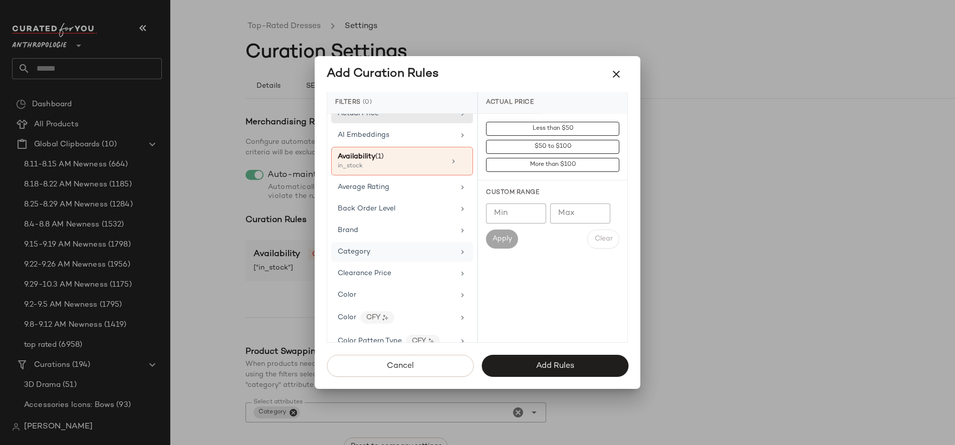
scroll to position [12, 0]
click at [415, 247] on div "Category" at bounding box center [396, 250] width 117 height 11
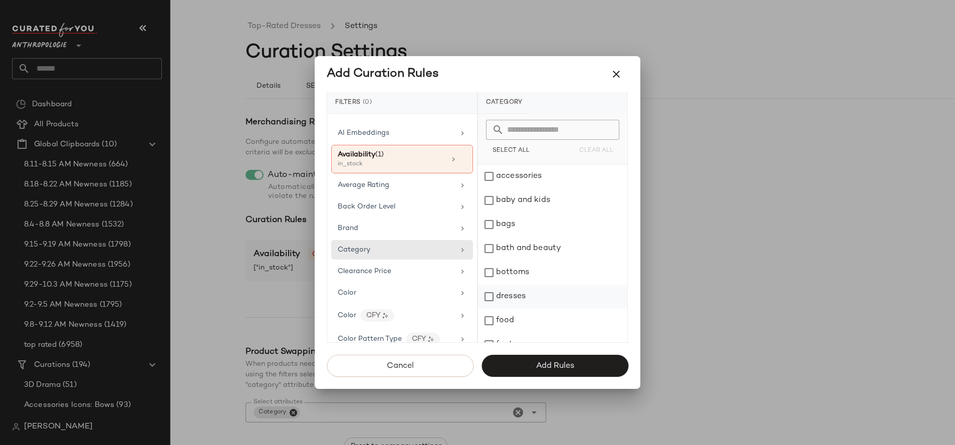
click at [535, 301] on div "dresses" at bounding box center [552, 297] width 149 height 24
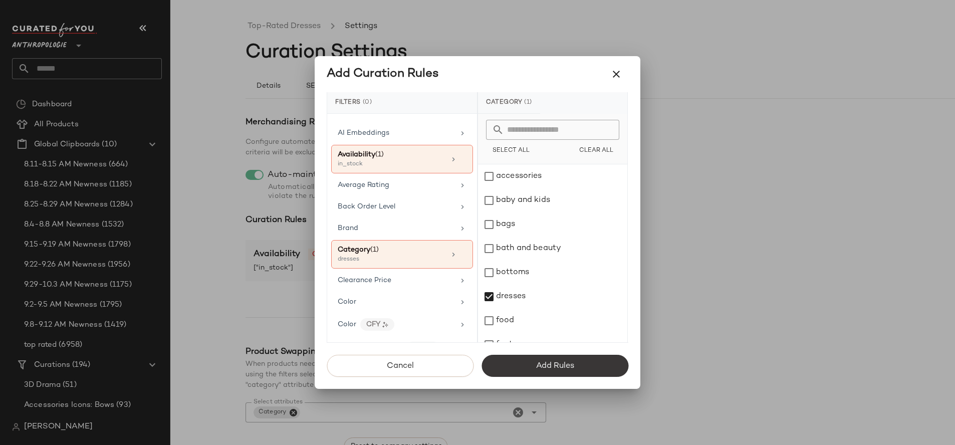
click at [571, 371] on button "Add Rules" at bounding box center [555, 366] width 147 height 22
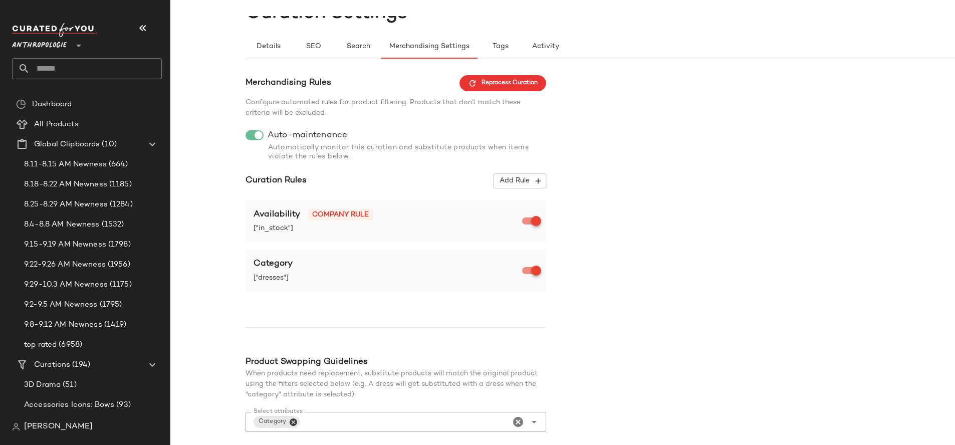
scroll to position [109, 0]
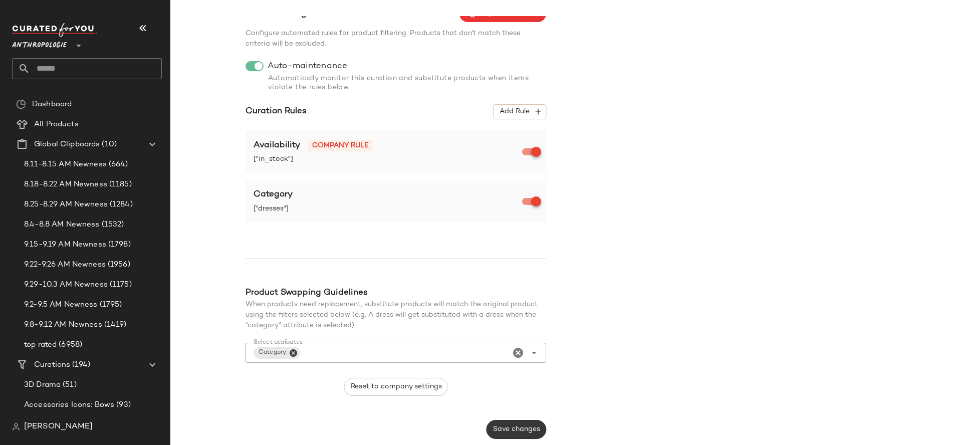
click at [518, 425] on button "Save changes" at bounding box center [517, 429] width 60 height 19
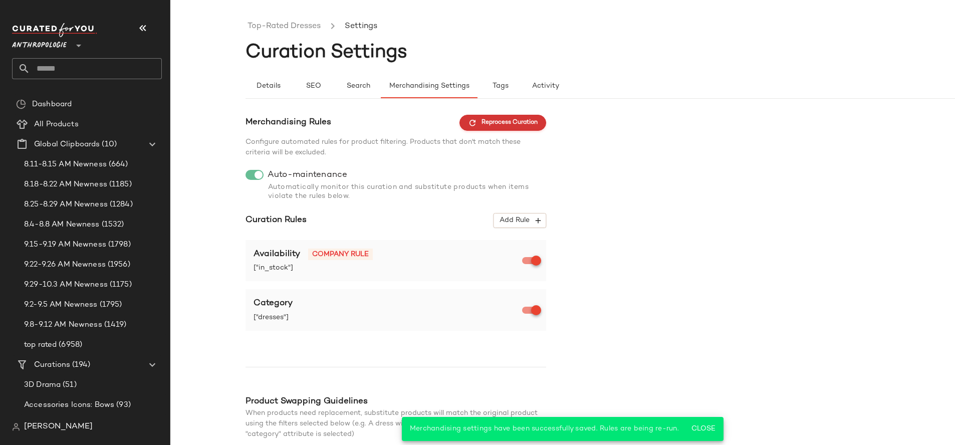
click at [506, 123] on span "Reprocess Curation" at bounding box center [503, 122] width 70 height 9
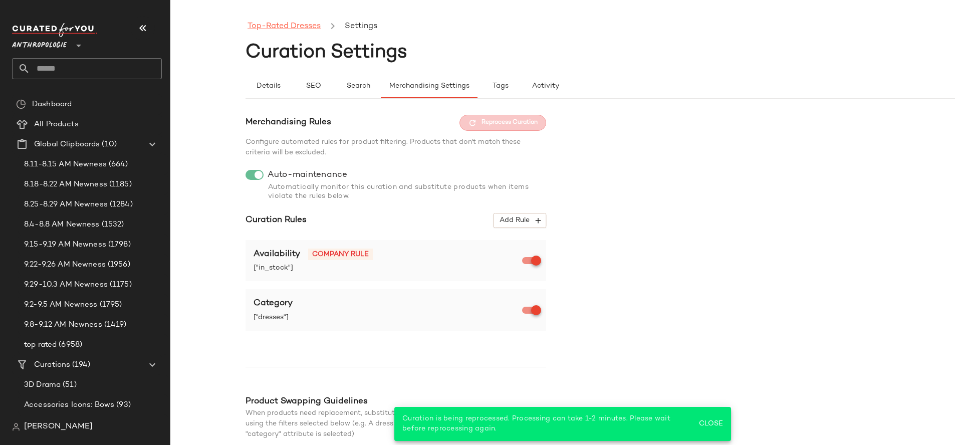
click at [283, 24] on link "Top-Rated Dresses" at bounding box center [284, 26] width 73 height 13
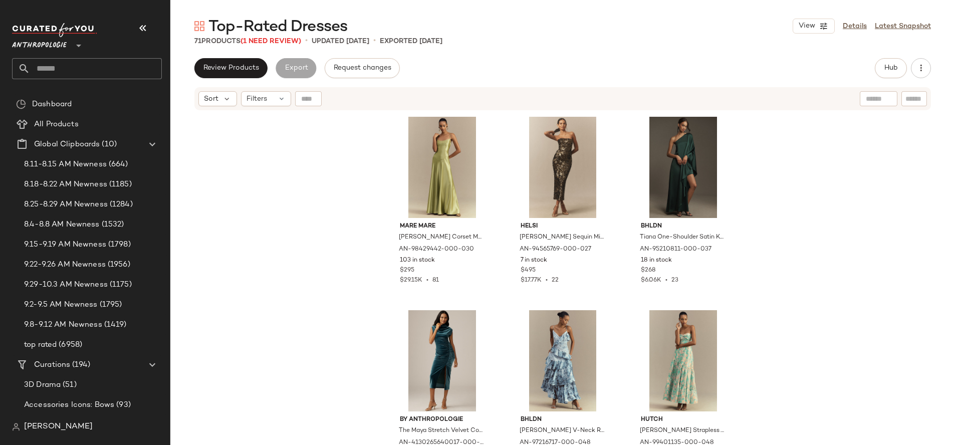
click at [94, 72] on input "text" at bounding box center [96, 68] width 132 height 21
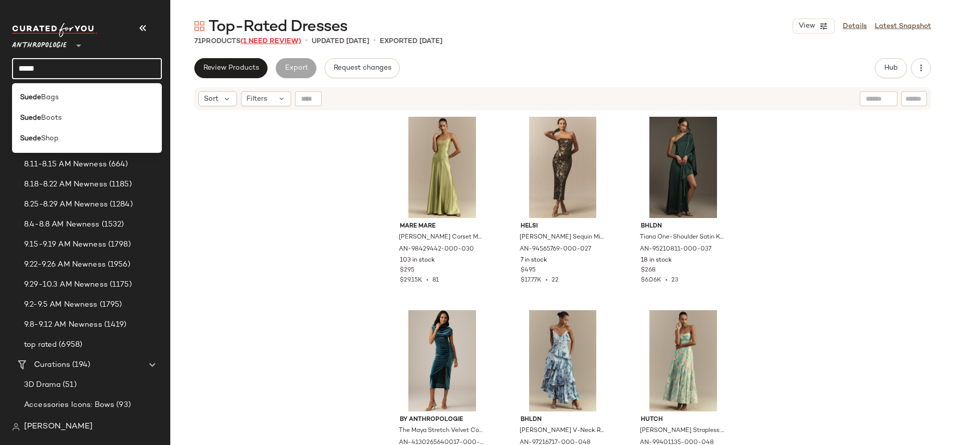
type input "*****"
click at [286, 40] on span "(1 Need Review)" at bounding box center [271, 42] width 61 height 8
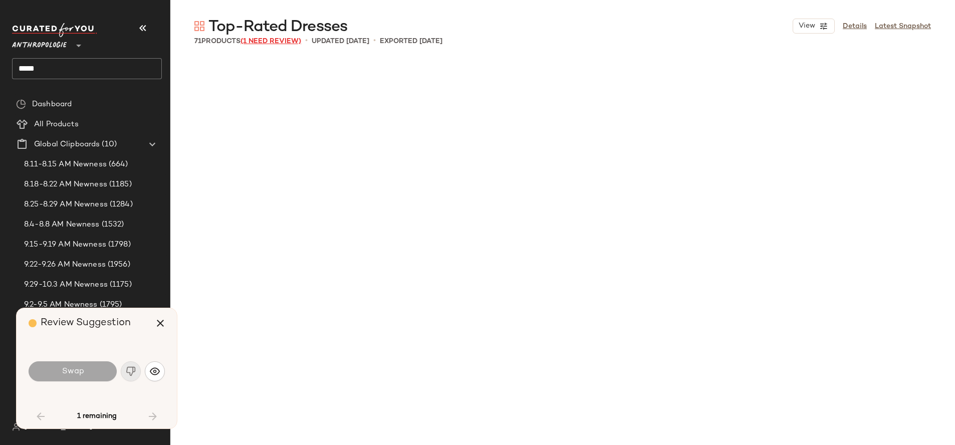
scroll to position [1354, 0]
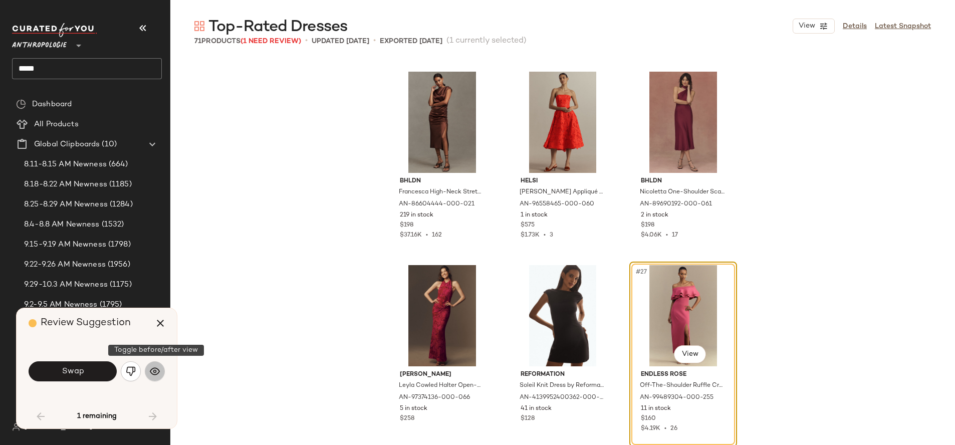
click at [157, 375] on img "button" at bounding box center [155, 371] width 10 height 10
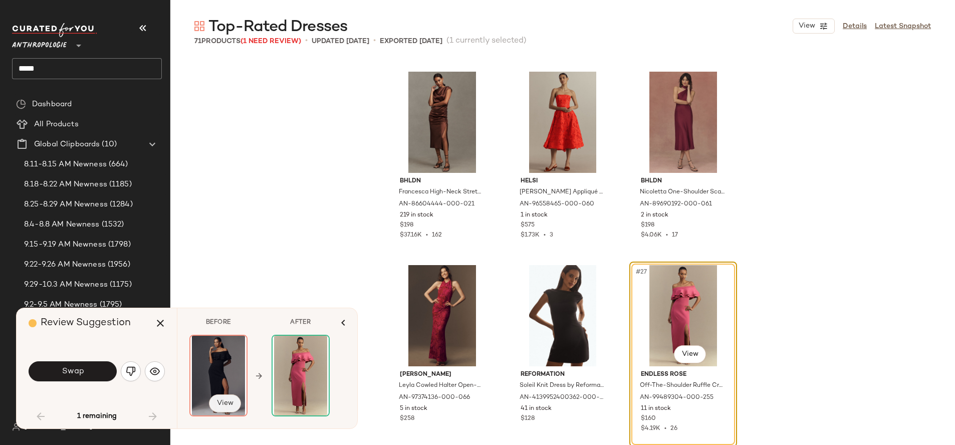
click at [213, 404] on button "View" at bounding box center [225, 403] width 32 height 18
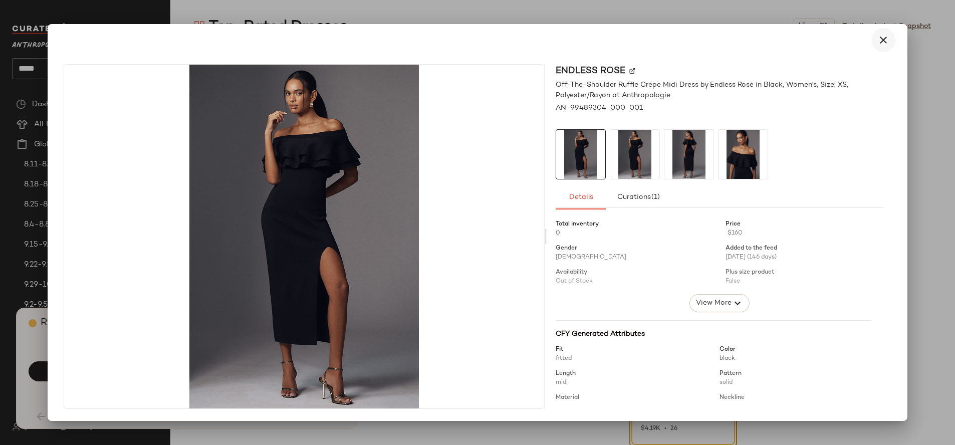
click at [884, 37] on icon "button" at bounding box center [884, 40] width 12 height 12
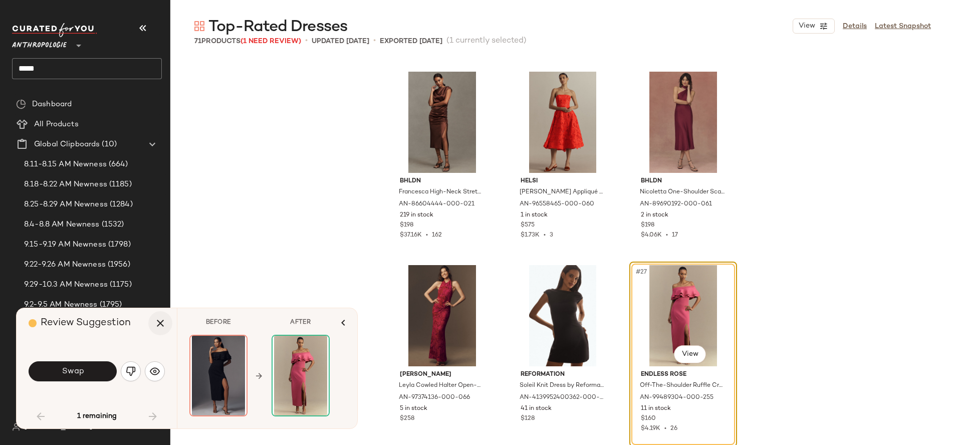
click at [157, 321] on icon "button" at bounding box center [160, 323] width 12 height 12
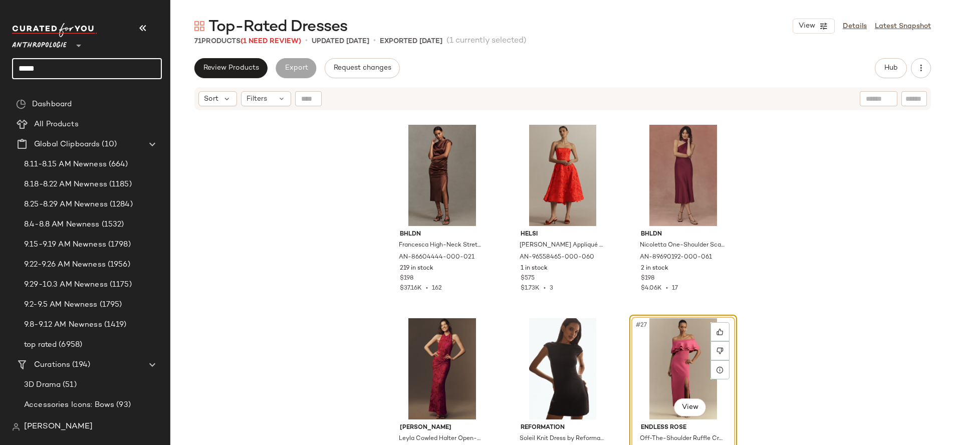
click at [83, 71] on input "*****" at bounding box center [87, 68] width 150 height 21
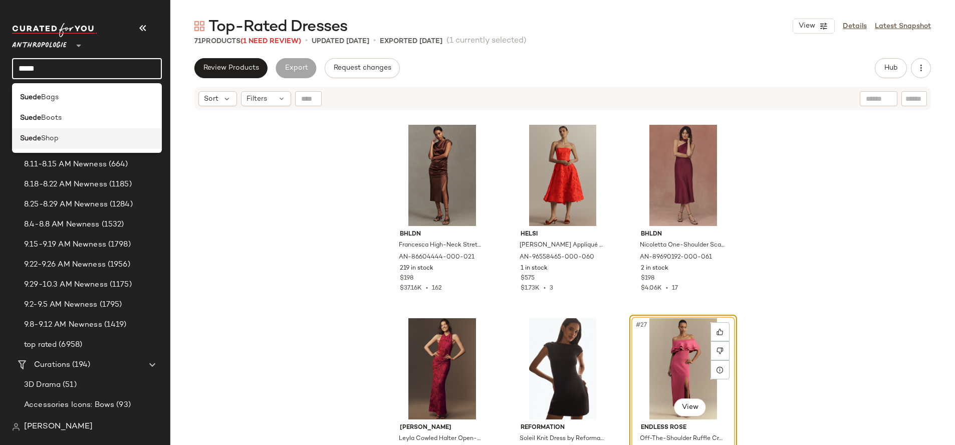
click at [89, 135] on div "Suede Shop" at bounding box center [87, 138] width 134 height 11
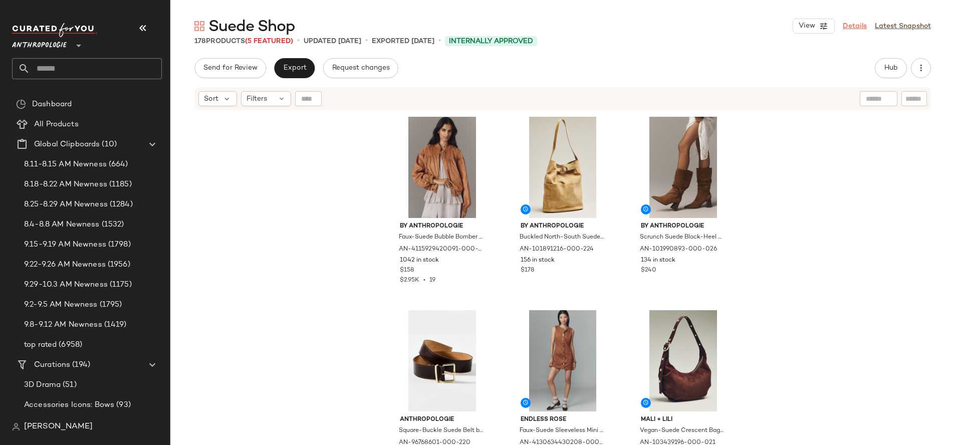
click at [854, 28] on link "Details" at bounding box center [855, 26] width 24 height 11
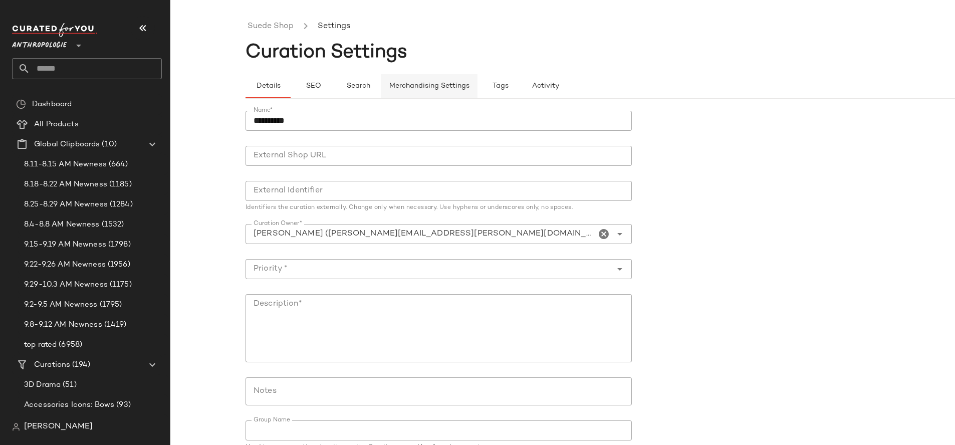
click at [426, 87] on span "Merchandising Settings" at bounding box center [429, 86] width 81 height 8
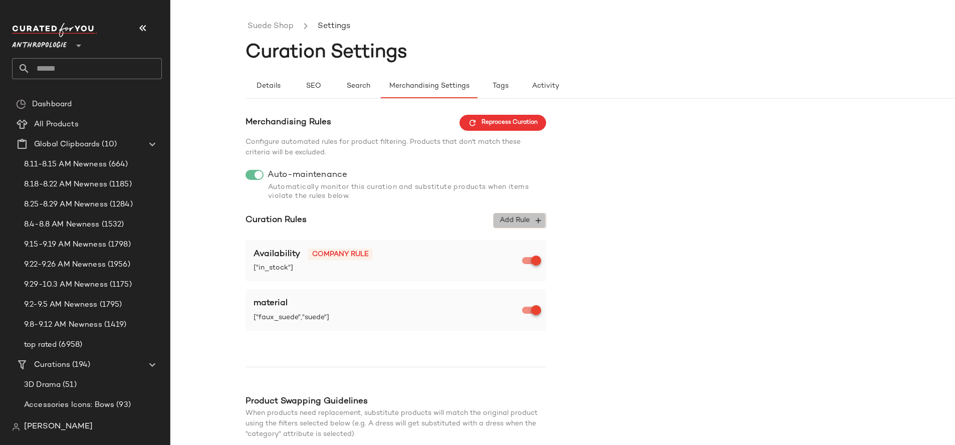
click at [527, 223] on span "Add Rule" at bounding box center [520, 220] width 42 height 9
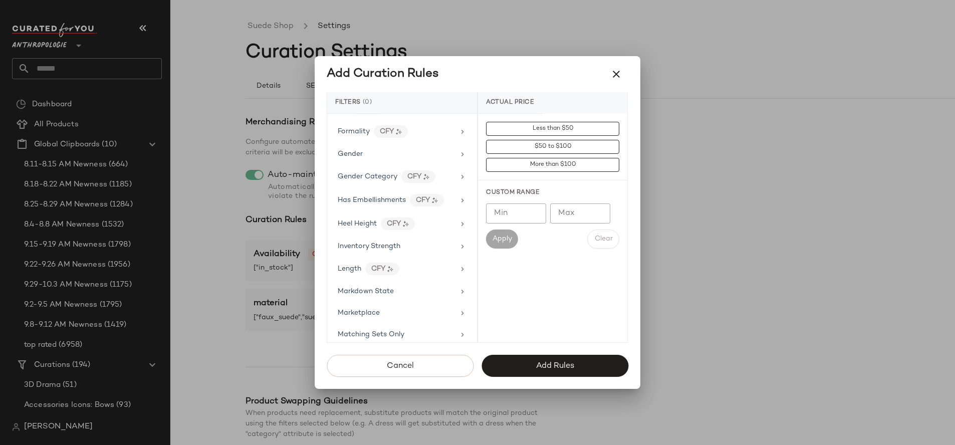
scroll to position [401, 0]
click at [413, 283] on div "Material CFY" at bounding box center [396, 287] width 117 height 13
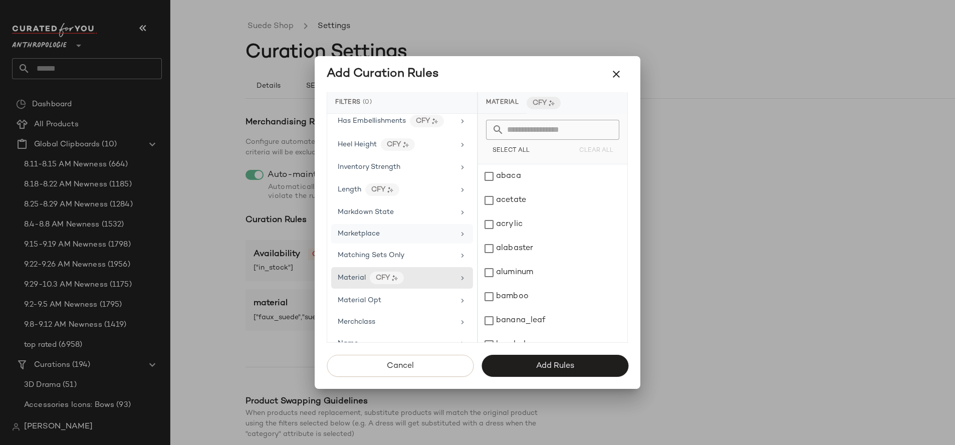
scroll to position [417, 0]
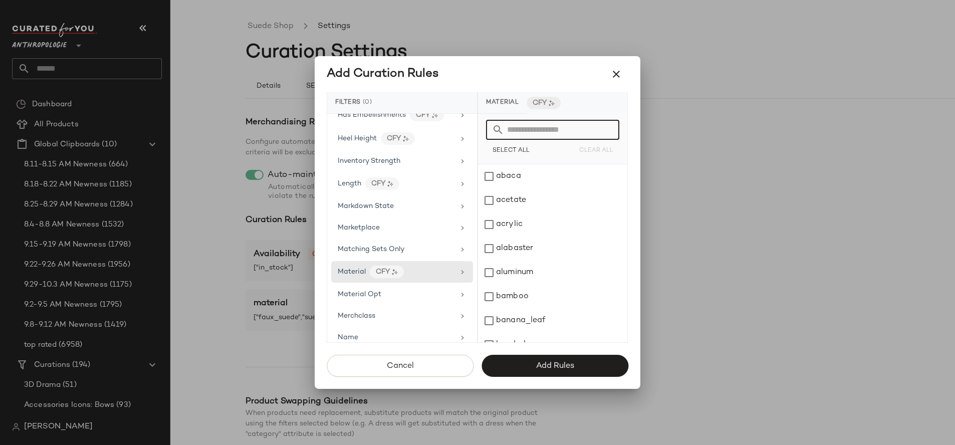
click at [535, 124] on input "text" at bounding box center [558, 130] width 109 height 20
type input "*****"
click at [420, 362] on button "Cancel" at bounding box center [400, 366] width 147 height 22
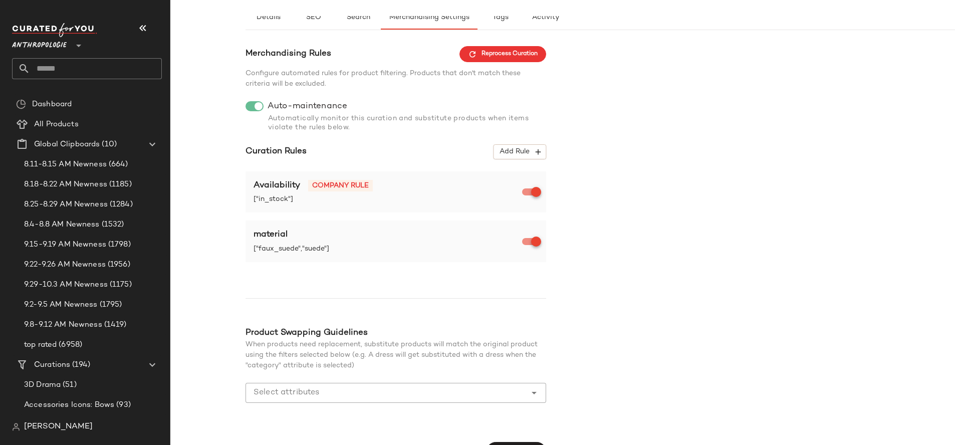
scroll to position [0, 0]
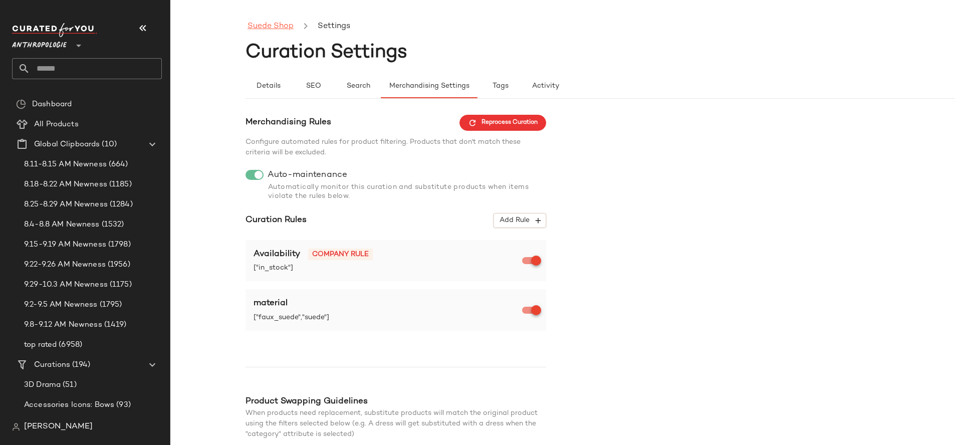
click at [267, 20] on link "Suede Shop" at bounding box center [271, 26] width 46 height 13
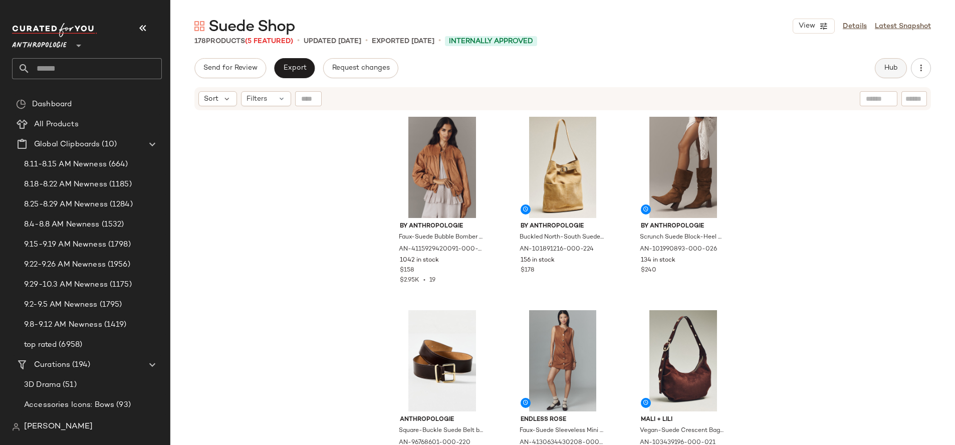
click at [892, 73] on button "Hub" at bounding box center [891, 68] width 32 height 20
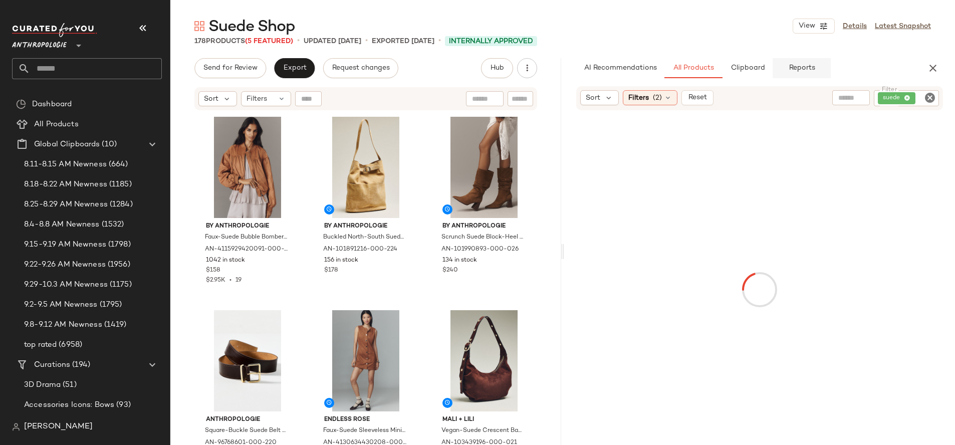
click at [797, 71] on span "Reports" at bounding box center [801, 68] width 27 height 8
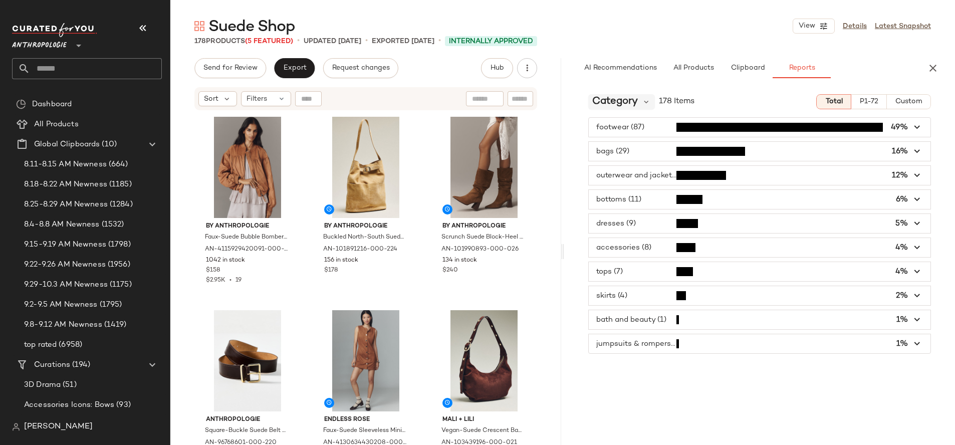
click at [611, 99] on span "Category" at bounding box center [615, 101] width 46 height 15
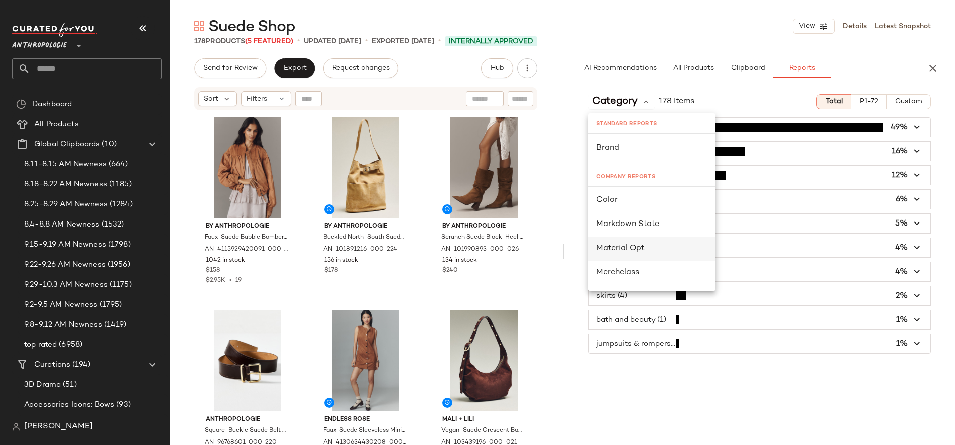
scroll to position [73, 0]
click at [652, 224] on div "Material Opt" at bounding box center [651, 223] width 111 height 12
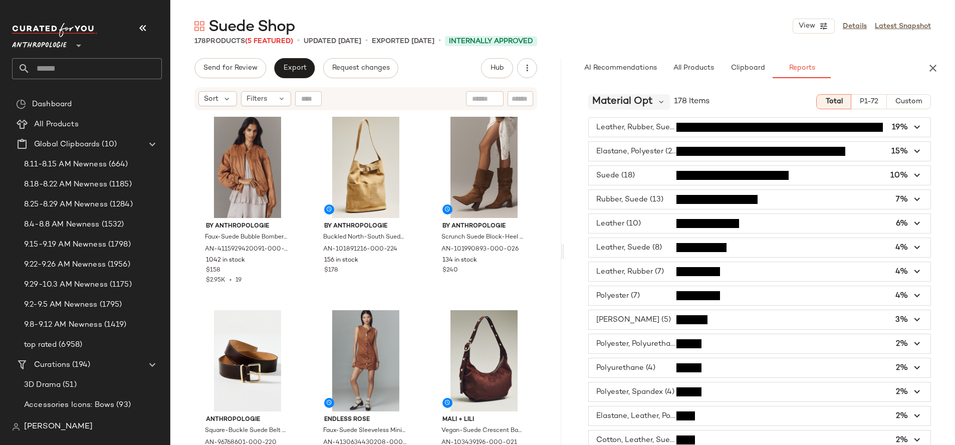
click at [638, 104] on span "Material Opt" at bounding box center [622, 101] width 61 height 15
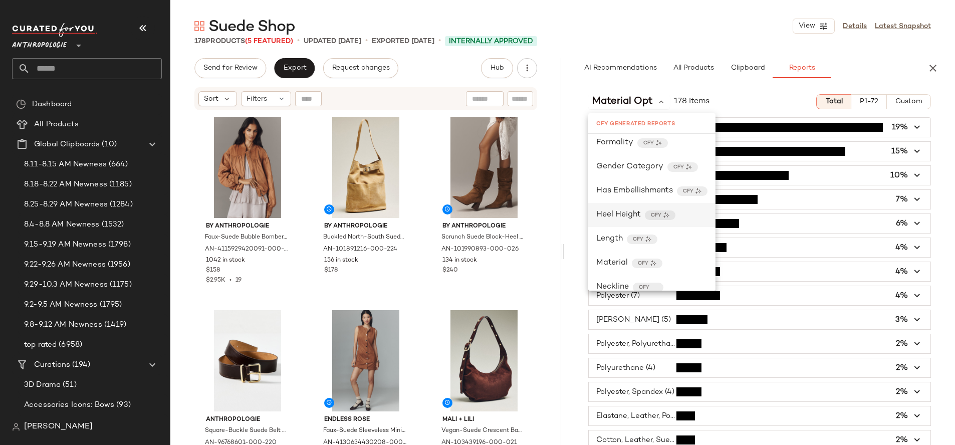
scroll to position [368, 0]
click at [675, 263] on div "Material CFY" at bounding box center [651, 260] width 111 height 12
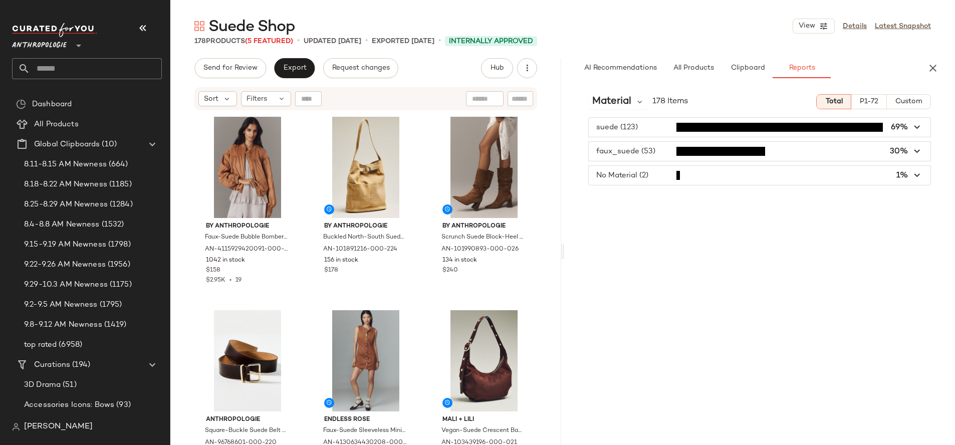
click at [679, 178] on span "button" at bounding box center [760, 175] width 342 height 19
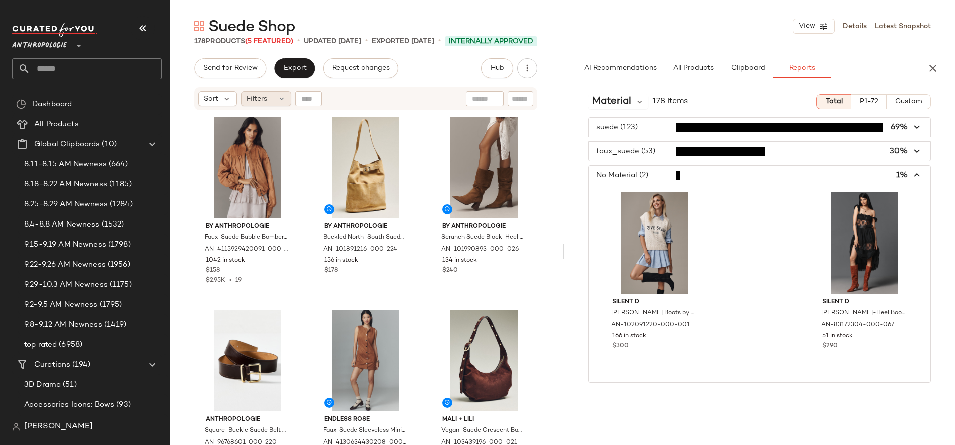
click at [268, 96] on div "Filters" at bounding box center [266, 98] width 50 height 15
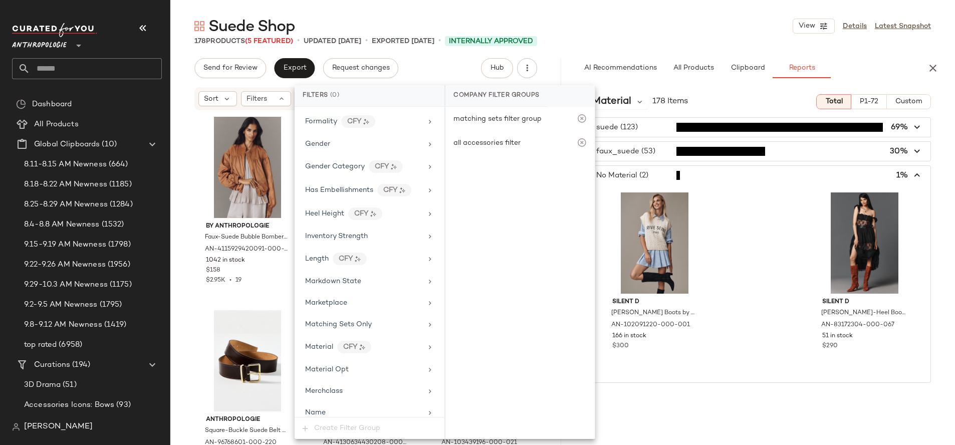
scroll to position [356, 0]
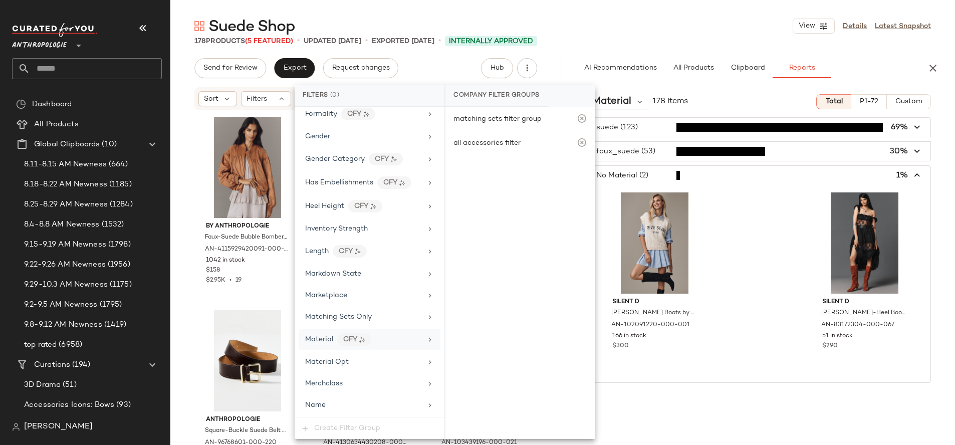
click at [386, 345] on div "Material CFY" at bounding box center [363, 339] width 117 height 13
click at [449, 67] on div "Send for Review Export Request changes Hub Send for Review External Review Inte…" at bounding box center [365, 68] width 343 height 20
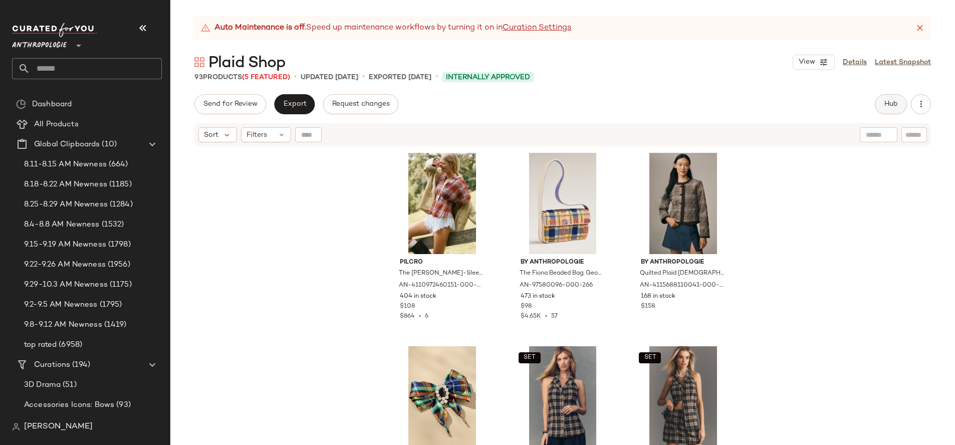
click at [894, 103] on span "Hub" at bounding box center [891, 104] width 14 height 8
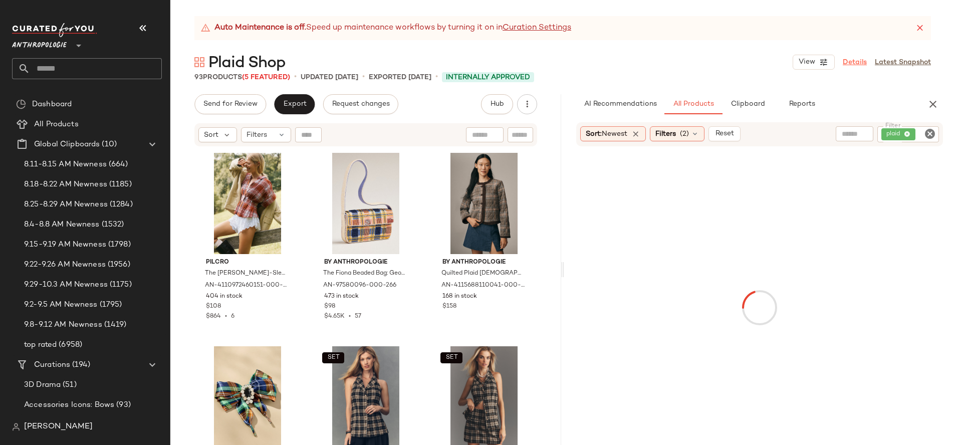
click at [858, 62] on link "Details" at bounding box center [855, 62] width 24 height 11
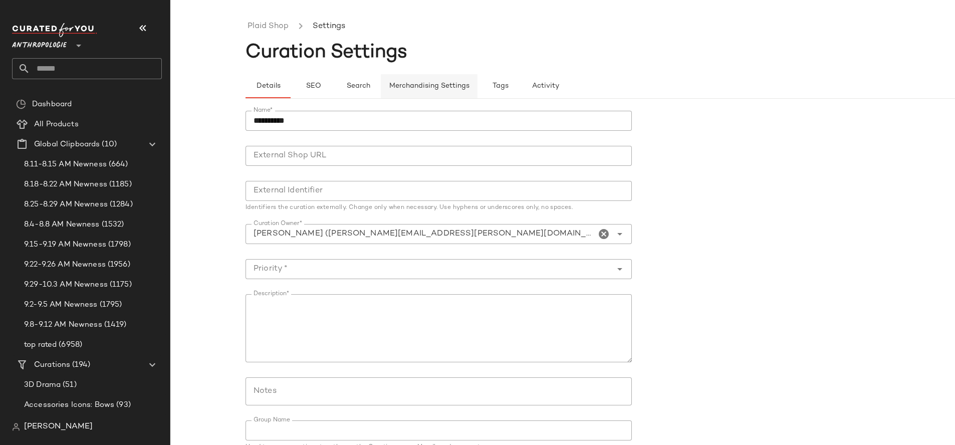
click at [443, 81] on button "Merchandising Settings" at bounding box center [429, 86] width 97 height 24
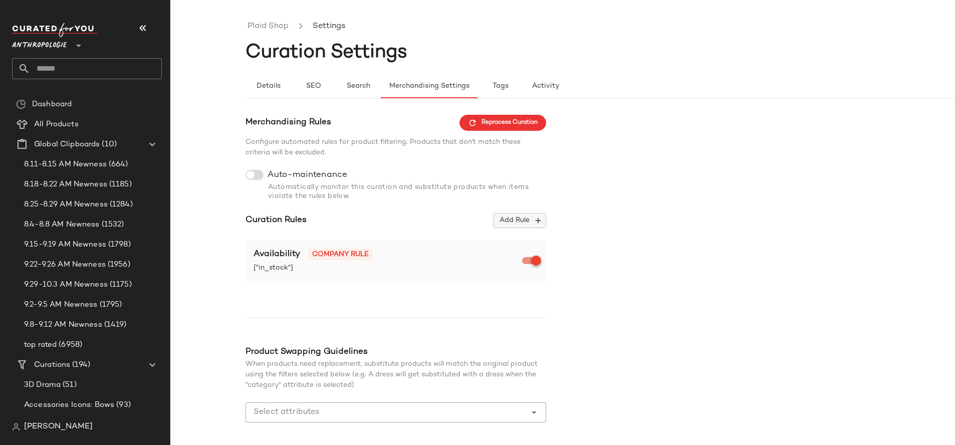
click at [535, 220] on icon "button" at bounding box center [538, 220] width 9 height 9
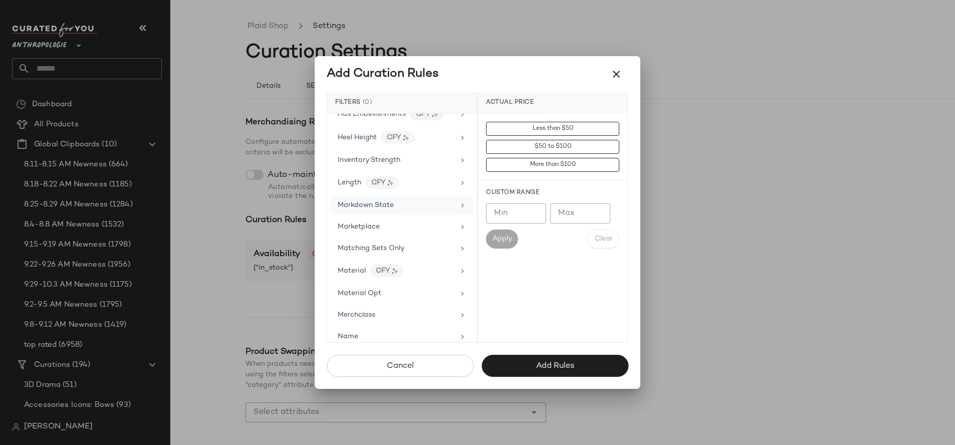
scroll to position [447, 0]
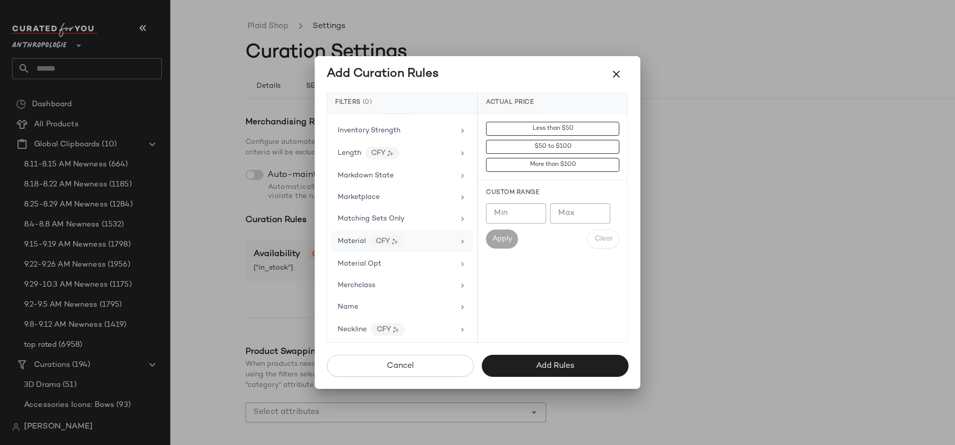
click at [424, 237] on div "Material CFY" at bounding box center [396, 241] width 117 height 13
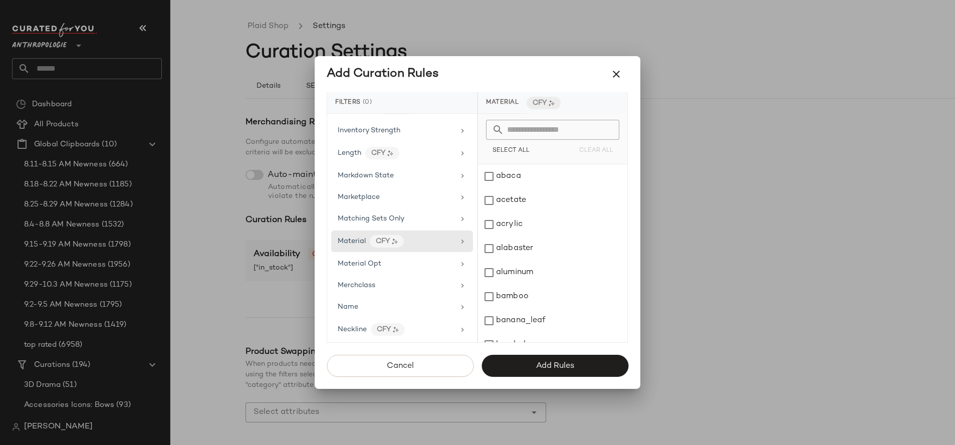
click at [521, 132] on input "text" at bounding box center [558, 130] width 109 height 20
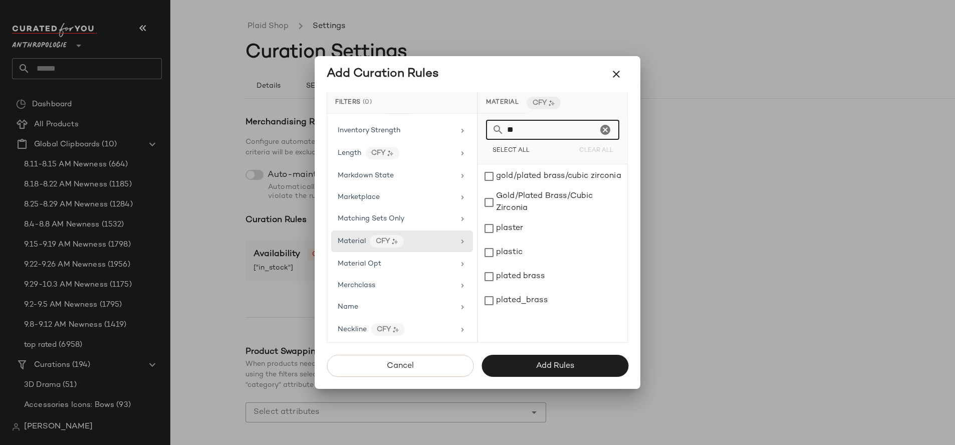
type input "*"
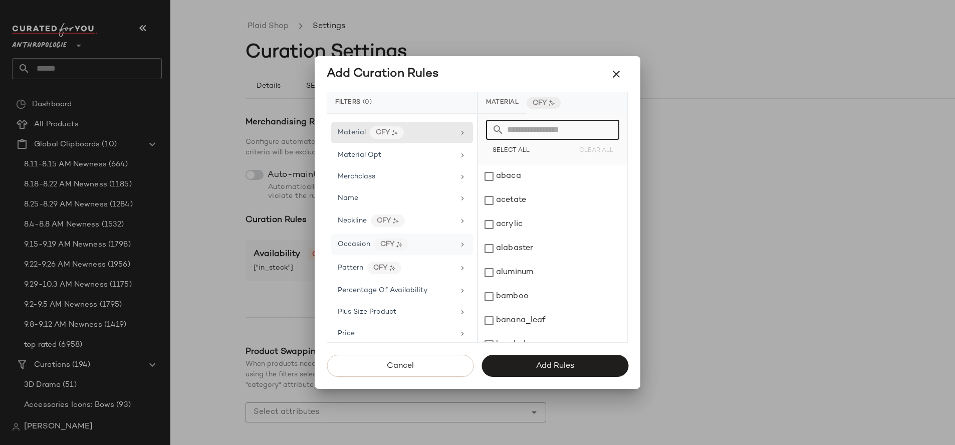
scroll to position [597, 0]
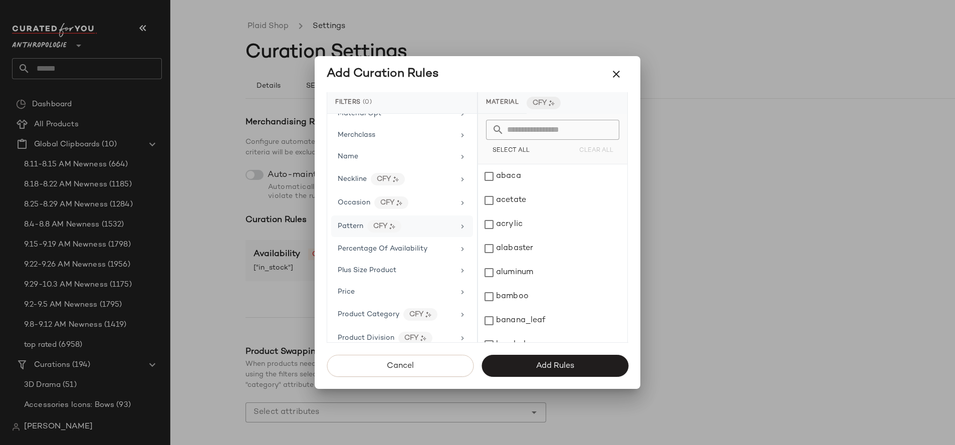
click at [426, 227] on div "Pattern CFY" at bounding box center [396, 226] width 117 height 13
click at [546, 132] on input "text" at bounding box center [558, 130] width 109 height 20
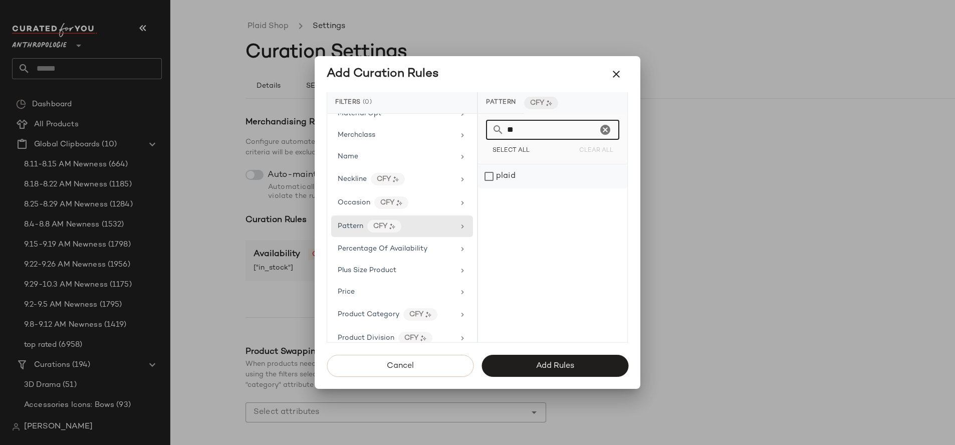
type input "**"
click at [535, 171] on div "plaid" at bounding box center [552, 176] width 149 height 24
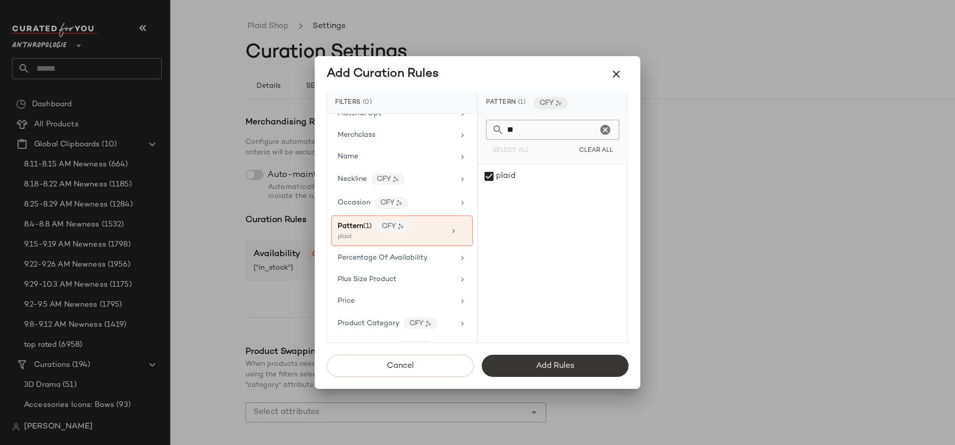
click at [574, 369] on span "Add Rules" at bounding box center [555, 366] width 39 height 10
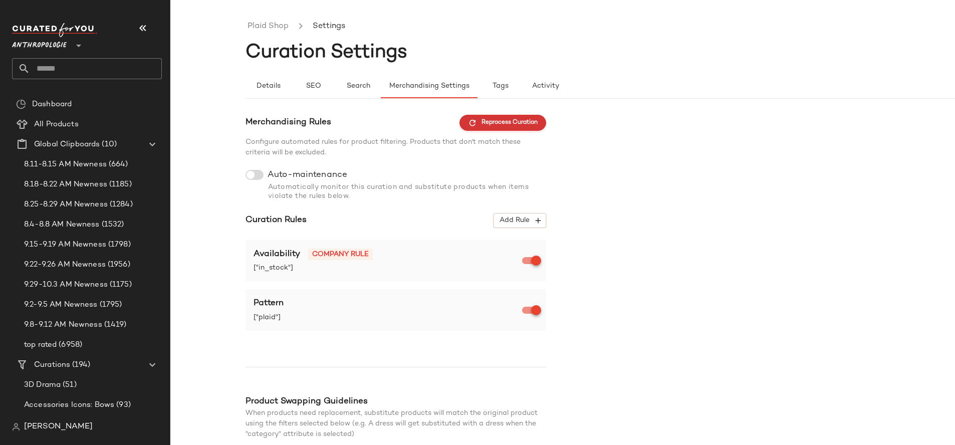
click at [488, 123] on span "Reprocess Curation" at bounding box center [503, 122] width 70 height 9
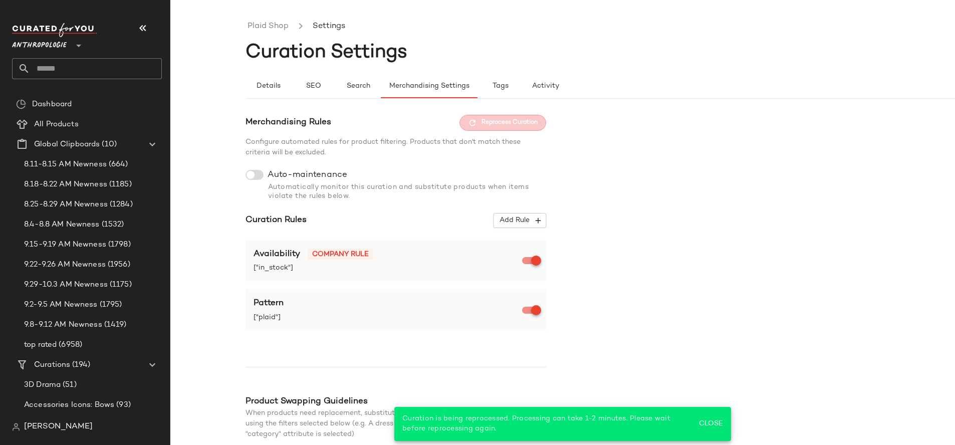
click at [256, 179] on div at bounding box center [255, 175] width 18 height 10
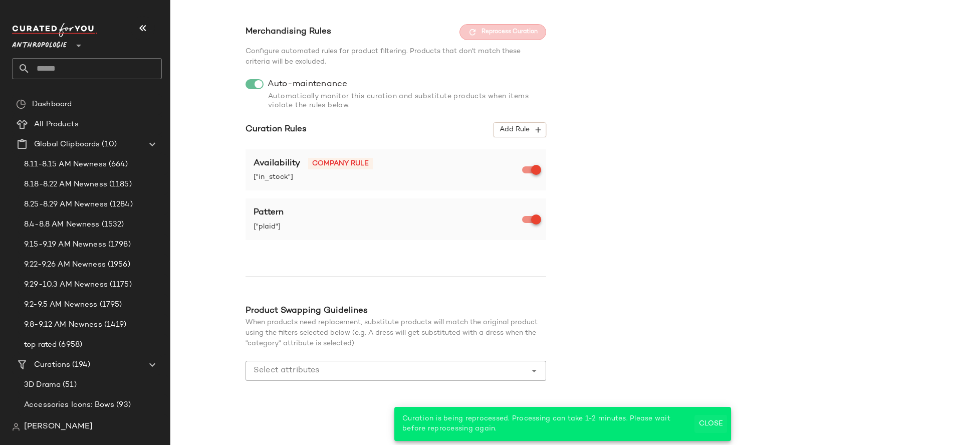
click at [721, 425] on span "Close" at bounding box center [711, 424] width 25 height 8
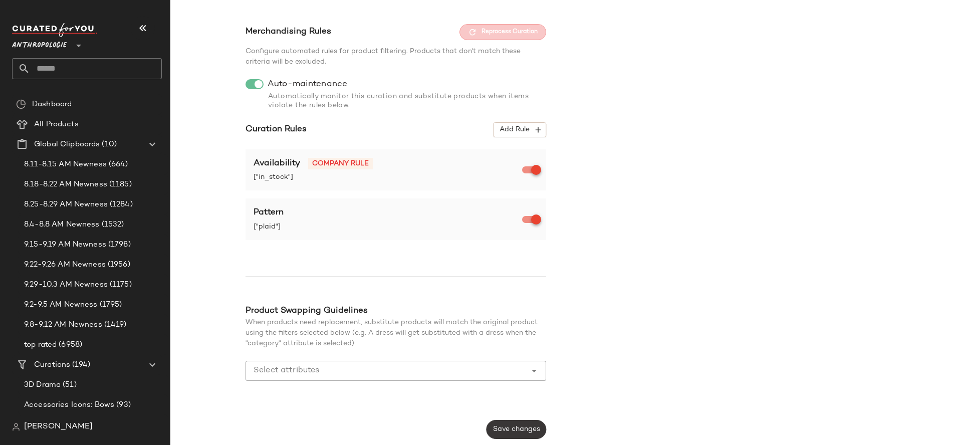
click at [533, 430] on span "Save changes" at bounding box center [517, 430] width 48 height 8
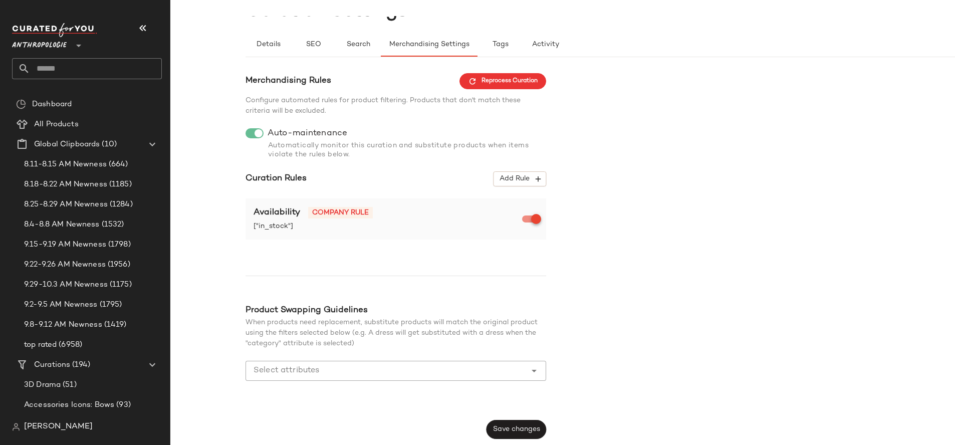
scroll to position [0, 0]
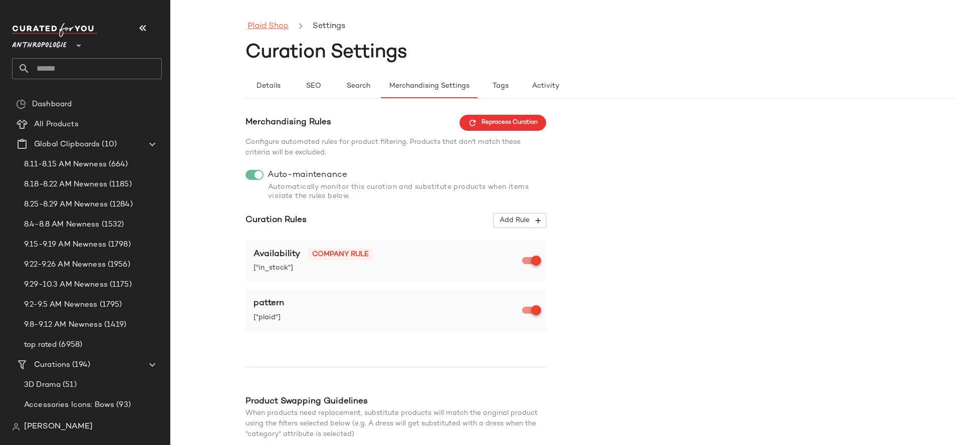
click at [272, 27] on link "Plaid Shop" at bounding box center [268, 26] width 41 height 13
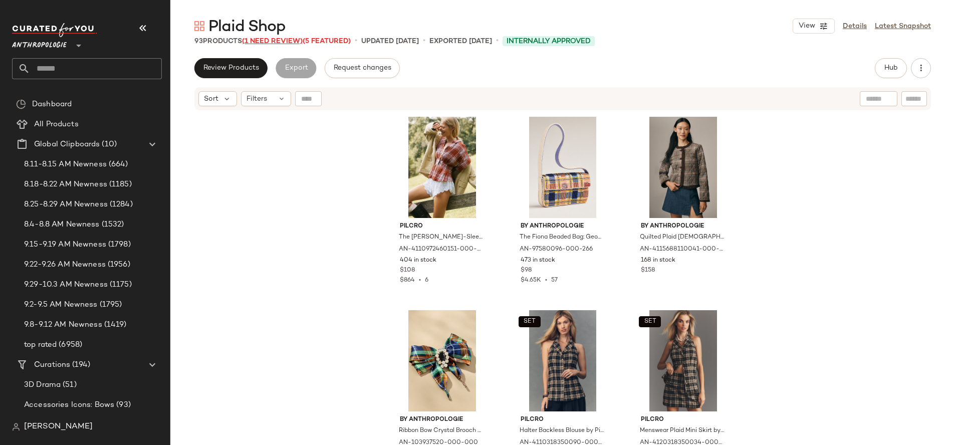
click at [269, 40] on span "(1 Need Review)" at bounding box center [272, 42] width 61 height 8
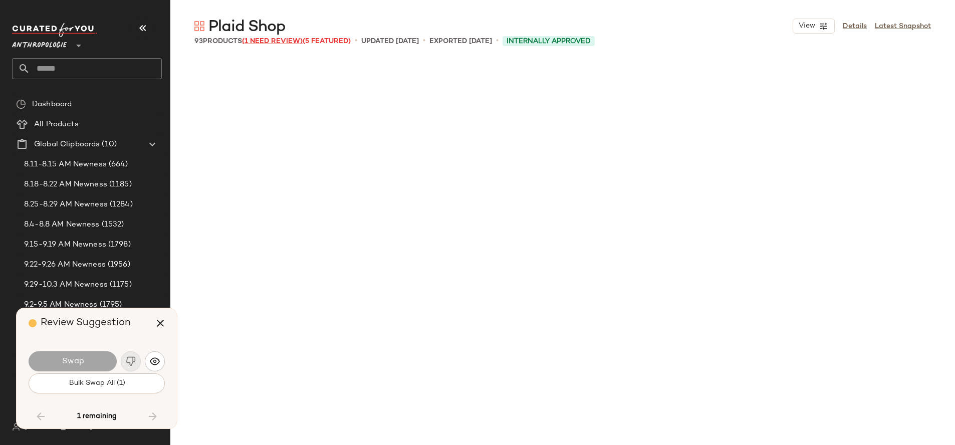
scroll to position [5224, 0]
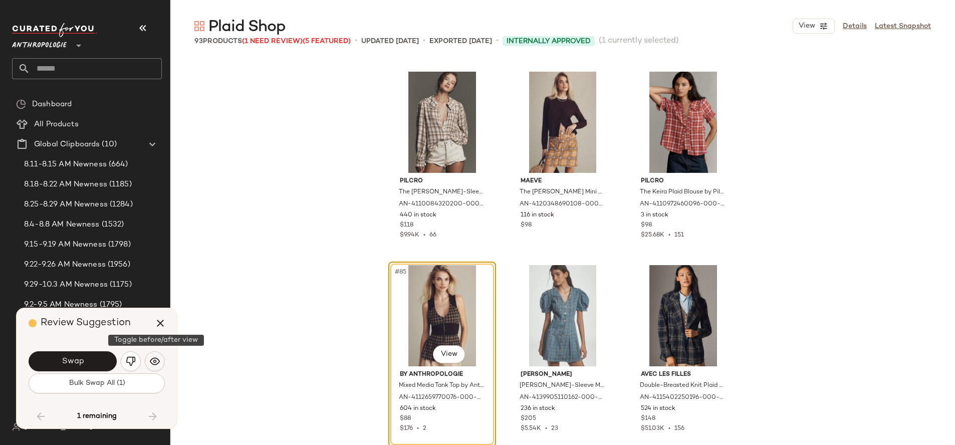
click at [151, 364] on img "button" at bounding box center [155, 361] width 10 height 10
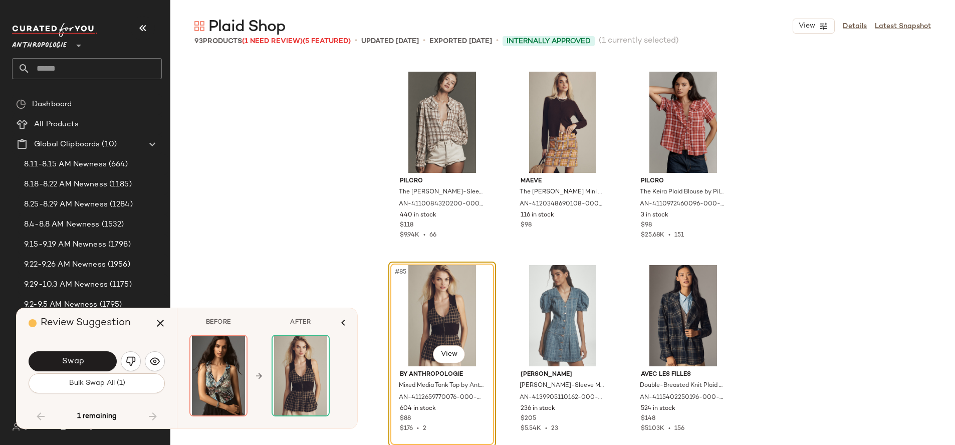
click at [250, 188] on div "Pilcro The [PERSON_NAME]-Sleeve Plaid Blouse by Pilcro in Brown, Women's, Size:…" at bounding box center [562, 251] width 785 height 387
click at [164, 323] on icon "button" at bounding box center [160, 323] width 12 height 12
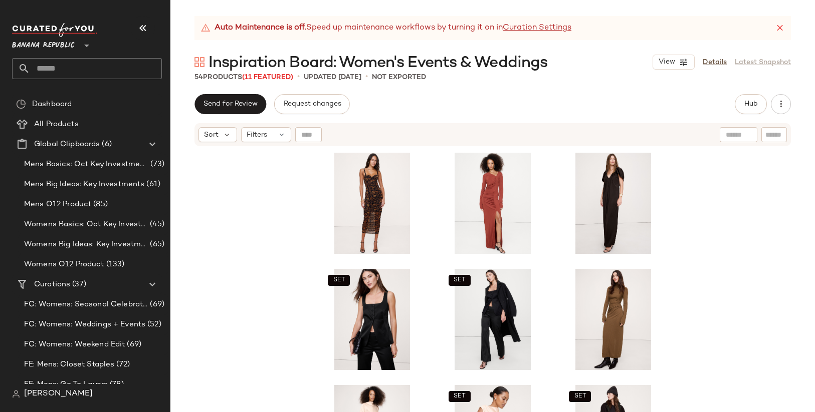
scroll to position [277, 0]
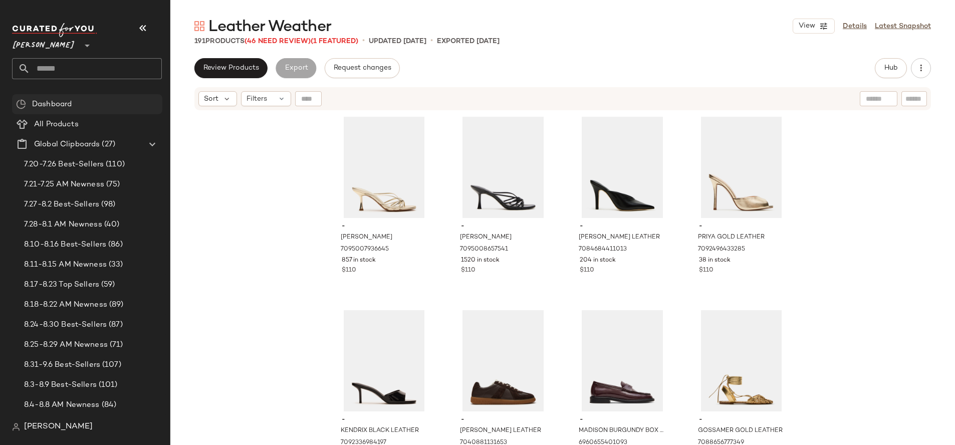
click at [72, 106] on span "Dashboard" at bounding box center [52, 105] width 40 height 12
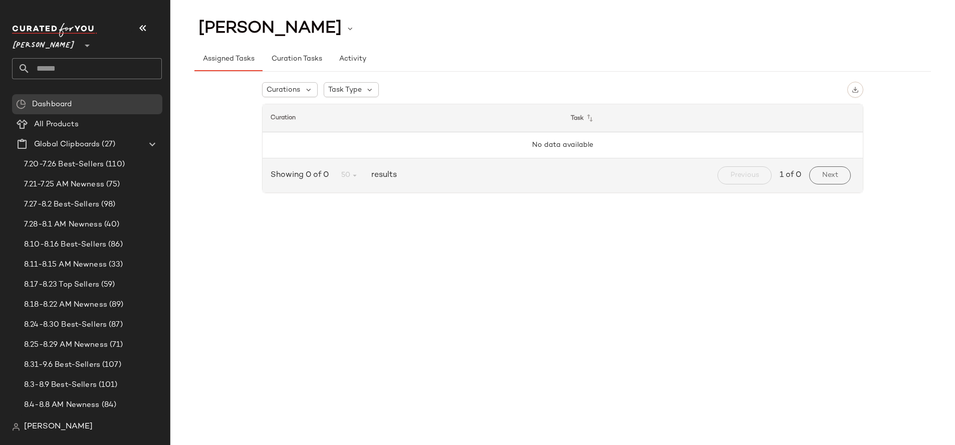
click at [83, 431] on div "[PERSON_NAME]" at bounding box center [91, 427] width 158 height 20
click at [57, 430] on span "[PERSON_NAME]" at bounding box center [58, 427] width 69 height 12
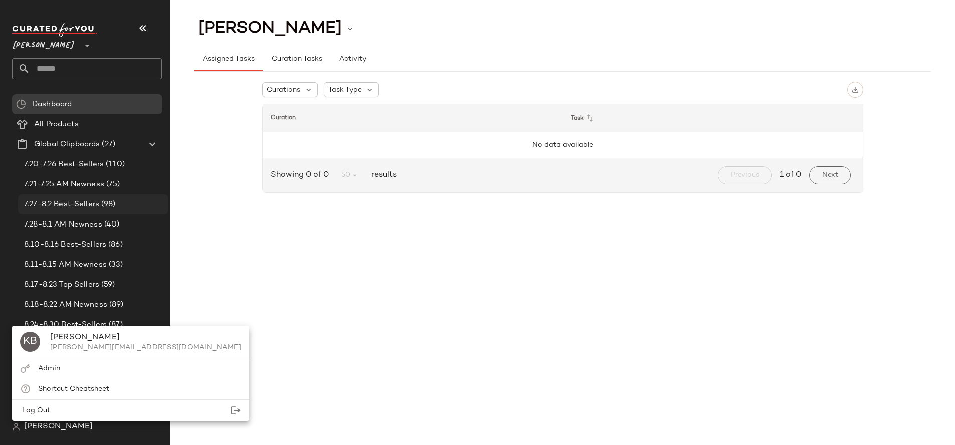
click at [87, 210] on span "7.27-8.2 Best-Sellers" at bounding box center [61, 205] width 75 height 12
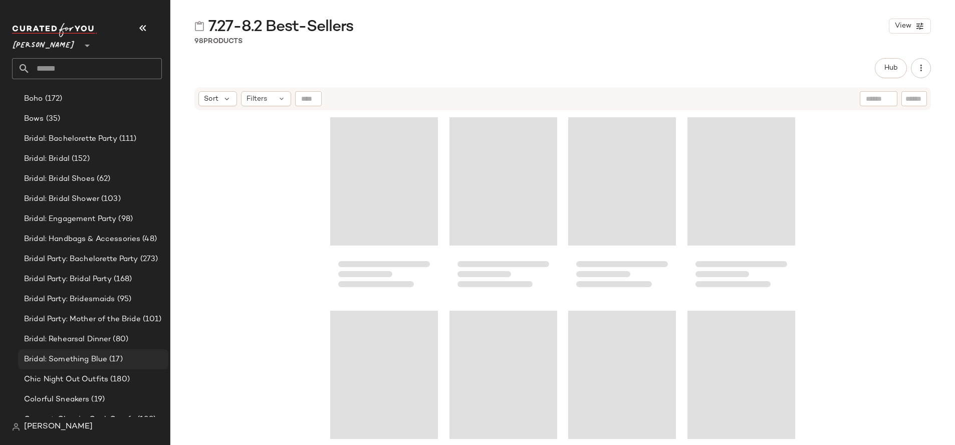
scroll to position [755, 0]
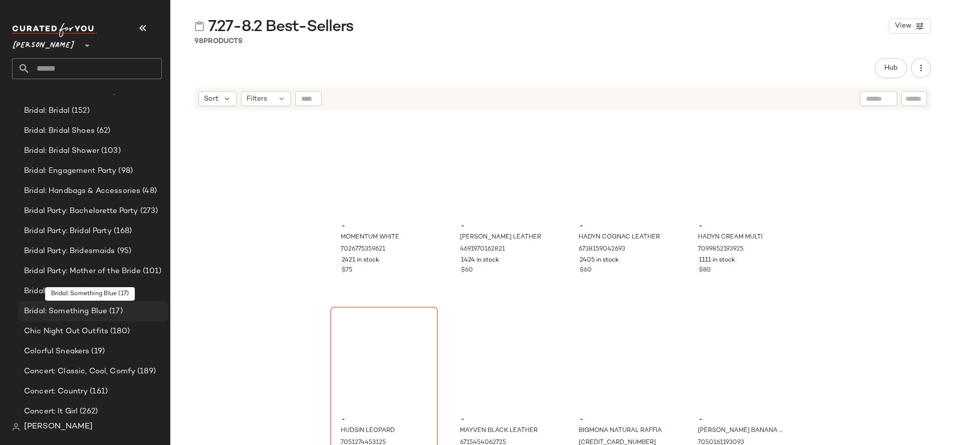
click at [113, 315] on span "(17)" at bounding box center [115, 312] width 16 height 12
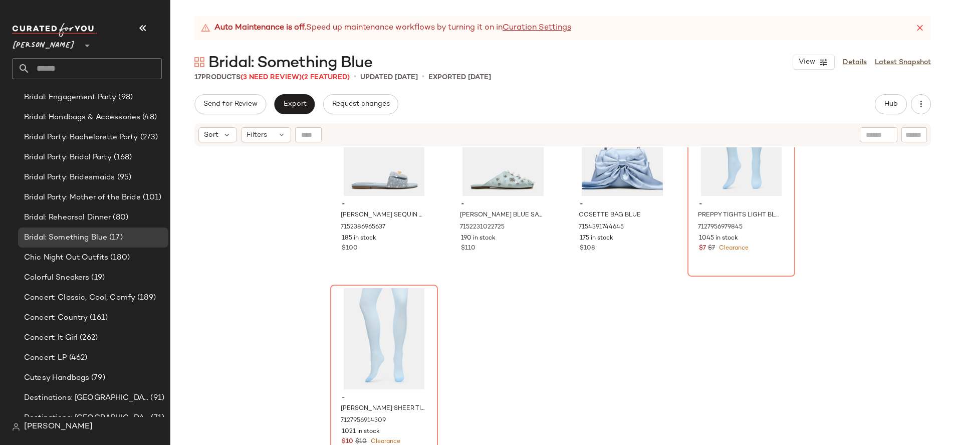
scroll to position [962, 0]
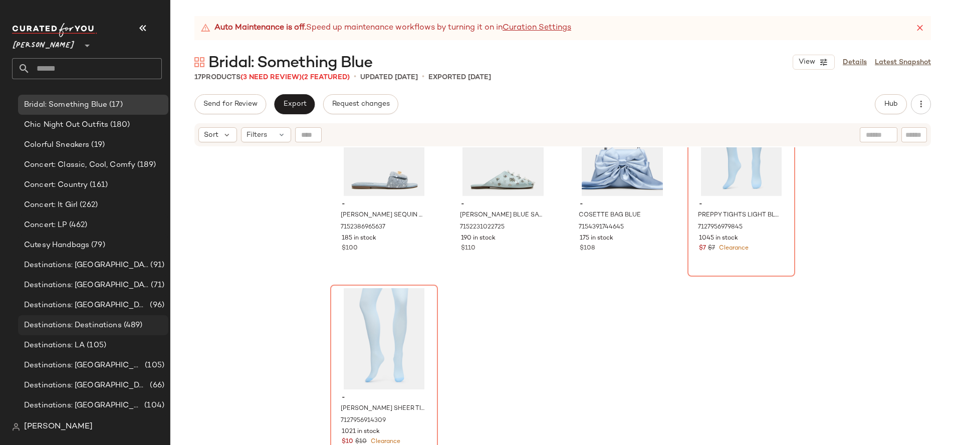
click at [91, 326] on span "Destinations: Destinations" at bounding box center [73, 326] width 98 height 12
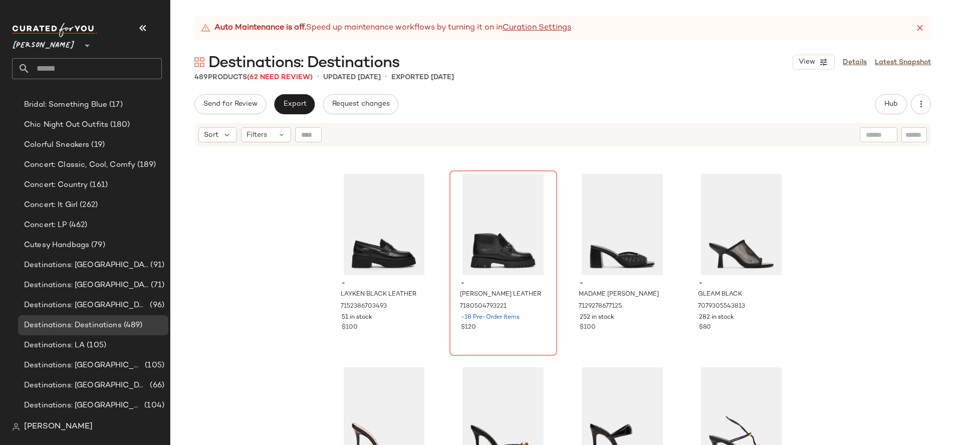
scroll to position [372, 0]
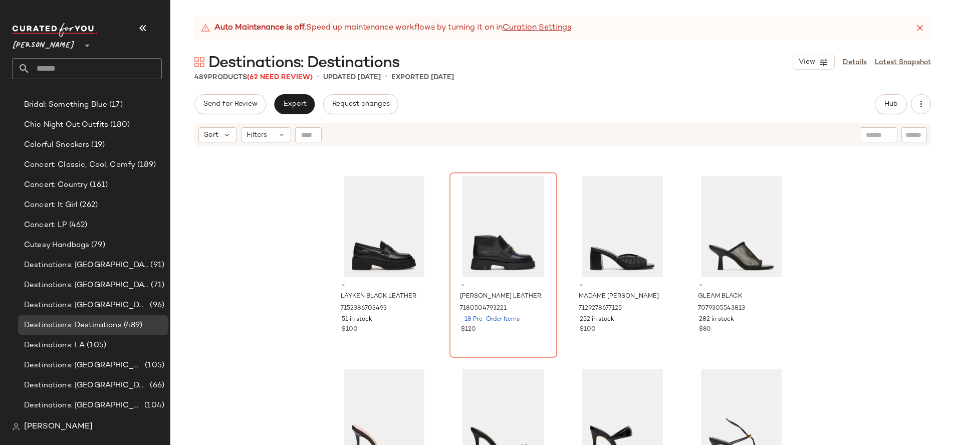
click at [91, 430] on div "[PERSON_NAME]" at bounding box center [91, 427] width 158 height 20
click at [537, 189] on img at bounding box center [540, 189] width 6 height 6
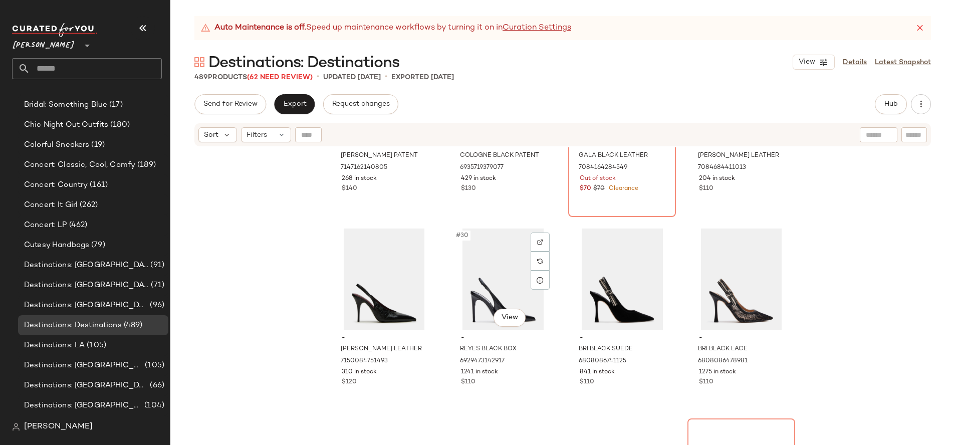
scroll to position [1471, 0]
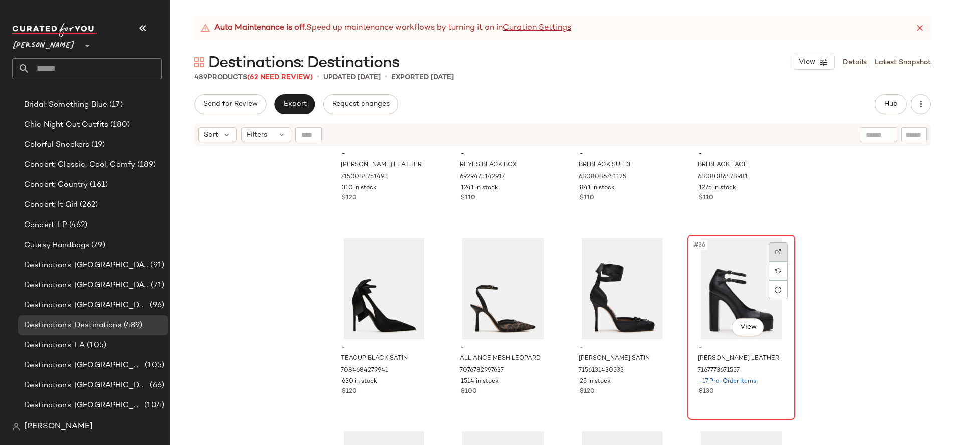
click at [775, 250] on img at bounding box center [778, 252] width 6 height 6
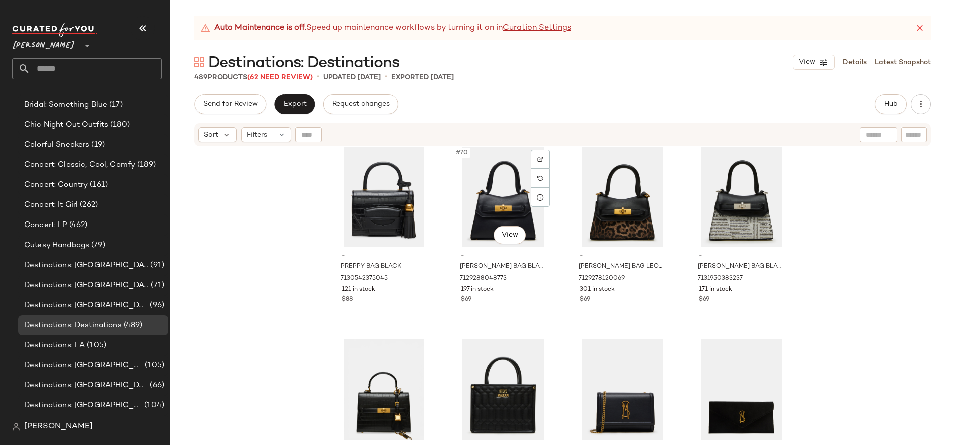
scroll to position [3330, 0]
